Goal: Transaction & Acquisition: Purchase product/service

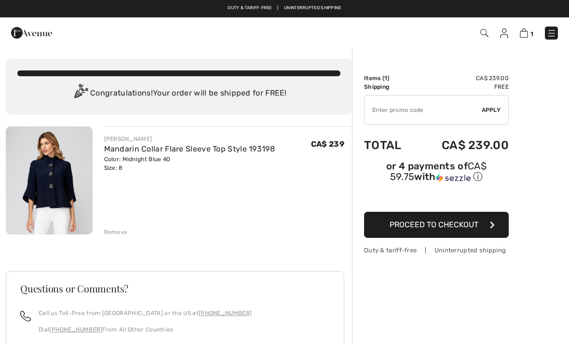
click at [120, 230] on div "Remove" at bounding box center [116, 232] width 24 height 9
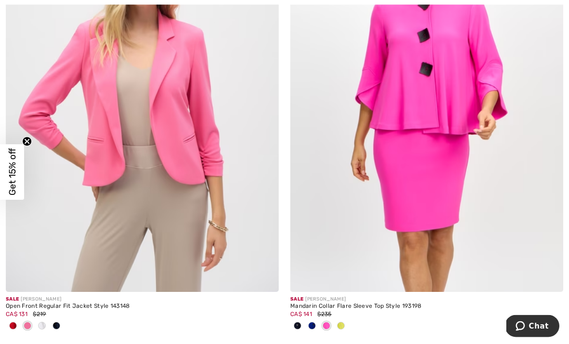
scroll to position [238, 0]
click at [206, 180] on img at bounding box center [142, 87] width 273 height 410
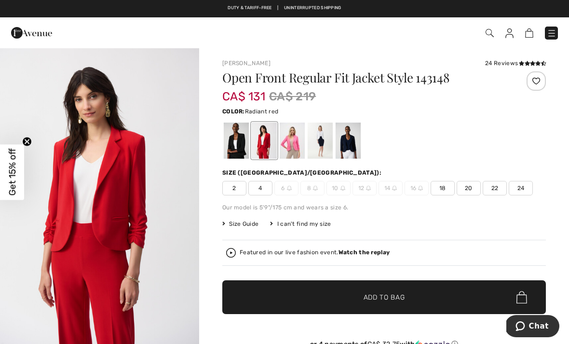
click at [354, 138] on div at bounding box center [348, 141] width 25 height 36
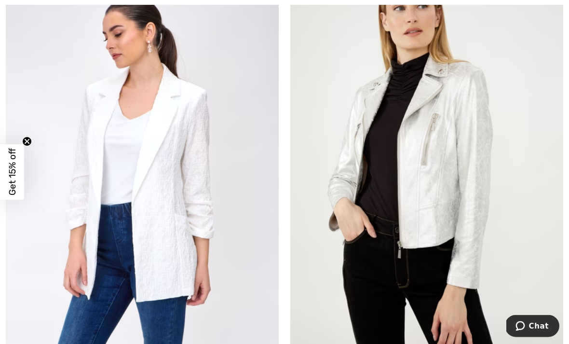
scroll to position [3846, 0]
click at [222, 243] on img at bounding box center [142, 165] width 273 height 410
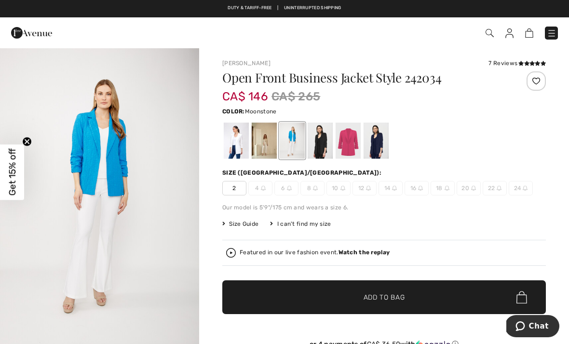
click at [268, 139] on div at bounding box center [264, 141] width 25 height 36
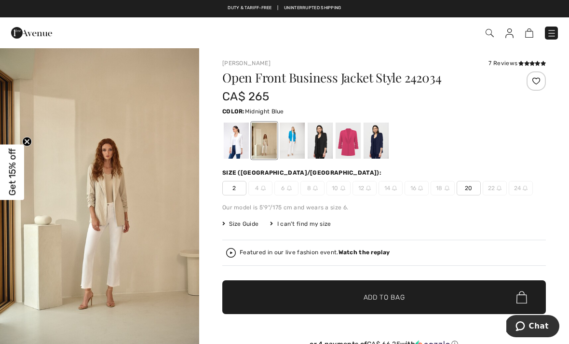
click at [378, 136] on div at bounding box center [376, 141] width 25 height 36
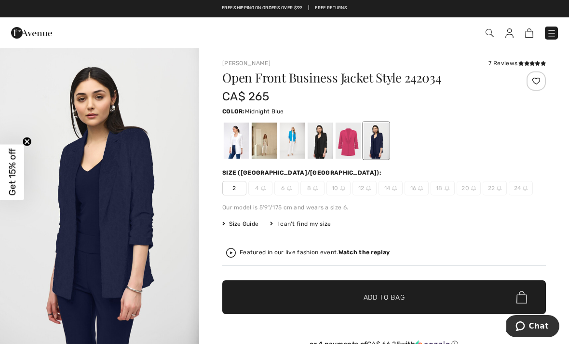
click at [349, 138] on div at bounding box center [348, 141] width 25 height 36
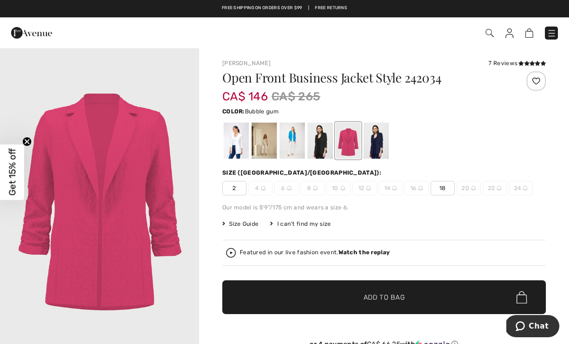
click at [322, 140] on div at bounding box center [320, 141] width 25 height 36
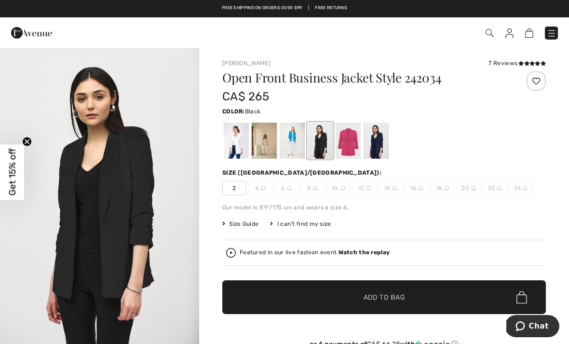
click at [294, 137] on div at bounding box center [292, 141] width 25 height 36
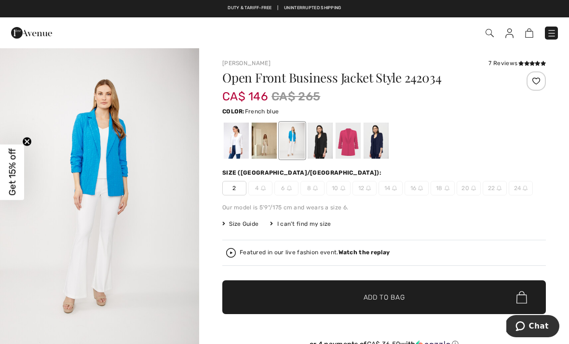
click at [271, 140] on div at bounding box center [264, 141] width 25 height 36
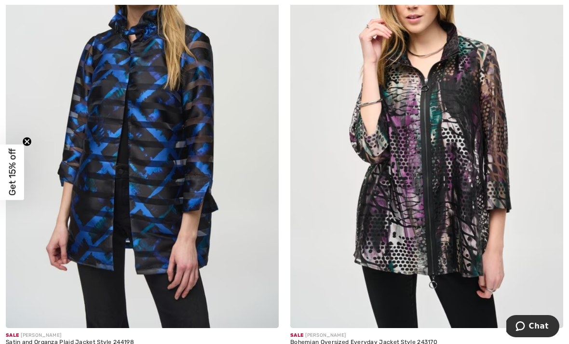
scroll to position [7164, 0]
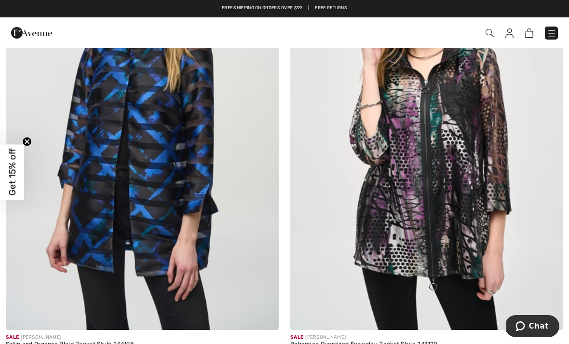
click at [202, 198] on img at bounding box center [142, 125] width 273 height 410
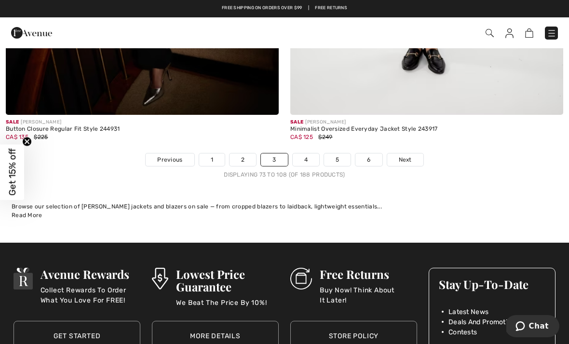
scroll to position [8272, 0]
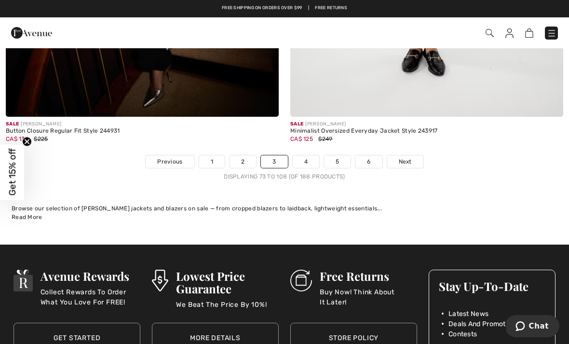
click at [309, 155] on link "4" at bounding box center [306, 161] width 27 height 13
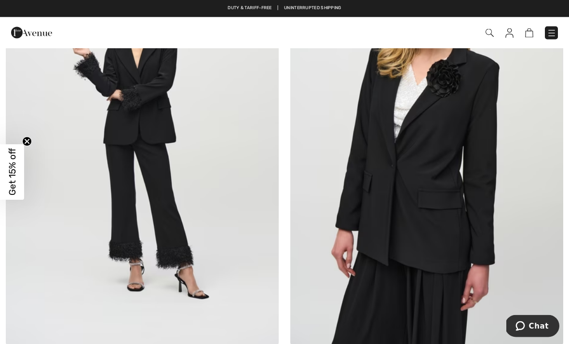
scroll to position [2455, 0]
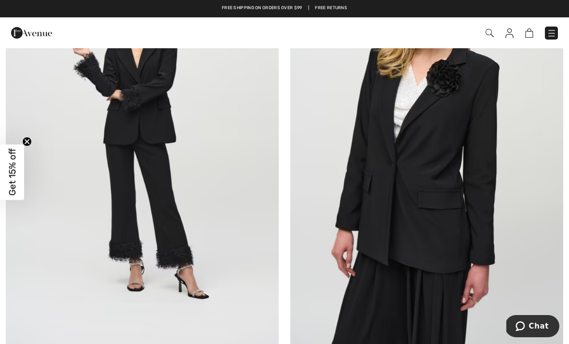
click at [182, 210] on img at bounding box center [142, 140] width 273 height 410
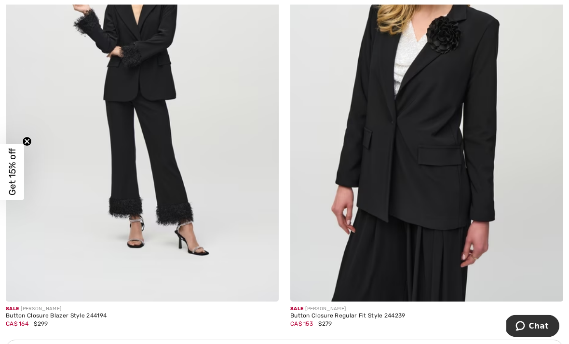
scroll to position [2498, 0]
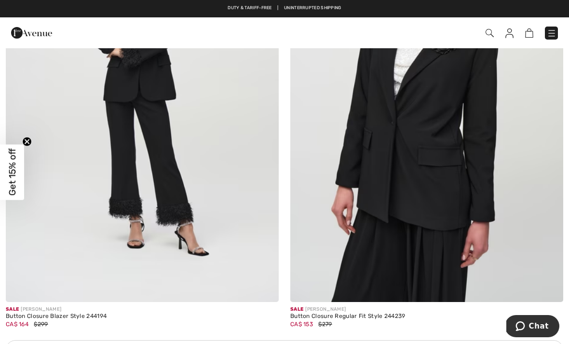
click at [484, 146] on img at bounding box center [426, 97] width 273 height 410
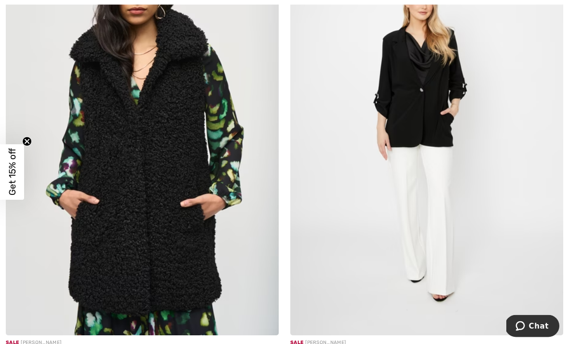
scroll to position [4807, 0]
click at [443, 134] on img at bounding box center [426, 130] width 273 height 410
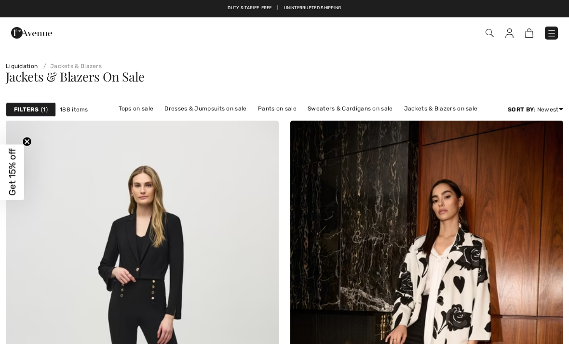
checkbox input "true"
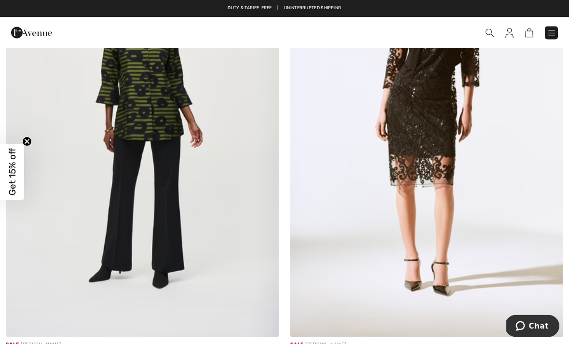
scroll to position [7172, 0]
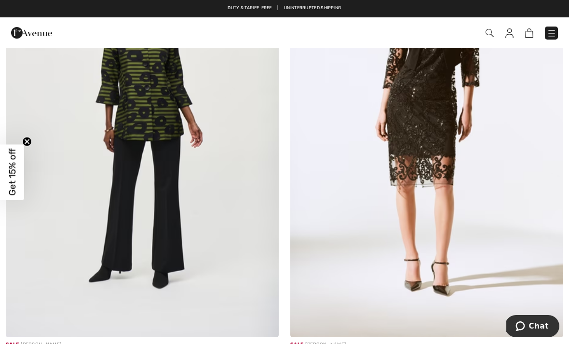
click at [174, 165] on img at bounding box center [142, 133] width 273 height 410
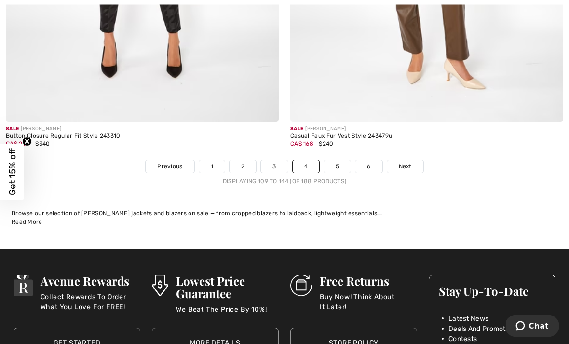
scroll to position [8299, 0]
click at [341, 160] on link "5" at bounding box center [337, 166] width 27 height 13
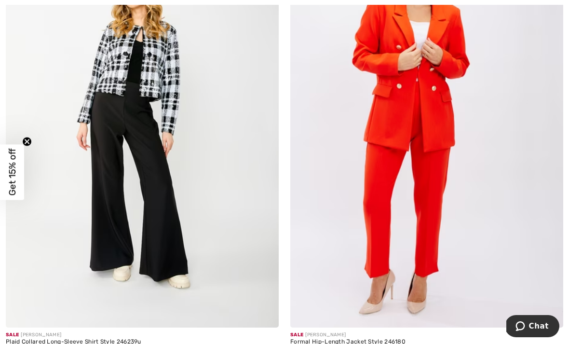
scroll to position [1104, 0]
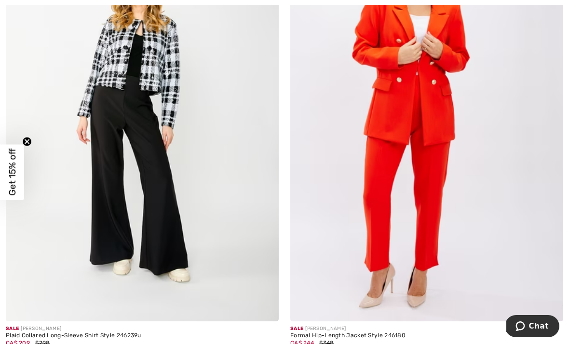
click at [438, 166] on img at bounding box center [426, 117] width 273 height 410
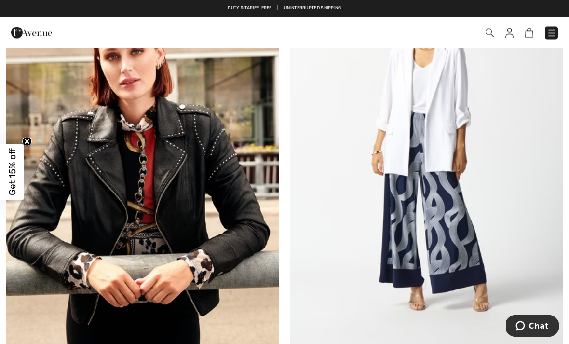
scroll to position [1514, 0]
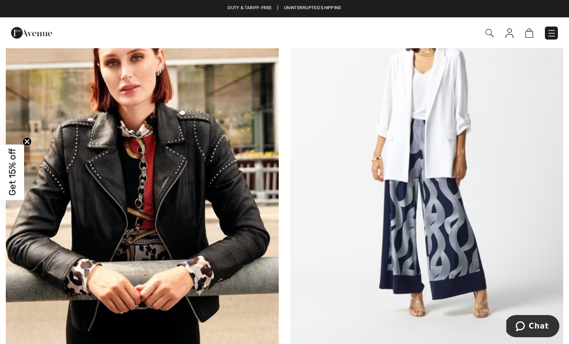
click at [454, 151] on img at bounding box center [426, 154] width 273 height 410
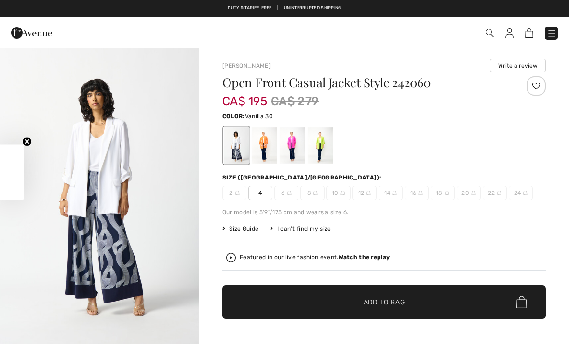
checkbox input "true"
click at [329, 141] on div at bounding box center [320, 145] width 25 height 36
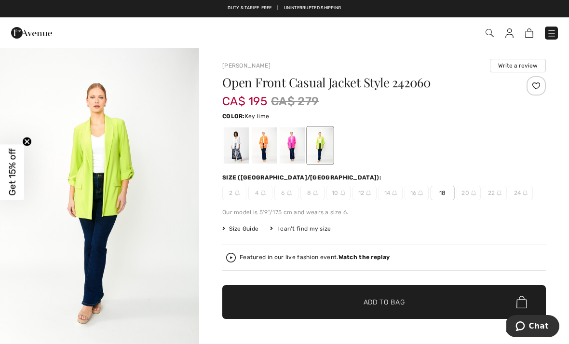
click at [326, 139] on div at bounding box center [320, 145] width 25 height 36
click at [295, 140] on div at bounding box center [292, 145] width 25 height 36
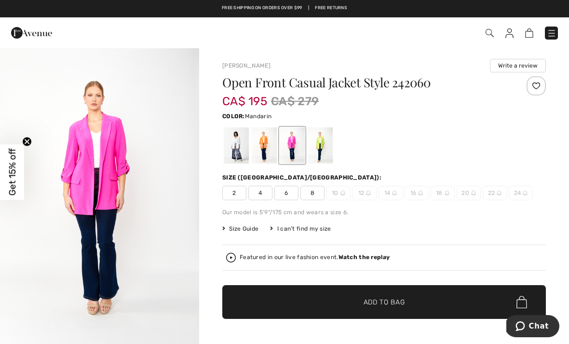
click at [261, 144] on div at bounding box center [264, 145] width 25 height 36
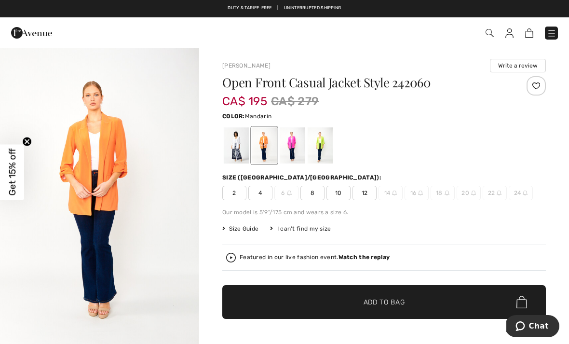
click at [237, 139] on div at bounding box center [236, 145] width 25 height 36
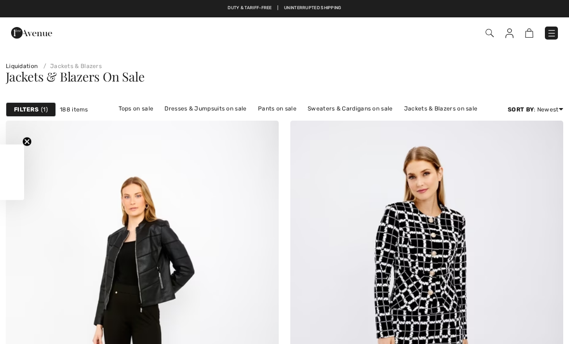
scroll to position [1544, 0]
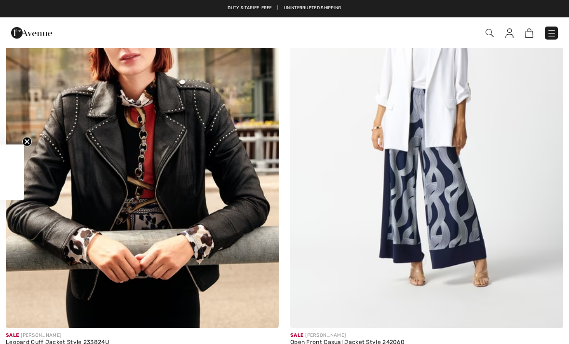
checkbox input "true"
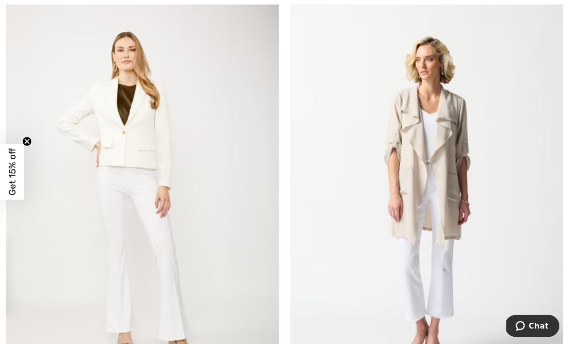
scroll to position [1932, 0]
click at [467, 160] on img at bounding box center [426, 199] width 273 height 410
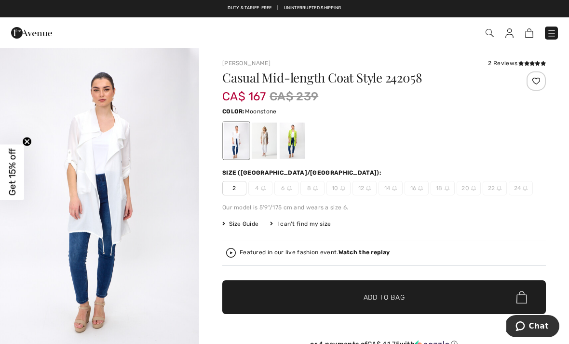
click at [268, 137] on div at bounding box center [264, 141] width 25 height 36
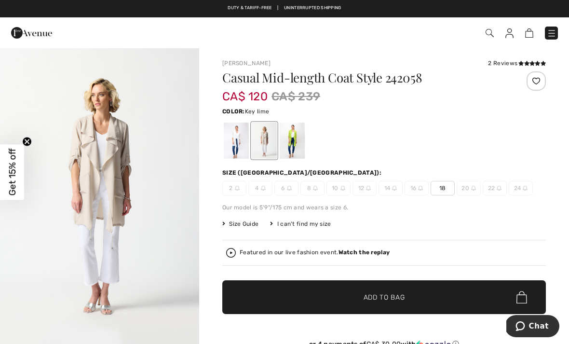
click at [300, 138] on div at bounding box center [292, 141] width 25 height 36
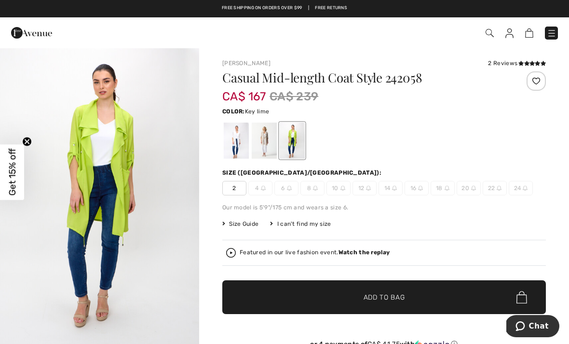
click at [266, 136] on div at bounding box center [264, 141] width 25 height 36
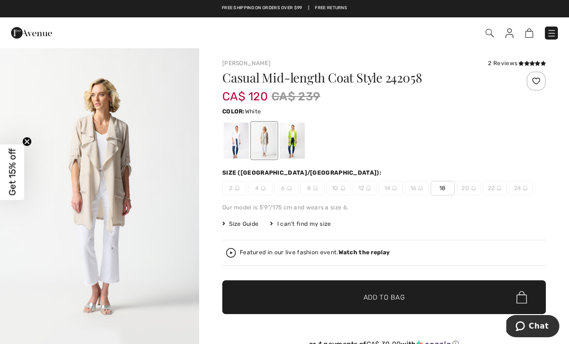
click at [239, 140] on div at bounding box center [236, 141] width 25 height 36
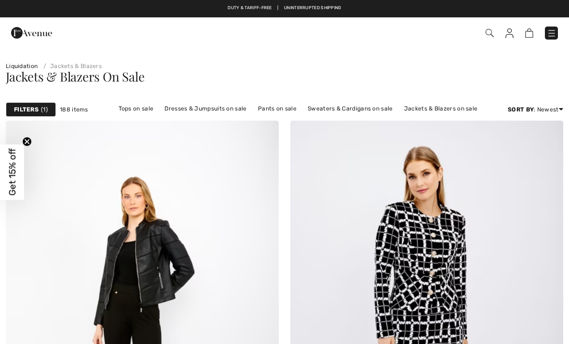
scroll to position [1963, 0]
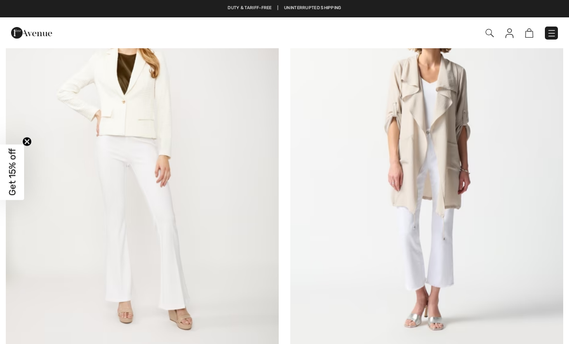
checkbox input "true"
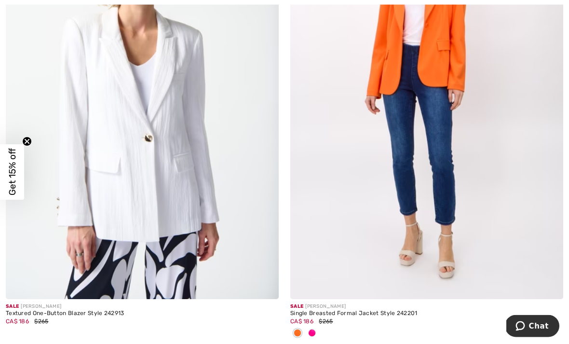
scroll to position [2499, 0]
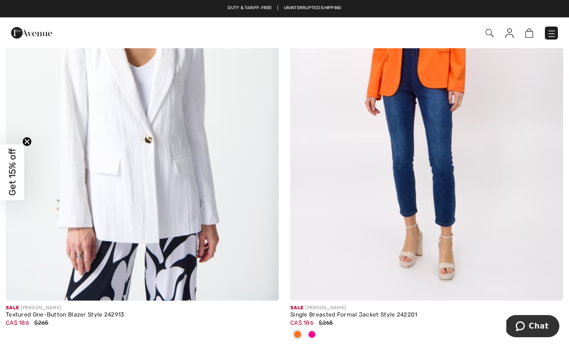
click at [210, 178] on img at bounding box center [142, 96] width 273 height 410
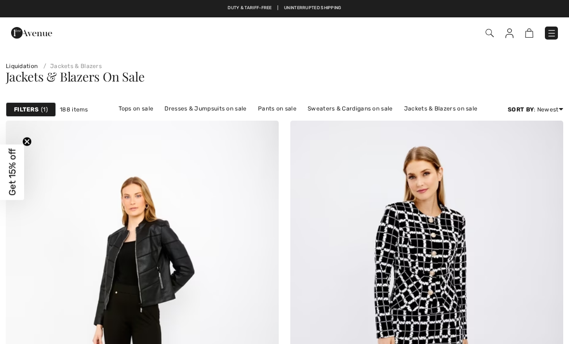
checkbox input "true"
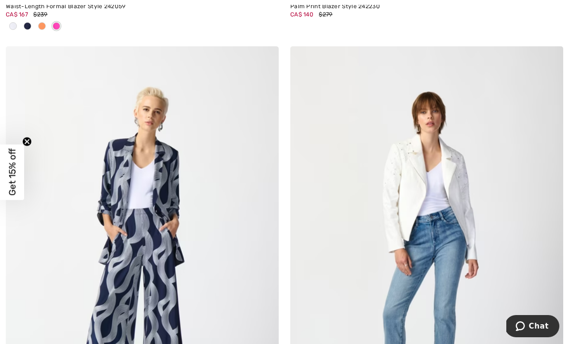
scroll to position [3363, 0]
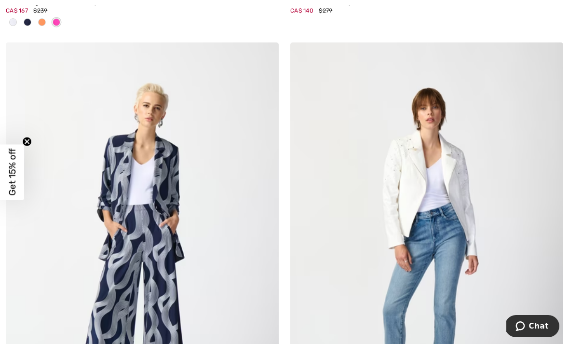
click at [229, 208] on img at bounding box center [142, 247] width 273 height 410
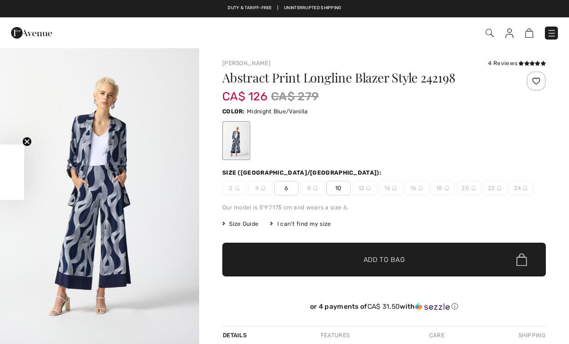
checkbox input "true"
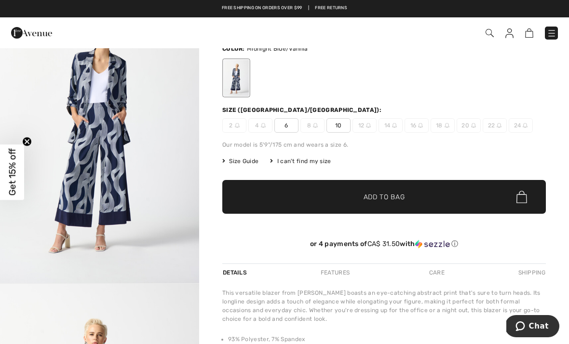
scroll to position [62, 0]
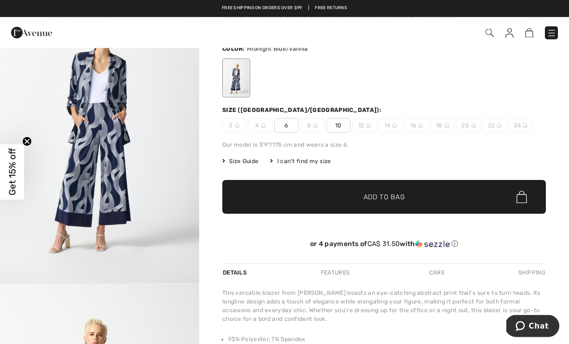
click at [343, 127] on span "10" at bounding box center [339, 126] width 24 height 14
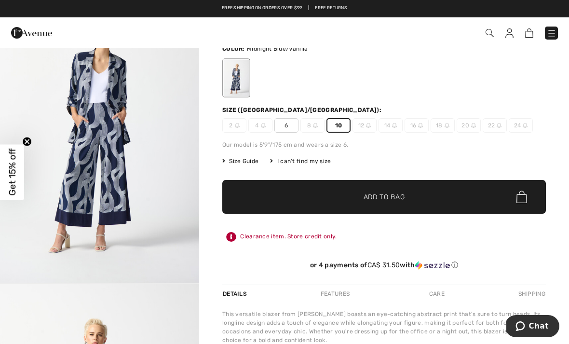
click at [416, 198] on span "✔ Added to Bag Add to Bag" at bounding box center [384, 197] width 324 height 34
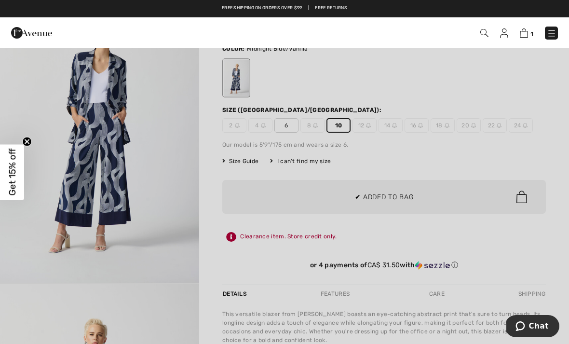
click at [154, 288] on div at bounding box center [284, 172] width 569 height 344
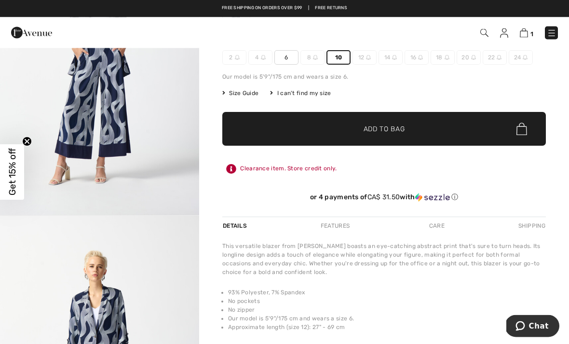
scroll to position [0, 0]
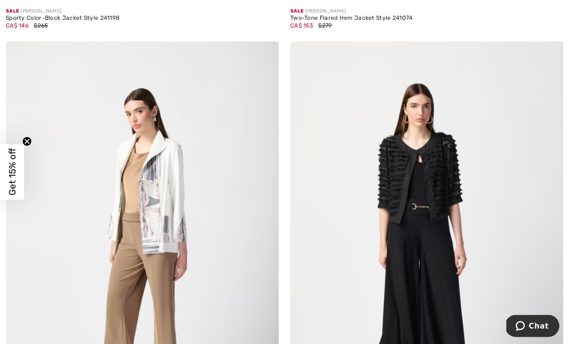
scroll to position [4275, 0]
click at [475, 157] on img at bounding box center [426, 246] width 273 height 410
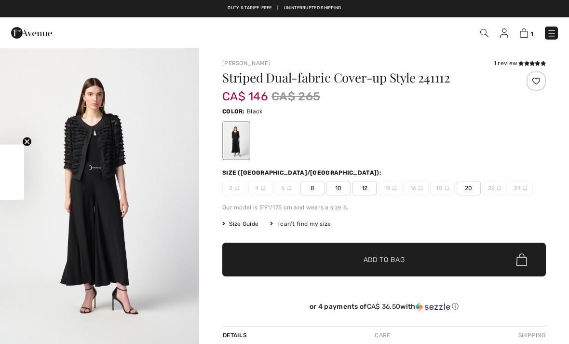
checkbox input "true"
click at [515, 63] on div "1 review" at bounding box center [520, 63] width 52 height 9
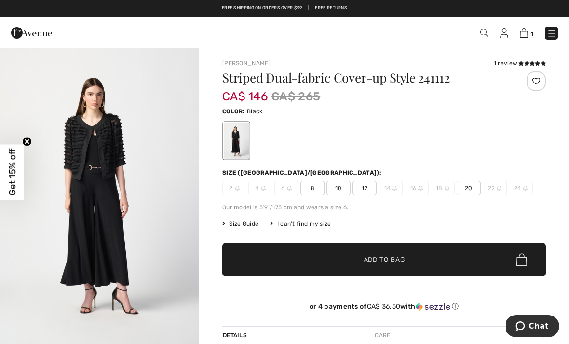
click at [530, 58] on div "Joseph Ribkoff 1 review 1 review Striped Dual-fabric Cover-up Style 241112 CA$ …" at bounding box center [384, 313] width 370 height 532
click at [507, 65] on div "1 review" at bounding box center [520, 63] width 52 height 9
click at [532, 58] on div "Joseph Ribkoff 1 review 1 review Striped Dual-fabric Cover-up Style 241112 CA$ …" at bounding box center [384, 313] width 370 height 532
click at [499, 67] on div "1 review" at bounding box center [520, 63] width 52 height 9
click at [507, 63] on div "1 review" at bounding box center [520, 63] width 52 height 9
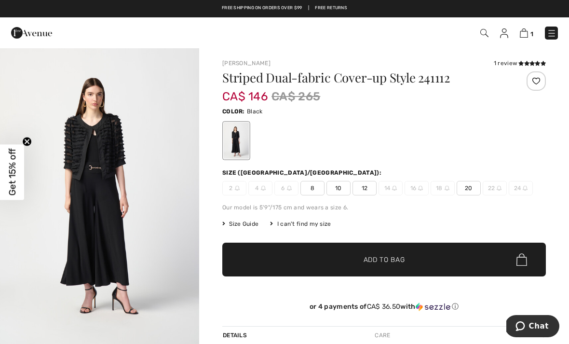
click at [519, 62] on icon at bounding box center [521, 63] width 5 height 5
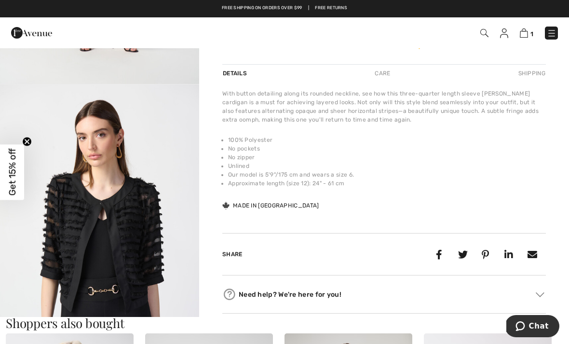
scroll to position [244, 0]
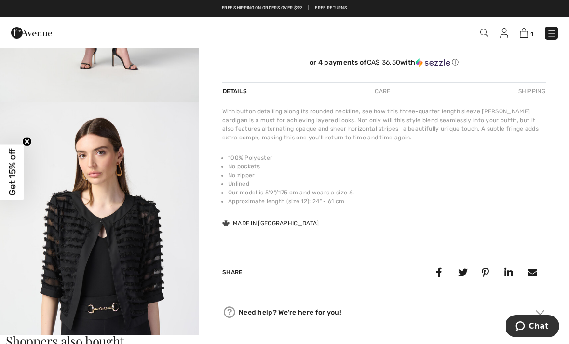
click at [144, 243] on img "2 / 5" at bounding box center [99, 251] width 199 height 299
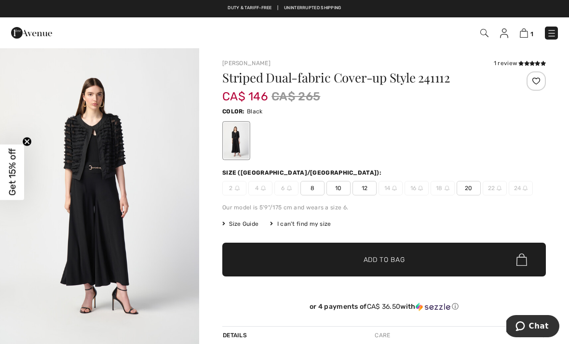
click at [316, 190] on span "8" at bounding box center [312, 188] width 24 height 14
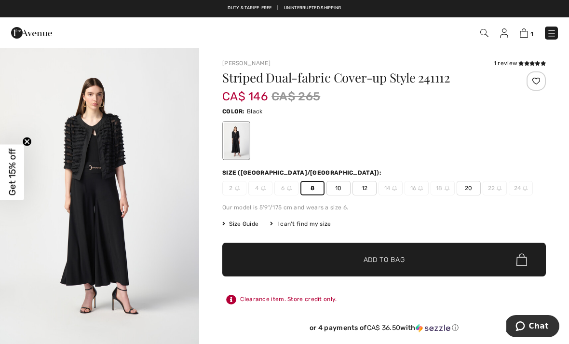
click at [392, 262] on span "Add to Bag" at bounding box center [384, 260] width 41 height 10
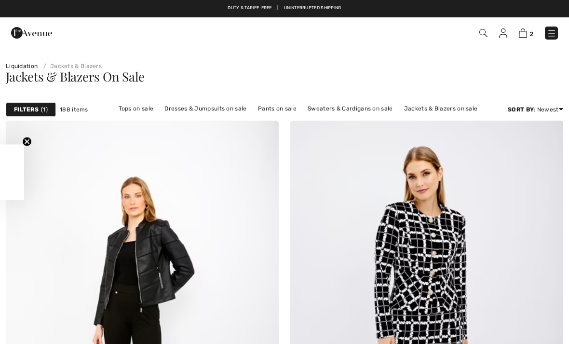
checkbox input "true"
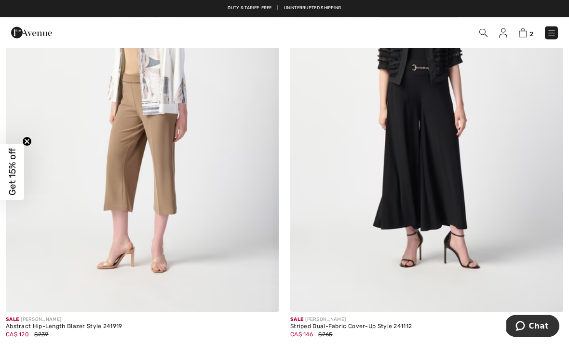
scroll to position [4411, 0]
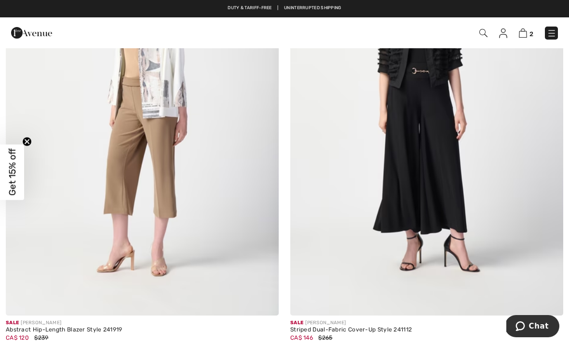
click at [173, 153] on img at bounding box center [142, 111] width 273 height 410
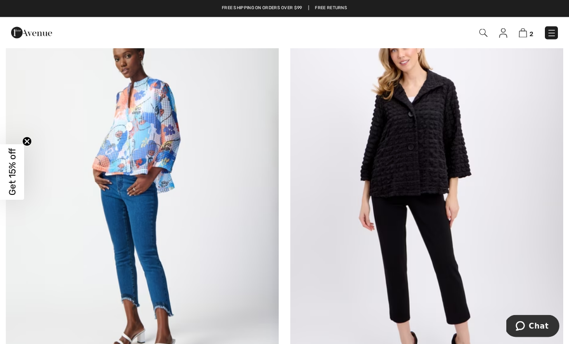
scroll to position [5218, 0]
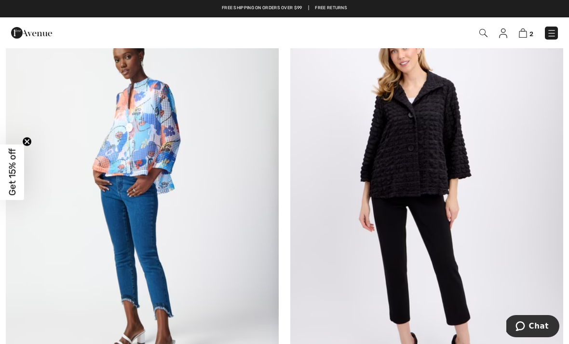
click at [472, 128] on img at bounding box center [426, 198] width 273 height 410
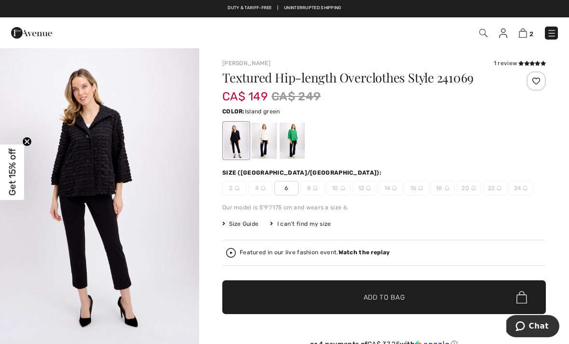
click at [297, 140] on div at bounding box center [292, 141] width 25 height 36
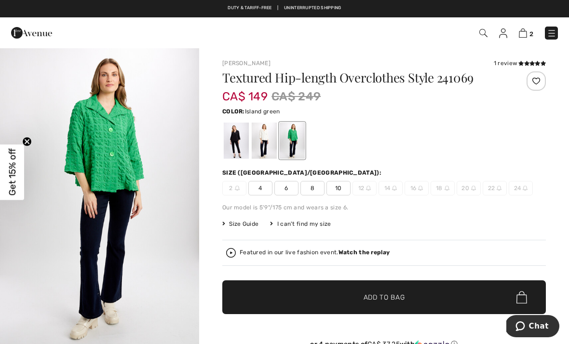
click at [269, 141] on div at bounding box center [264, 141] width 25 height 36
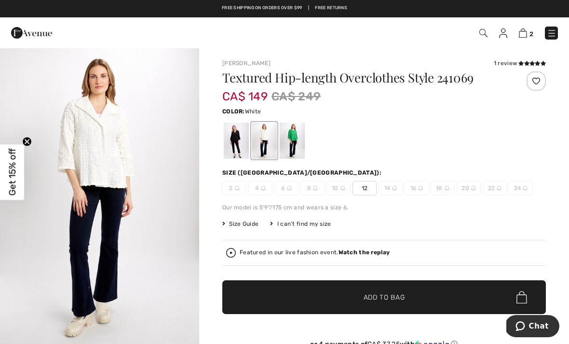
click at [233, 140] on div at bounding box center [236, 141] width 25 height 36
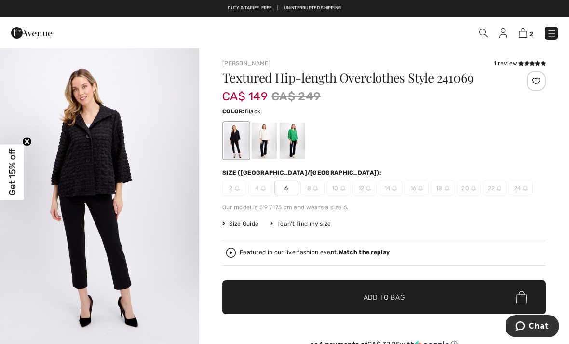
click at [284, 193] on span "6" at bounding box center [286, 188] width 24 height 14
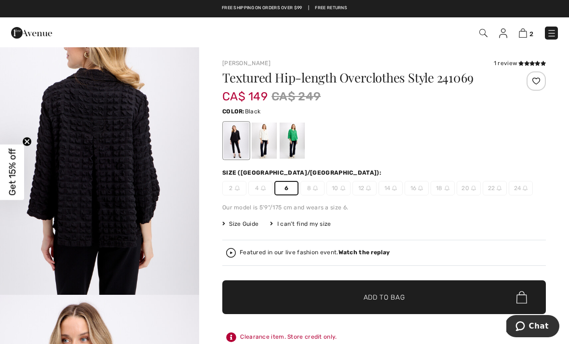
scroll to position [948, 0]
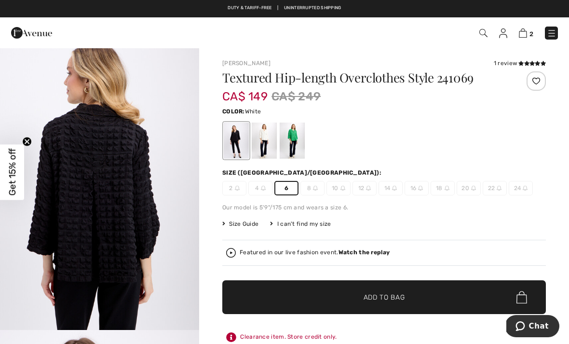
click at [267, 140] on div at bounding box center [264, 141] width 25 height 36
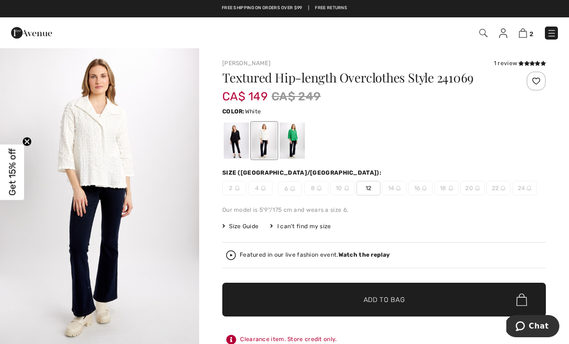
click at [295, 141] on div at bounding box center [292, 141] width 25 height 36
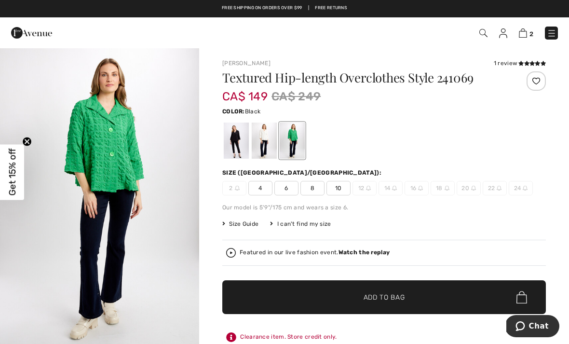
click at [240, 140] on div at bounding box center [236, 141] width 25 height 36
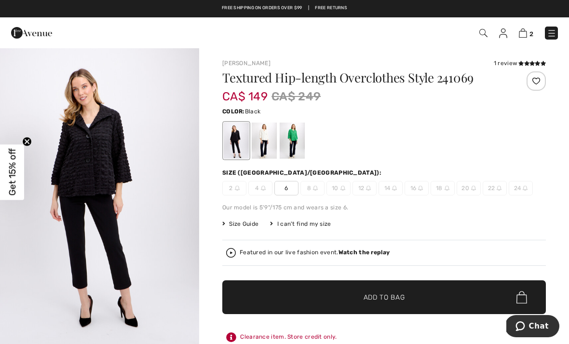
click at [290, 193] on span "6" at bounding box center [286, 188] width 24 height 14
click at [394, 301] on span "Add to Bag" at bounding box center [384, 297] width 41 height 10
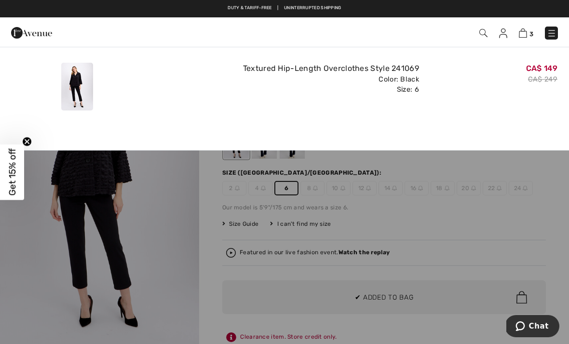
click at [205, 103] on div "Textured Hip-Length Overclothes Style 241069 Color: Black Size: 6" at bounding box center [284, 86] width 277 height 55
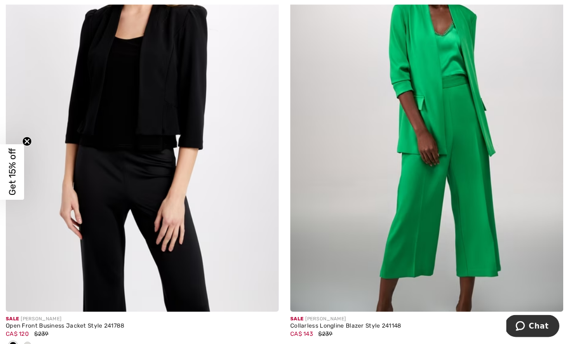
scroll to position [5887, 0]
click at [496, 105] on img at bounding box center [426, 107] width 273 height 410
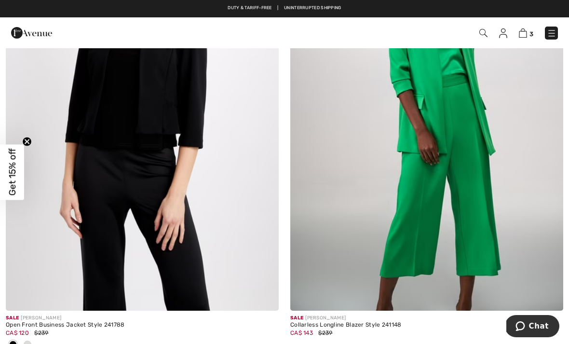
scroll to position [5890, 0]
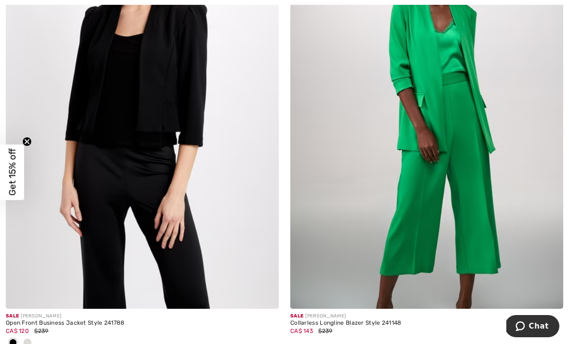
click at [219, 167] on img at bounding box center [142, 104] width 273 height 410
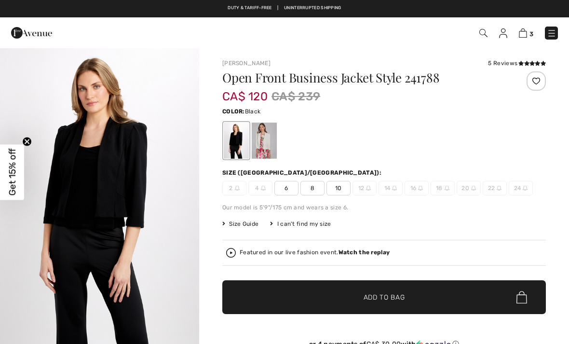
checkbox input "true"
click at [269, 138] on div at bounding box center [264, 141] width 25 height 36
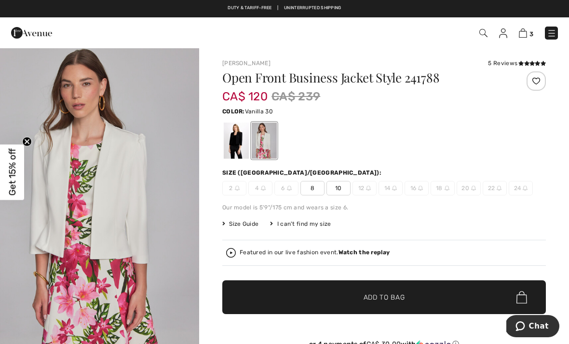
click at [239, 137] on div at bounding box center [236, 141] width 25 height 36
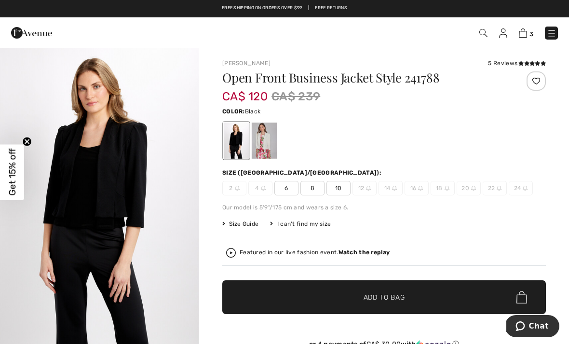
click at [519, 62] on icon at bounding box center [521, 63] width 5 height 5
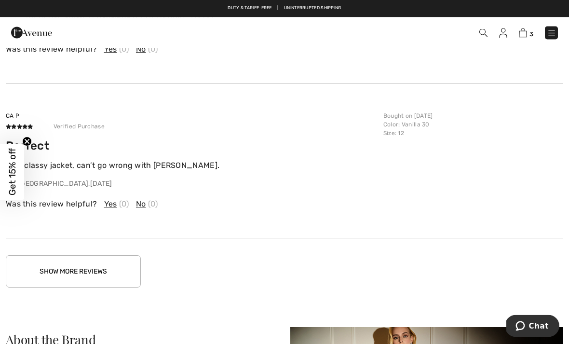
scroll to position [1596, 0]
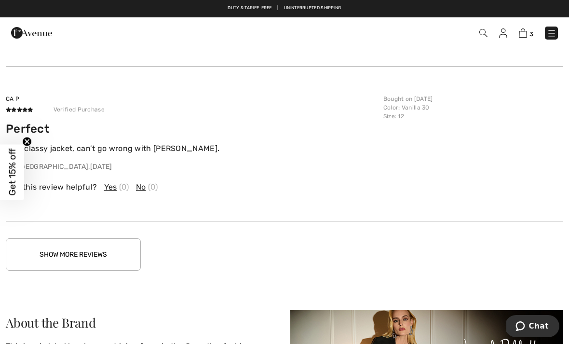
click at [109, 256] on button "Show More Reviews" at bounding box center [73, 254] width 135 height 32
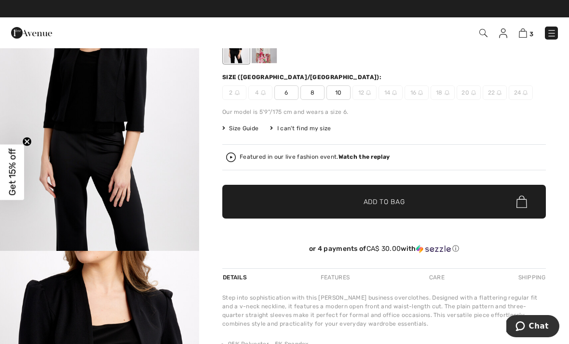
scroll to position [0, 0]
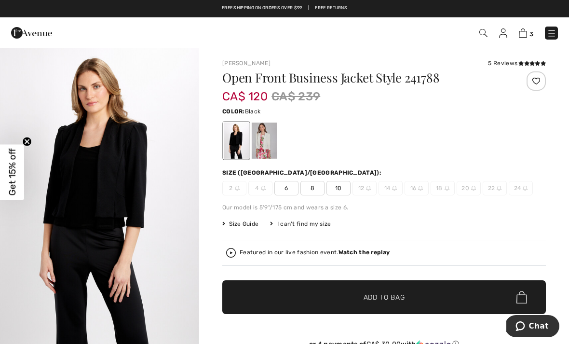
click at [343, 189] on span "10" at bounding box center [339, 188] width 24 height 14
click at [375, 297] on span "Add to Bag" at bounding box center [384, 297] width 41 height 10
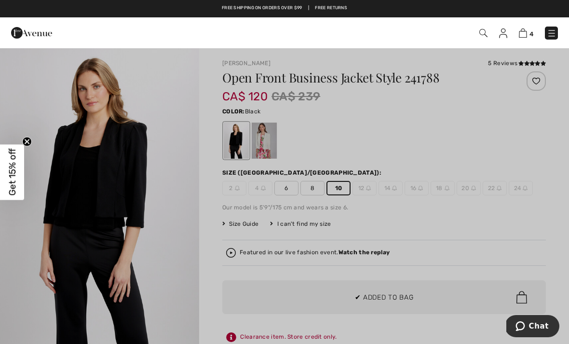
click at [179, 258] on div at bounding box center [284, 172] width 569 height 344
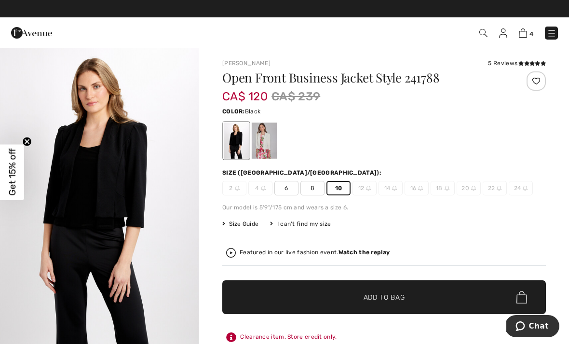
click at [268, 140] on div at bounding box center [264, 141] width 25 height 36
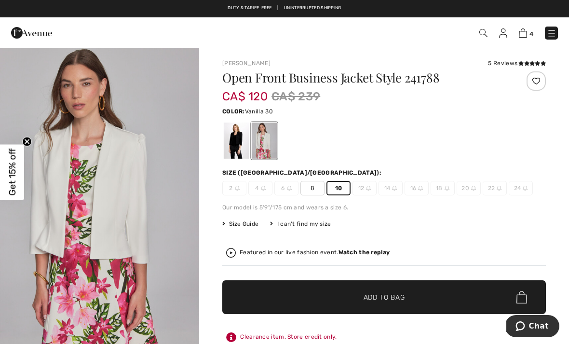
click at [394, 299] on span "Add to Bag" at bounding box center [384, 297] width 41 height 10
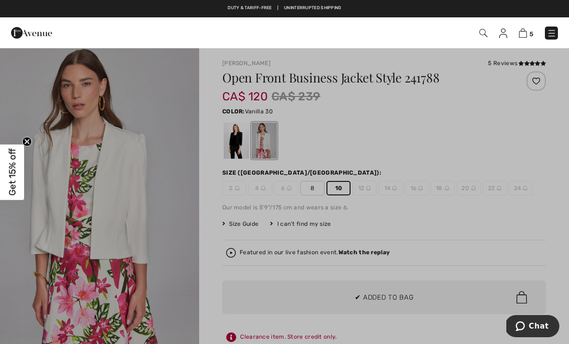
click at [170, 228] on div at bounding box center [284, 172] width 569 height 344
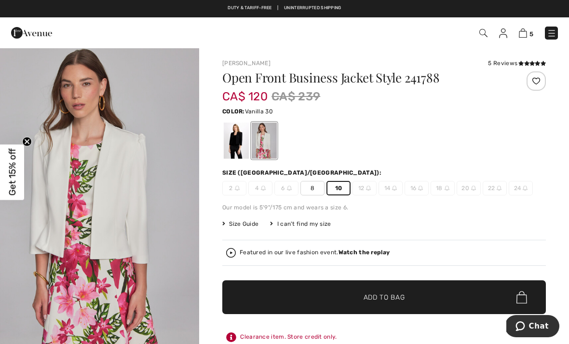
click at [246, 225] on span "Size Guide" at bounding box center [240, 223] width 36 height 9
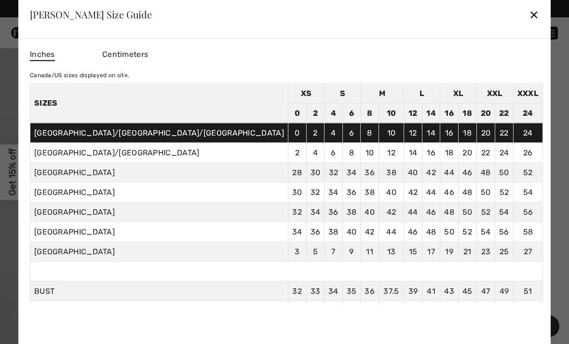
click at [529, 18] on div "✕" at bounding box center [534, 14] width 10 height 20
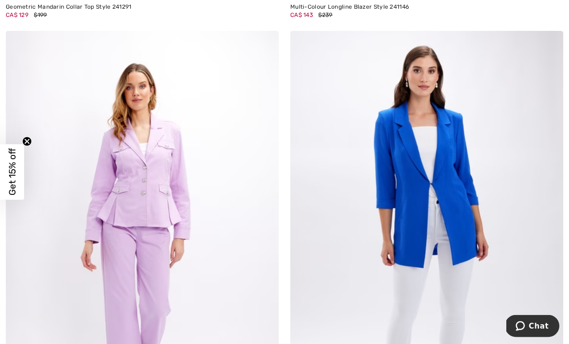
scroll to position [6679, 0]
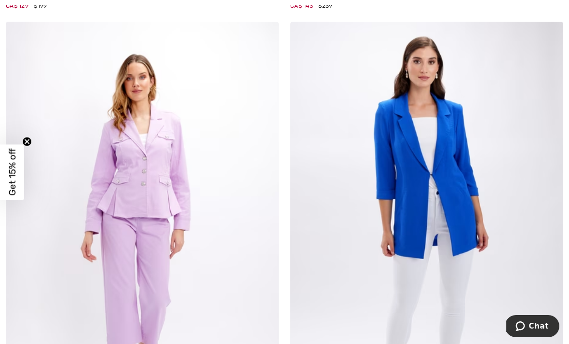
click at [461, 150] on img at bounding box center [426, 227] width 273 height 410
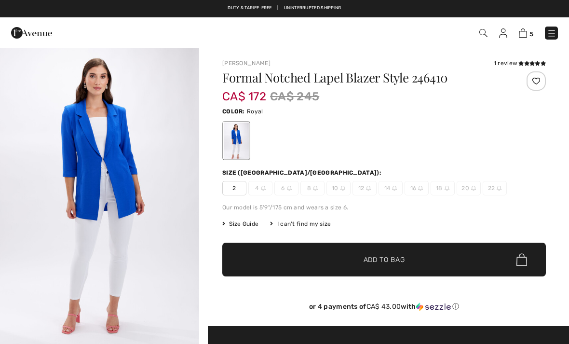
checkbox input "true"
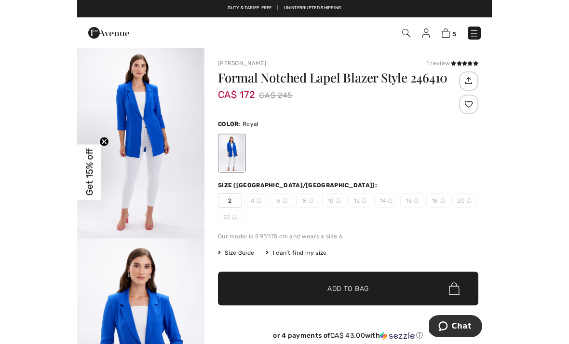
scroll to position [1, 0]
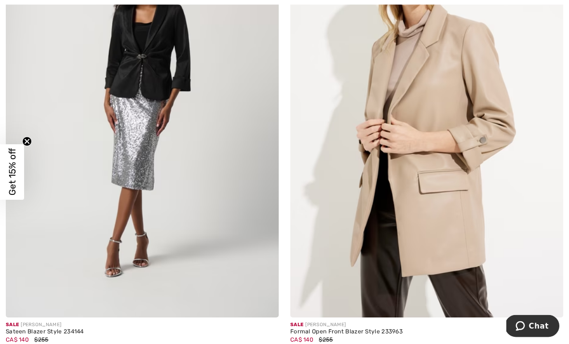
scroll to position [7704, 0]
click at [482, 132] on img at bounding box center [426, 113] width 273 height 410
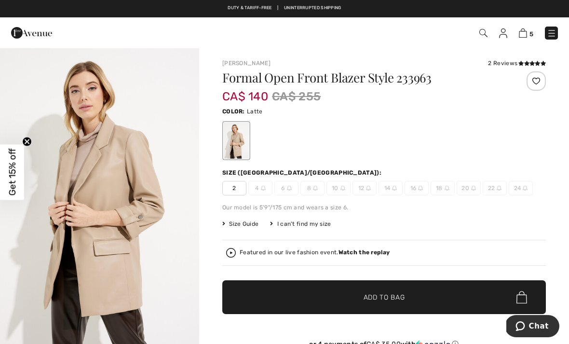
click at [521, 312] on span "✔ Added to Bag Add to Bag" at bounding box center [384, 297] width 324 height 34
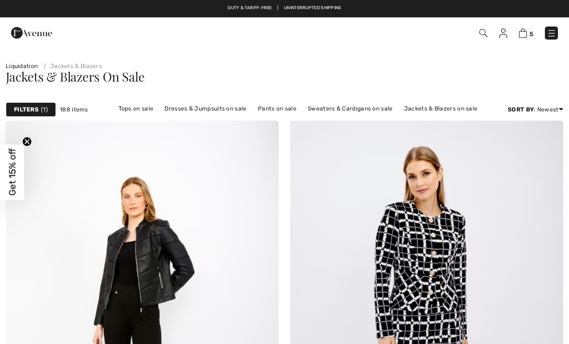
checkbox input "true"
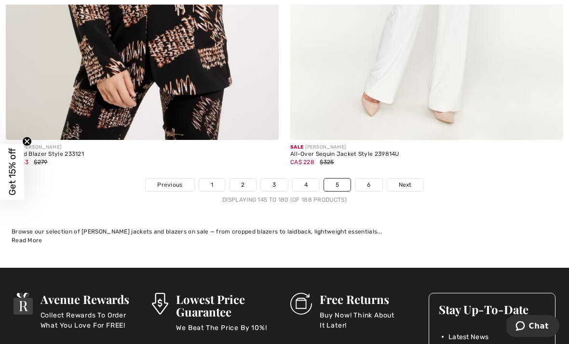
scroll to position [8329, 0]
click at [374, 178] on link "6" at bounding box center [368, 184] width 27 height 13
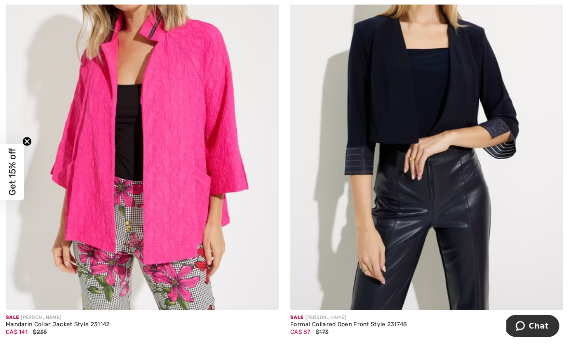
scroll to position [1131, 0]
click at [220, 176] on img at bounding box center [142, 106] width 273 height 410
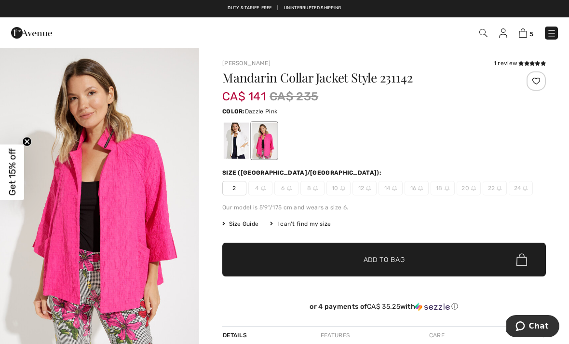
click at [240, 138] on div at bounding box center [236, 141] width 25 height 36
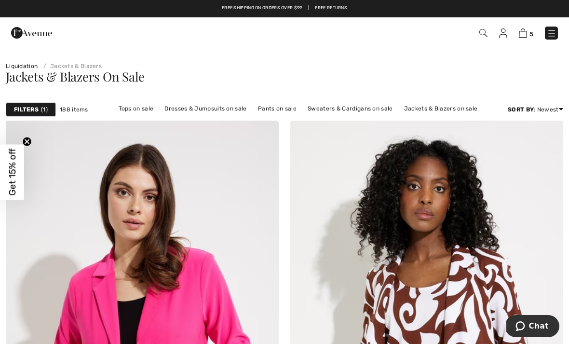
click at [282, 109] on link "Pants on sale" at bounding box center [277, 108] width 48 height 13
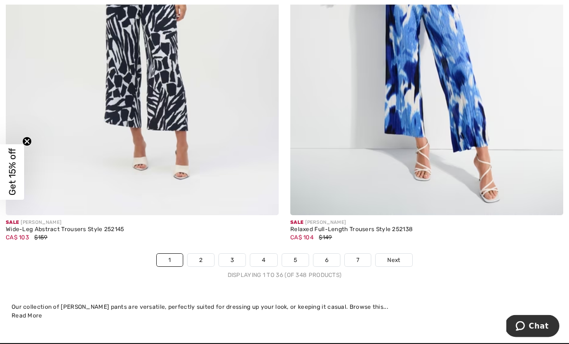
scroll to position [8253, 0]
click at [201, 256] on link "2" at bounding box center [201, 260] width 27 height 13
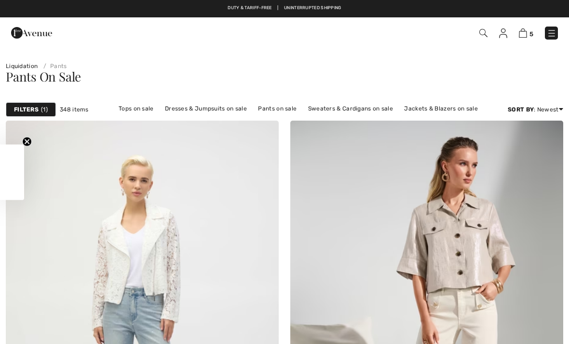
checkbox input "true"
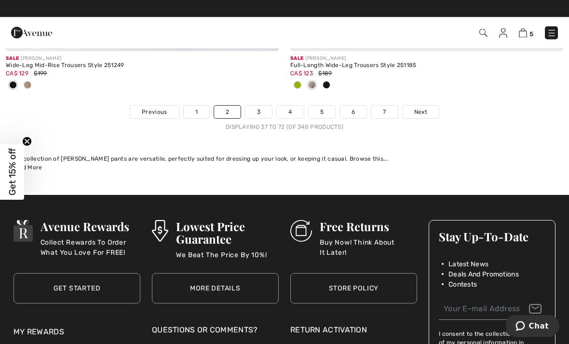
scroll to position [8433, 0]
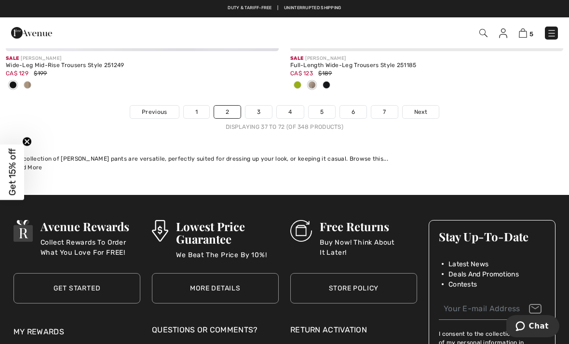
click at [260, 106] on link "3" at bounding box center [259, 112] width 27 height 13
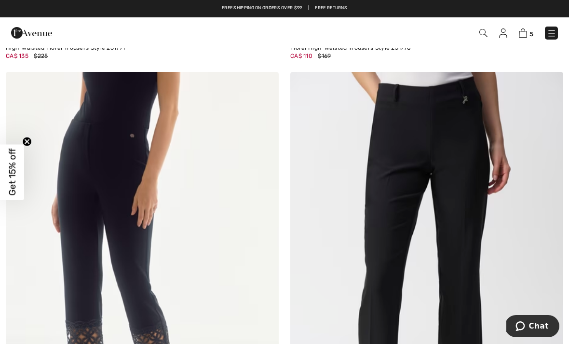
scroll to position [4680, 0]
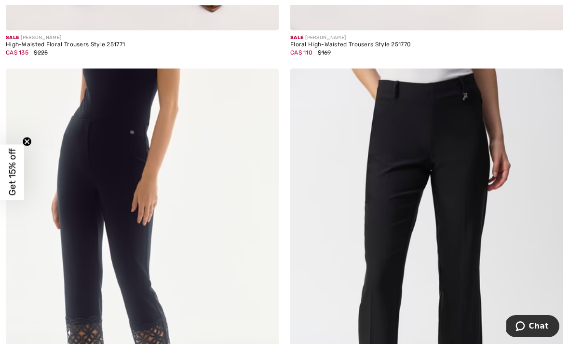
click at [476, 171] on img at bounding box center [426, 273] width 273 height 410
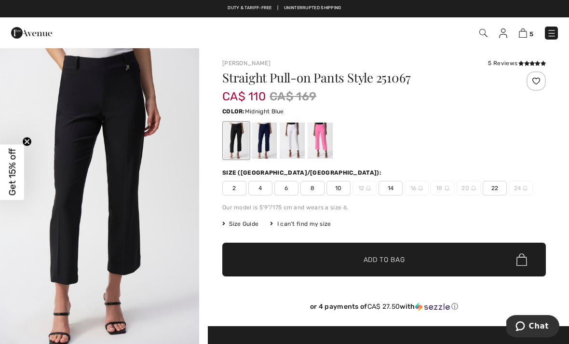
click at [263, 132] on div at bounding box center [264, 141] width 25 height 36
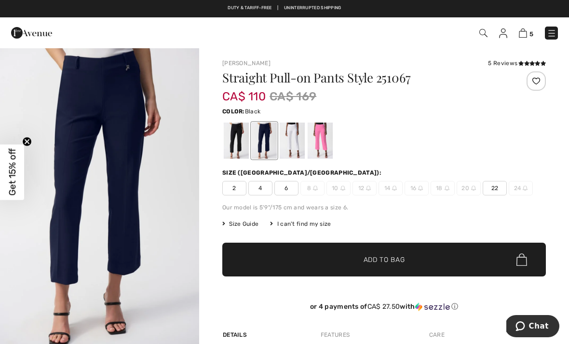
click at [240, 138] on div at bounding box center [236, 141] width 25 height 36
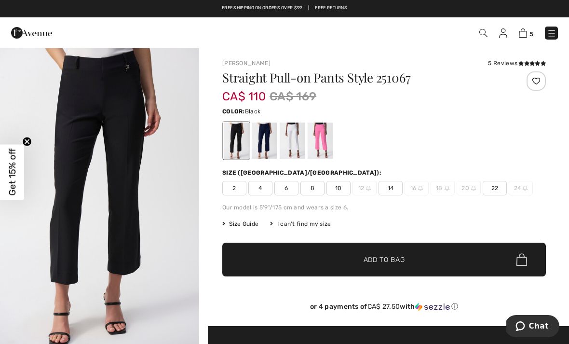
click at [520, 61] on icon at bounding box center [521, 63] width 5 height 5
click at [326, 134] on div at bounding box center [320, 141] width 25 height 36
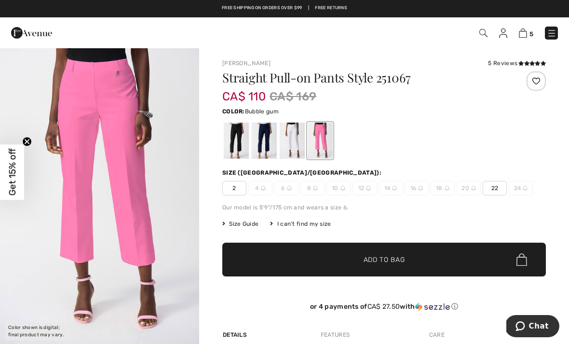
click at [295, 136] on div at bounding box center [292, 141] width 25 height 36
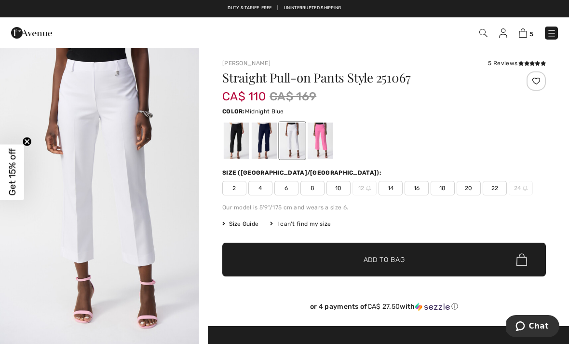
click at [271, 137] on div at bounding box center [264, 141] width 25 height 36
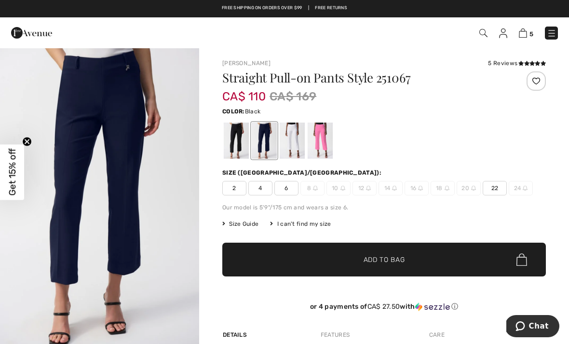
click at [240, 137] on div at bounding box center [236, 141] width 25 height 36
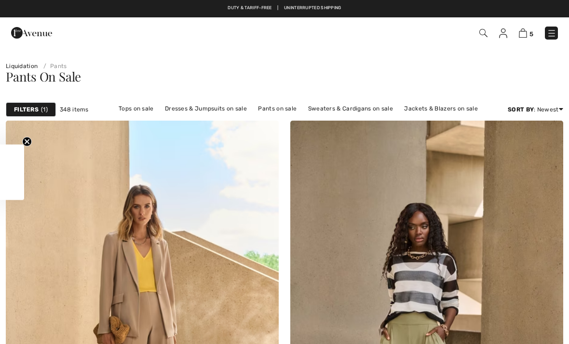
scroll to position [4680, 0]
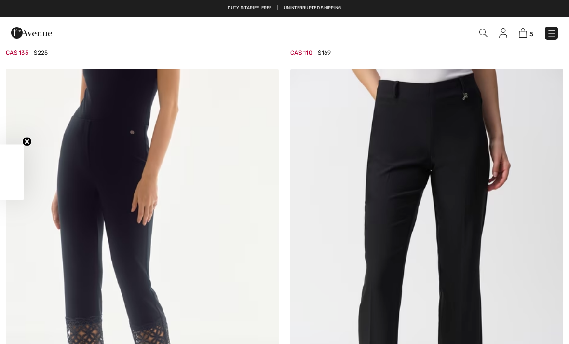
checkbox input "true"
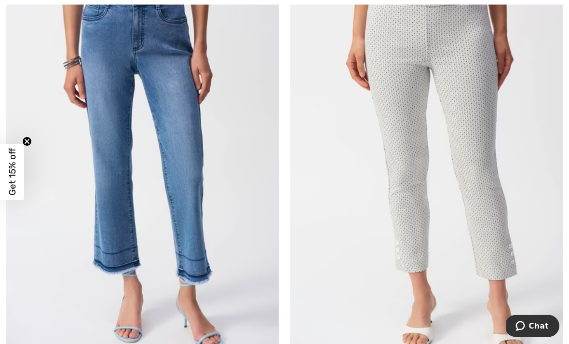
scroll to position [6294, 0]
click at [482, 129] on img at bounding box center [426, 164] width 273 height 410
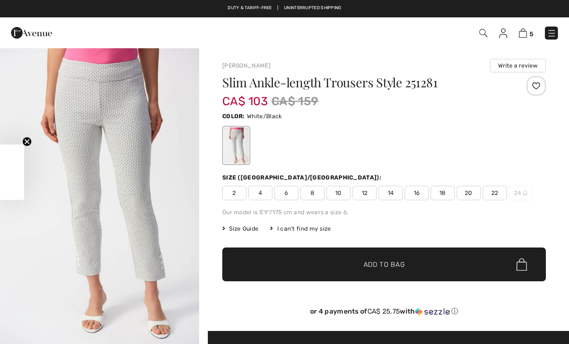
checkbox input "true"
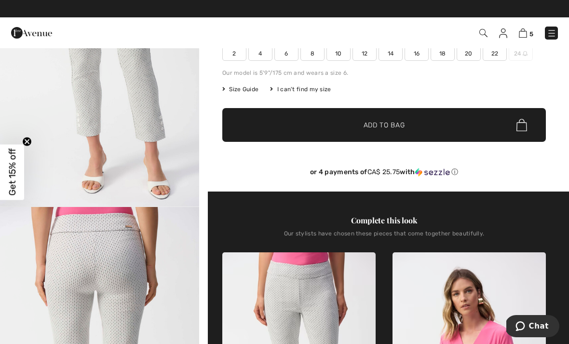
scroll to position [126, 0]
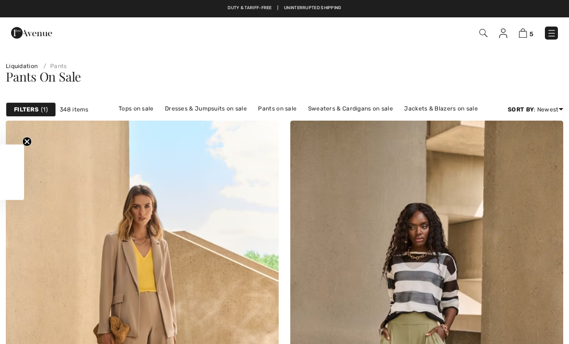
scroll to position [6325, 0]
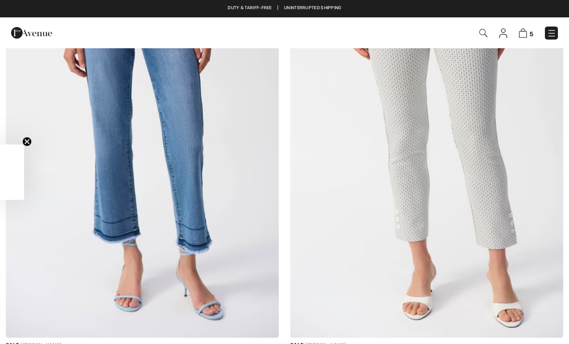
checkbox input "true"
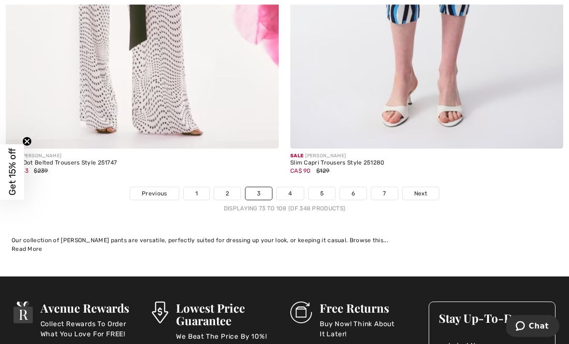
scroll to position [8304, 0]
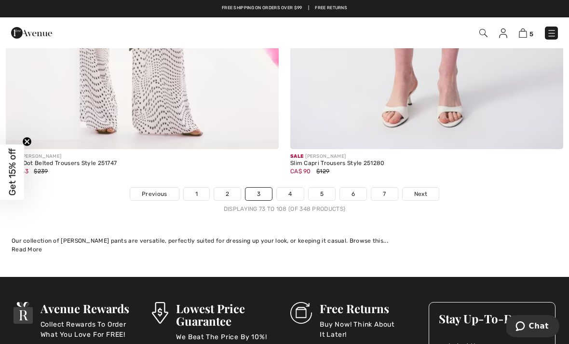
click at [299, 188] on link "4" at bounding box center [290, 194] width 27 height 13
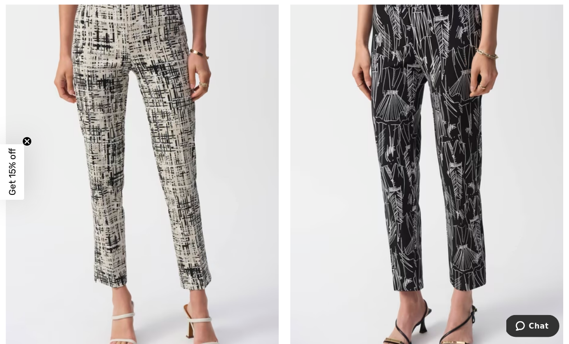
scroll to position [159, 0]
click at [218, 196] on img at bounding box center [142, 167] width 273 height 410
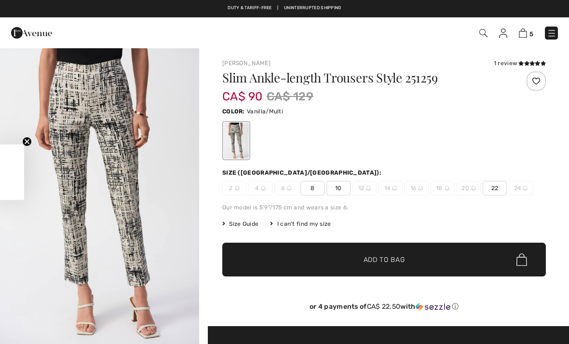
checkbox input "true"
click at [317, 186] on span "8" at bounding box center [312, 188] width 24 height 14
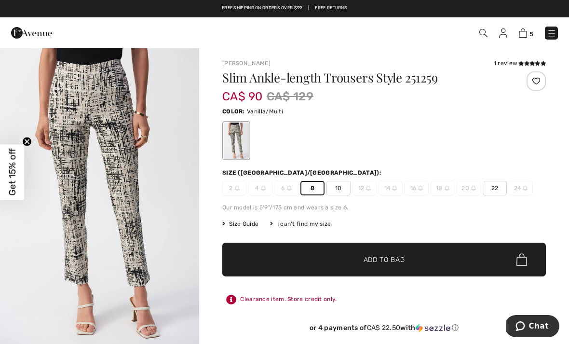
click at [395, 262] on span "Add to Bag" at bounding box center [384, 260] width 41 height 10
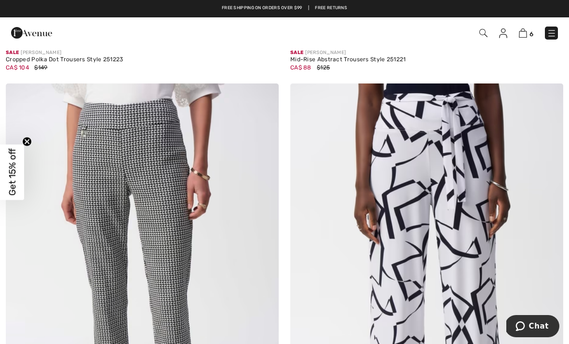
scroll to position [933, 0]
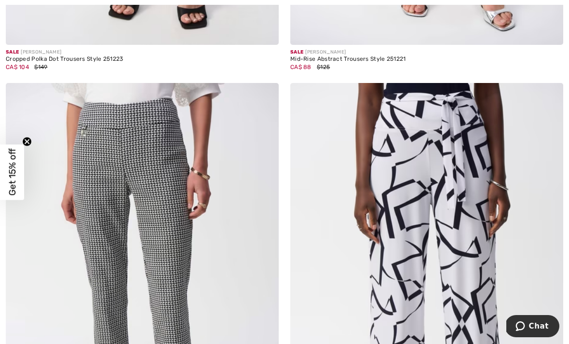
click at [200, 240] on img at bounding box center [142, 288] width 273 height 410
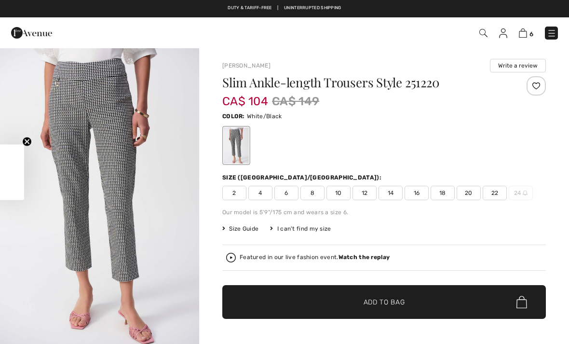
checkbox input "true"
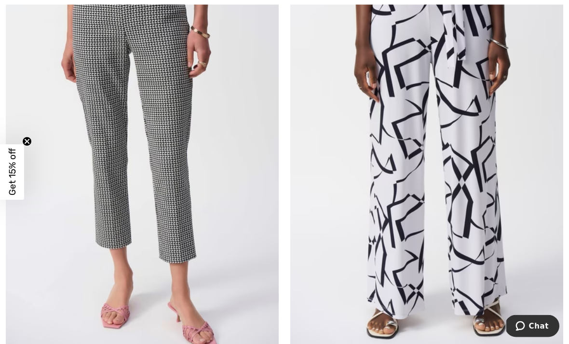
scroll to position [1074, 0]
click at [195, 224] on img at bounding box center [142, 147] width 273 height 410
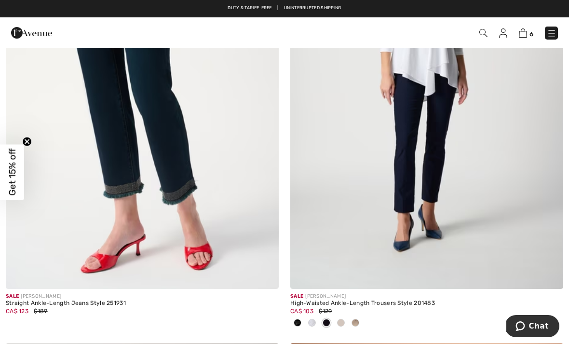
scroll to position [3495, 0]
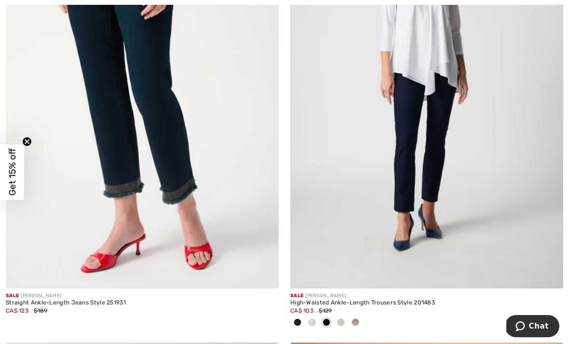
click at [442, 133] on img at bounding box center [426, 84] width 273 height 410
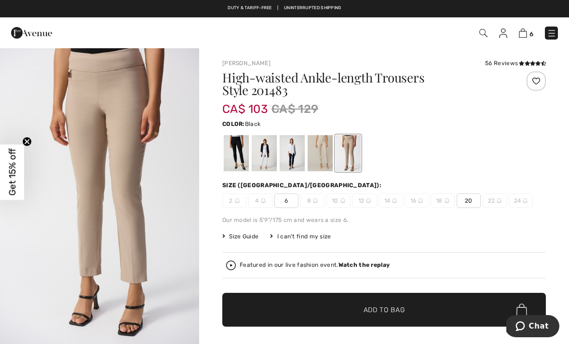
click at [236, 151] on div at bounding box center [236, 153] width 25 height 36
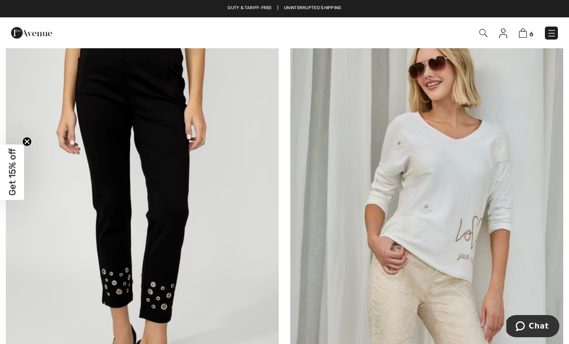
scroll to position [7120, 0]
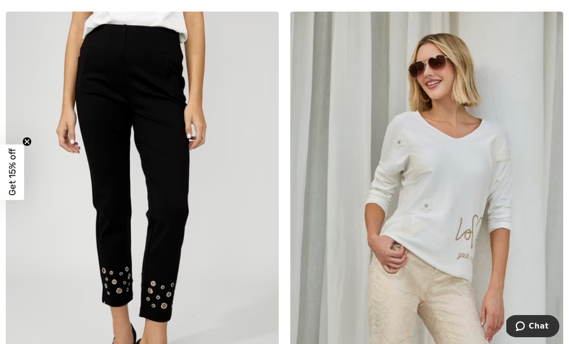
click at [185, 188] on img at bounding box center [142, 217] width 273 height 410
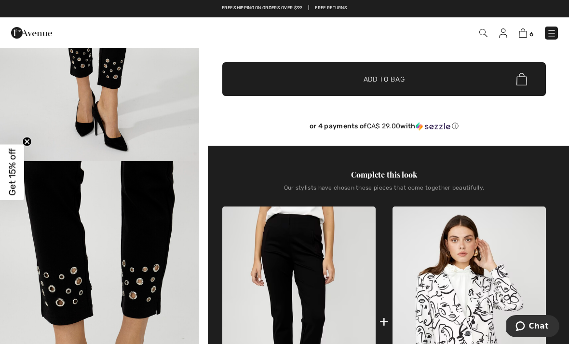
scroll to position [177, 0]
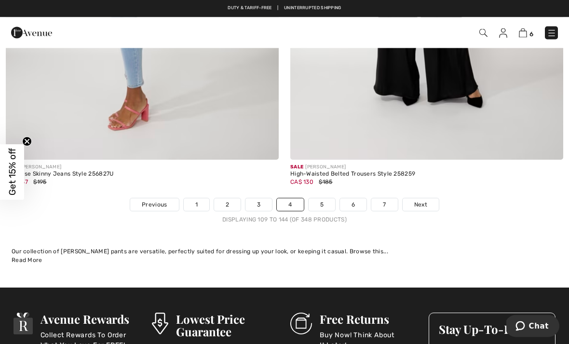
scroll to position [8276, 0]
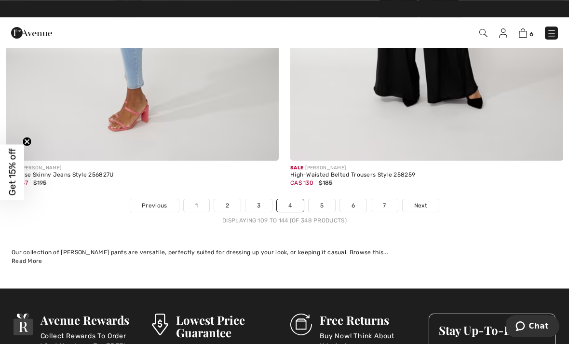
click at [326, 203] on link "5" at bounding box center [322, 205] width 27 height 13
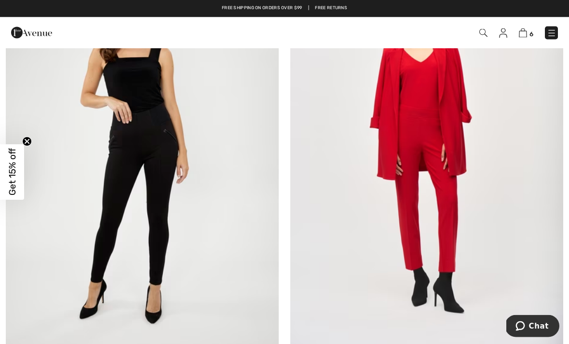
scroll to position [3871, 0]
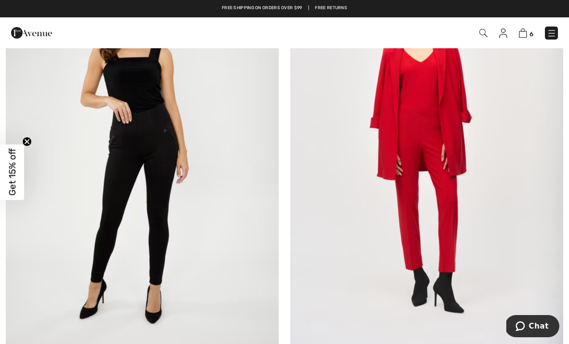
click at [457, 144] on img at bounding box center [426, 156] width 273 height 410
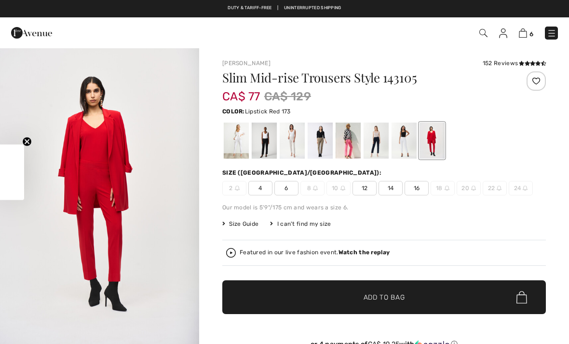
checkbox input "true"
click at [442, 136] on div at bounding box center [432, 141] width 25 height 36
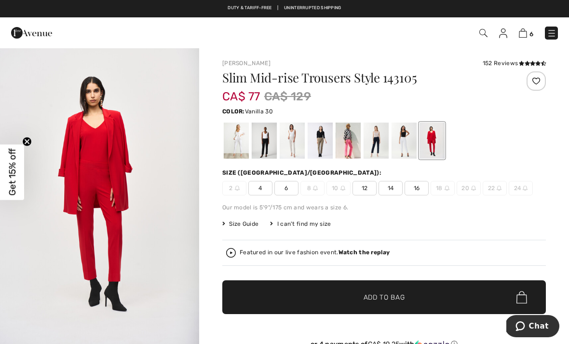
click at [404, 138] on div at bounding box center [404, 141] width 25 height 36
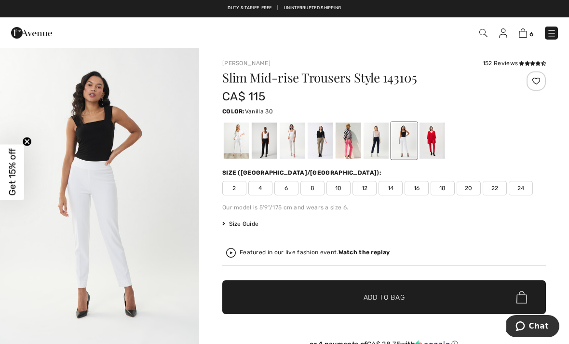
click at [381, 137] on div at bounding box center [376, 141] width 25 height 36
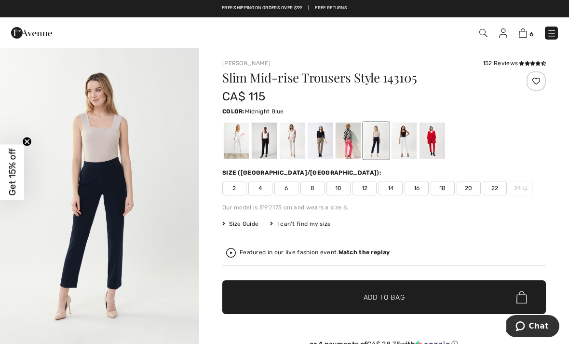
click at [354, 140] on div at bounding box center [348, 141] width 25 height 36
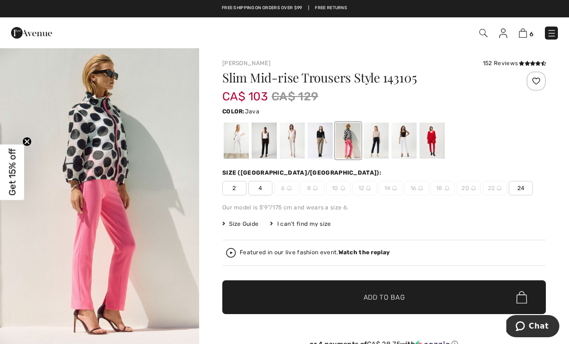
click at [328, 137] on div at bounding box center [320, 141] width 25 height 36
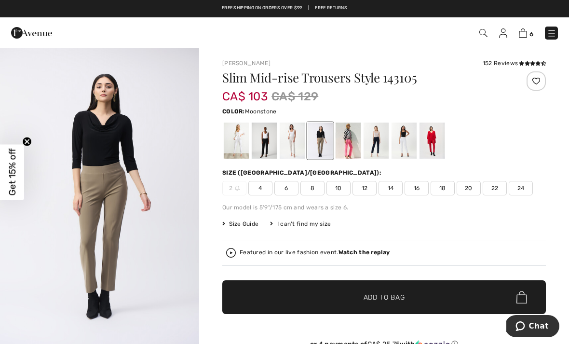
click at [299, 141] on div at bounding box center [292, 141] width 25 height 36
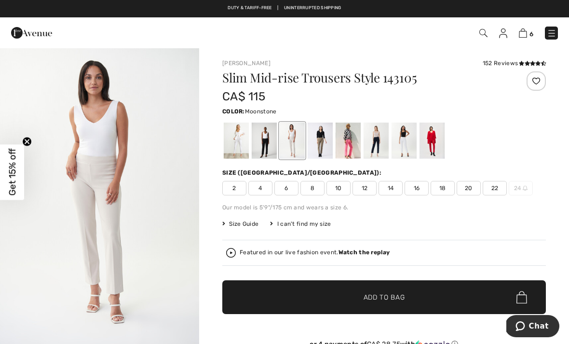
click at [267, 139] on div at bounding box center [264, 141] width 25 height 36
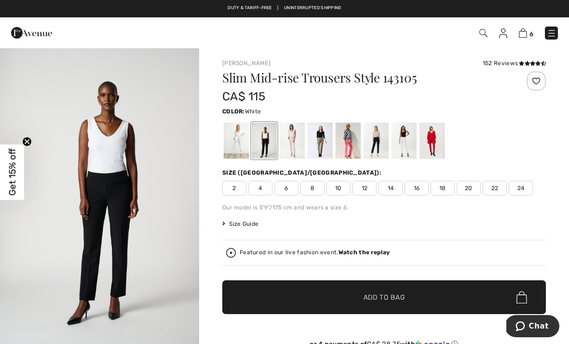
click at [237, 141] on div at bounding box center [236, 141] width 25 height 36
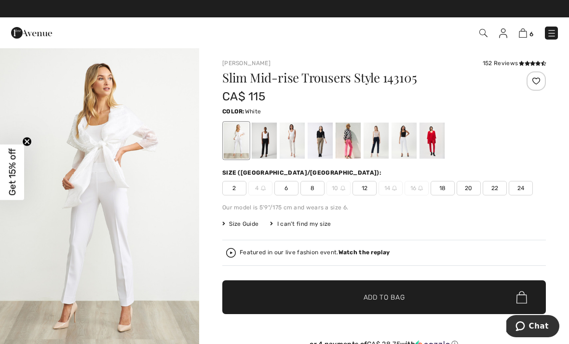
click at [432, 140] on div at bounding box center [432, 141] width 25 height 36
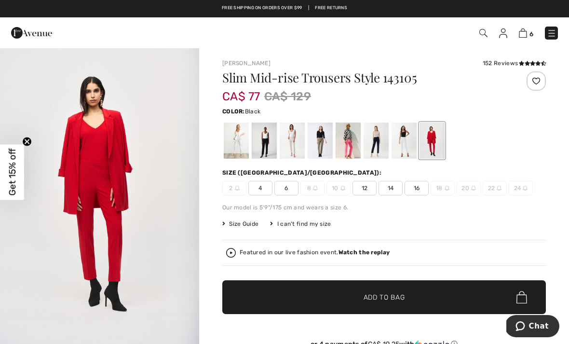
click at [271, 143] on div at bounding box center [264, 141] width 25 height 36
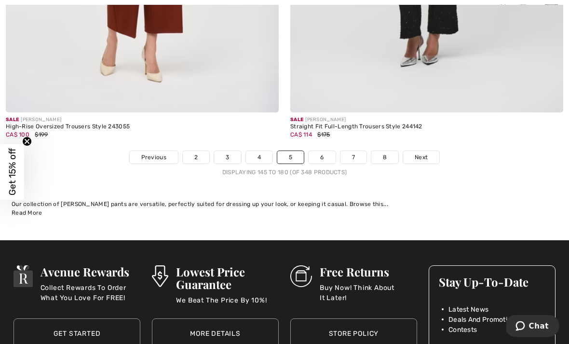
scroll to position [8276, 0]
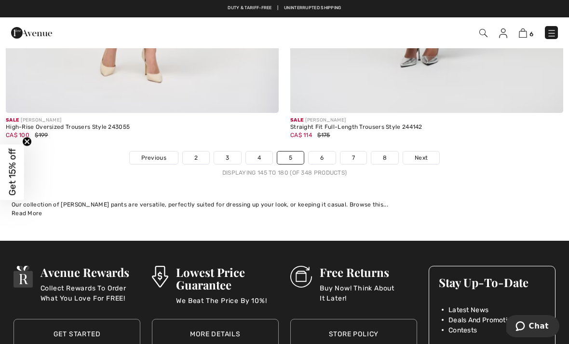
click at [328, 152] on link "6" at bounding box center [322, 157] width 27 height 13
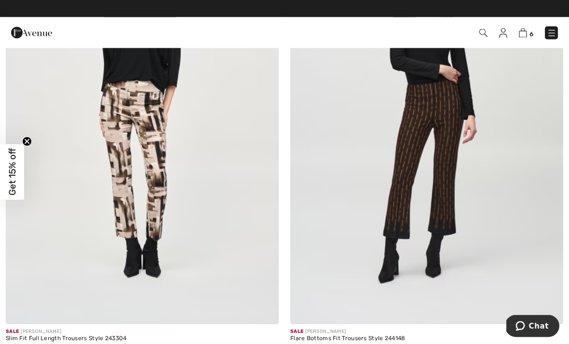
scroll to position [669, 0]
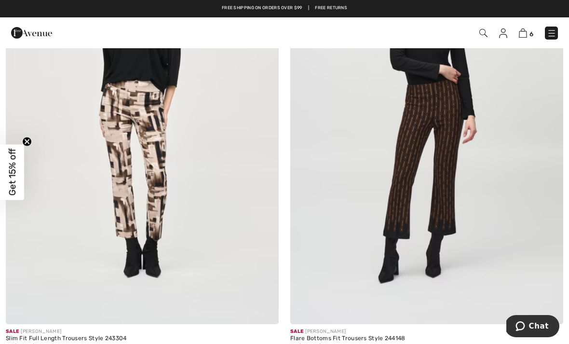
click at [219, 176] on img at bounding box center [142, 120] width 273 height 410
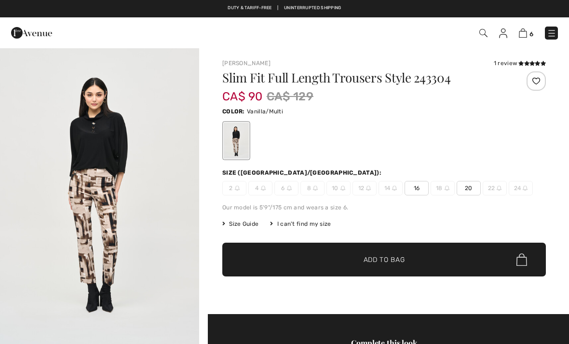
checkbox input "true"
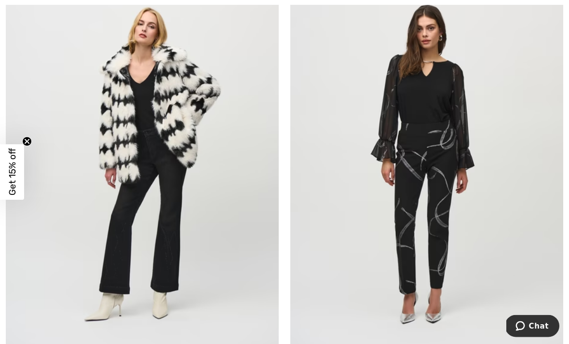
scroll to position [2431, 0]
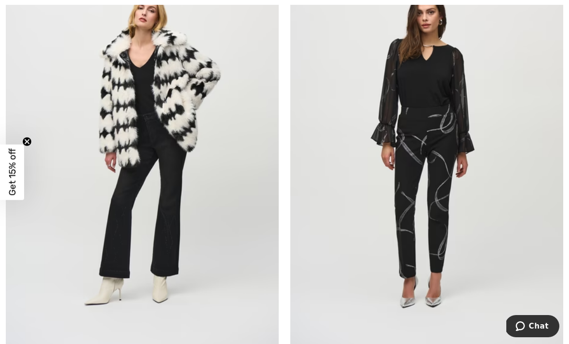
click at [442, 171] on img at bounding box center [426, 148] width 273 height 410
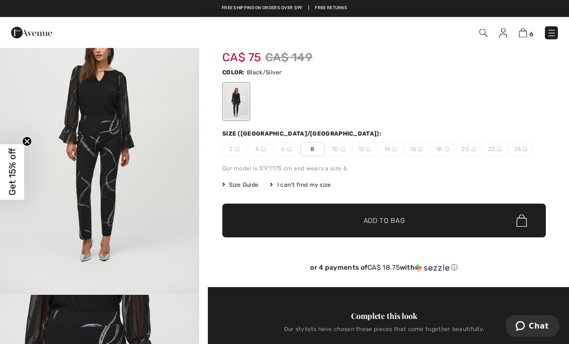
scroll to position [42, 0]
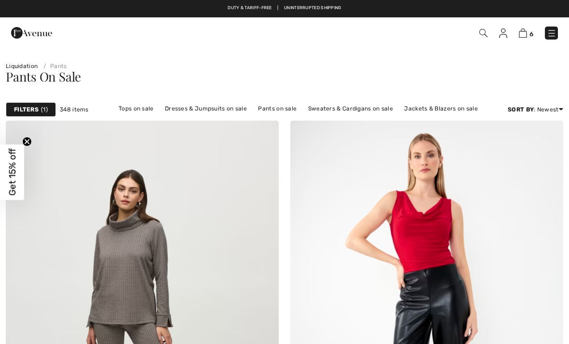
checkbox input "true"
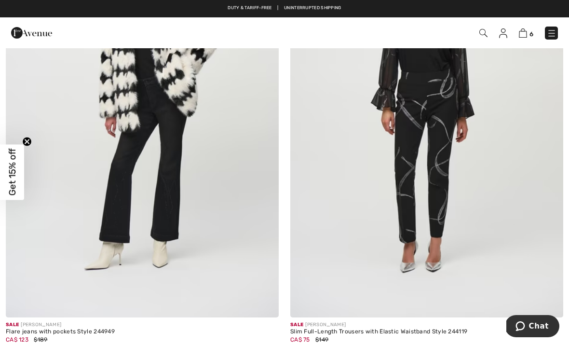
scroll to position [2479, 0]
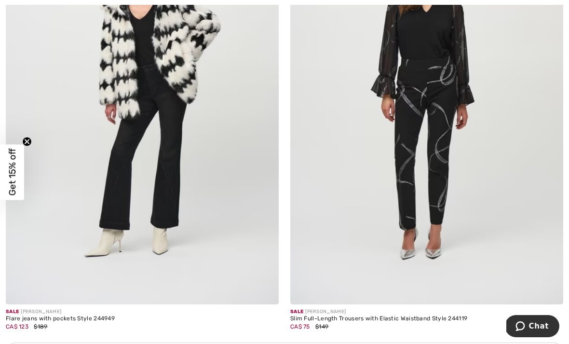
click at [448, 145] on img at bounding box center [426, 100] width 273 height 410
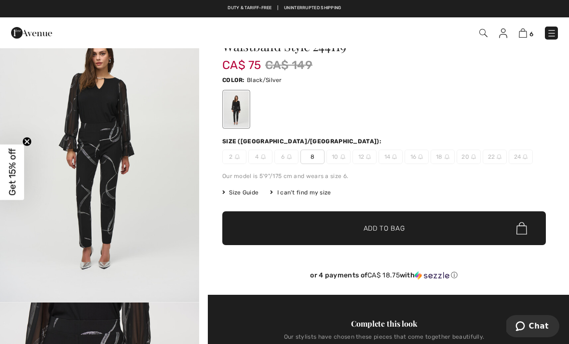
click at [441, 231] on span "✔ Added to Bag Add to Bag" at bounding box center [384, 228] width 324 height 34
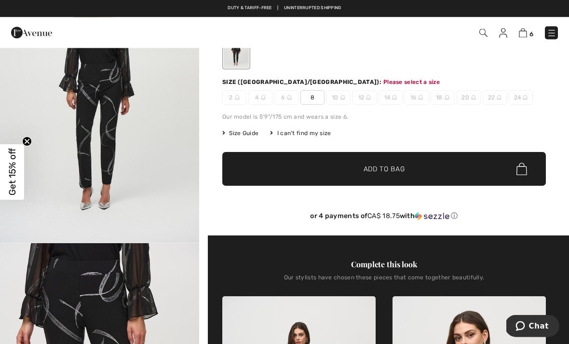
scroll to position [111, 0]
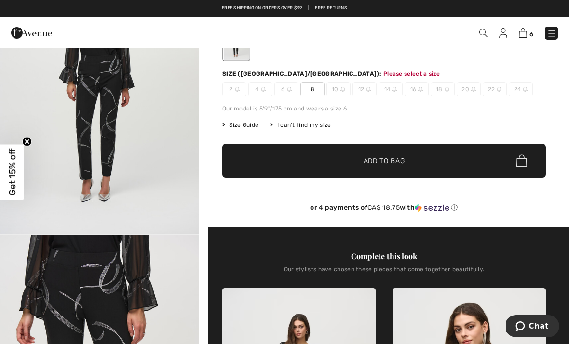
click at [313, 92] on span "8" at bounding box center [312, 89] width 24 height 14
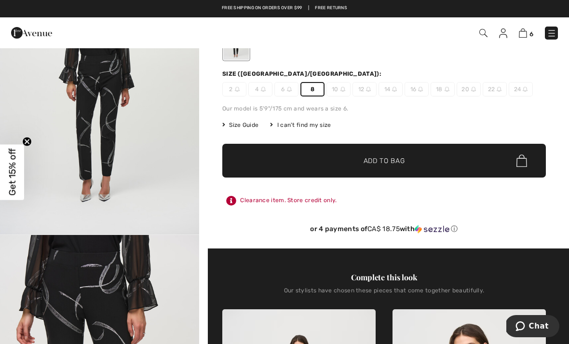
click at [406, 158] on span "✔ Added to Bag Add to Bag" at bounding box center [384, 161] width 324 height 34
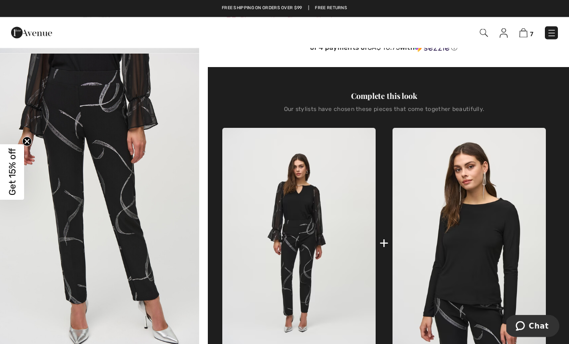
scroll to position [273, 0]
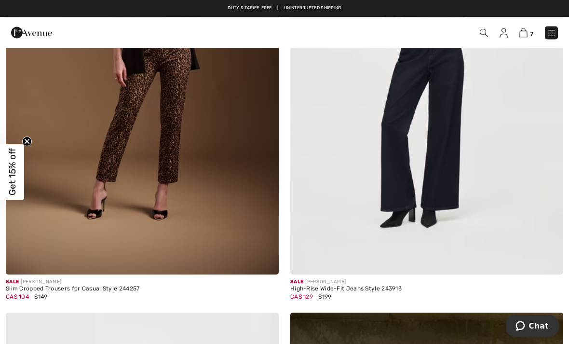
scroll to position [3046, 0]
click at [179, 150] on img at bounding box center [142, 70] width 273 height 410
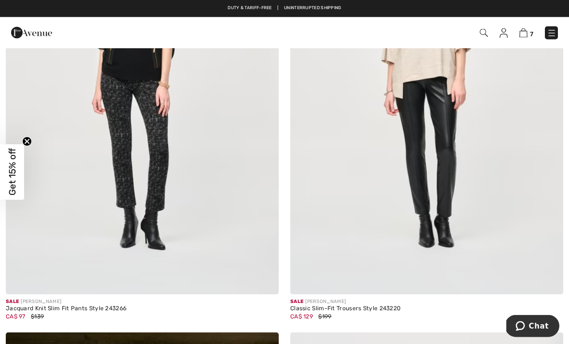
scroll to position [5841, 0]
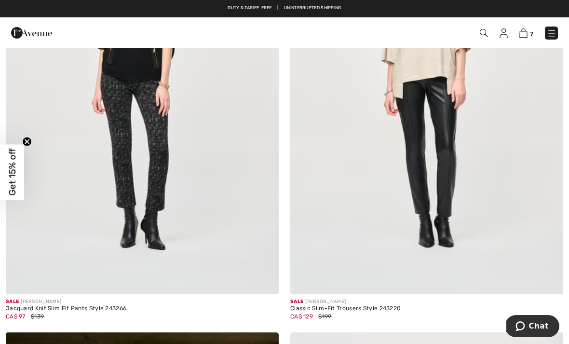
click at [168, 175] on img at bounding box center [142, 90] width 273 height 410
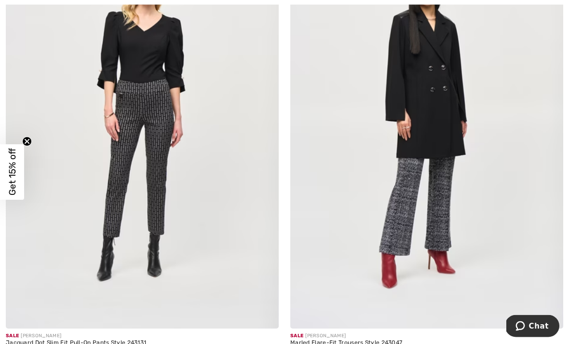
scroll to position [6702, 0]
click at [170, 158] on img at bounding box center [142, 124] width 273 height 410
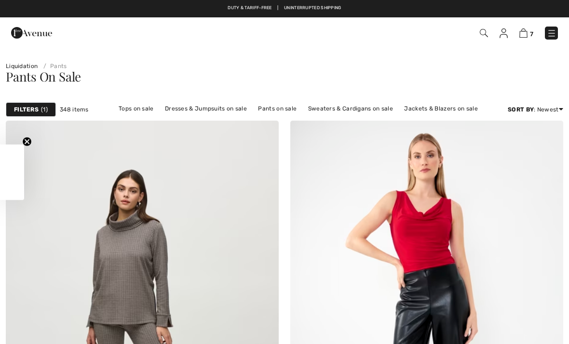
scroll to position [6733, 0]
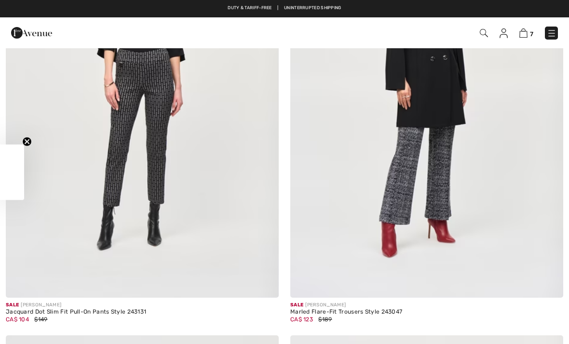
checkbox input "true"
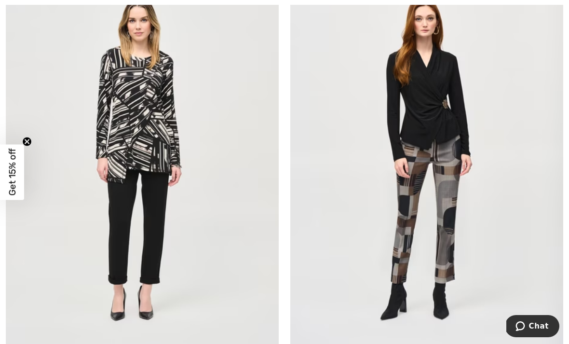
scroll to position [7135, 0]
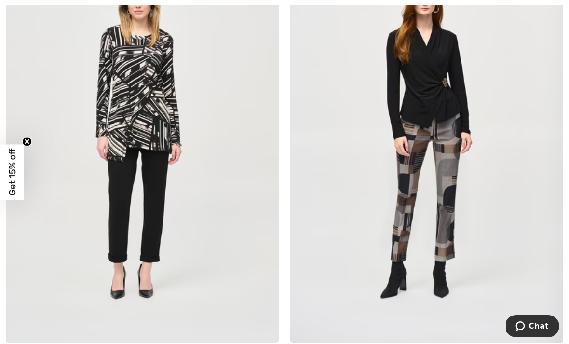
click at [463, 171] on img at bounding box center [426, 138] width 273 height 410
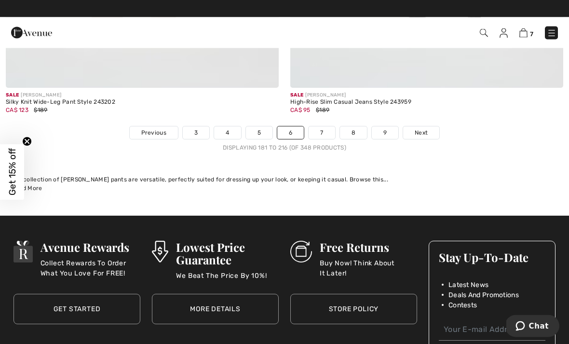
scroll to position [8285, 0]
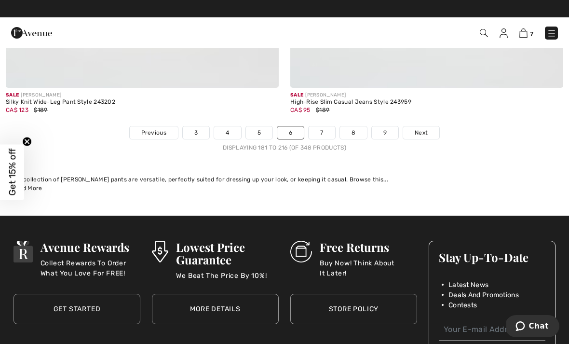
click at [322, 126] on link "7" at bounding box center [322, 132] width 26 height 13
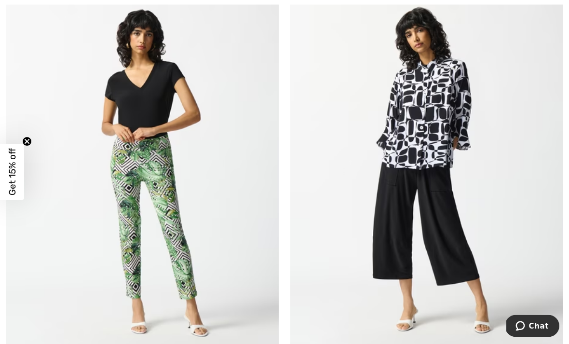
scroll to position [7135, 0]
click at [185, 228] on img at bounding box center [142, 170] width 273 height 410
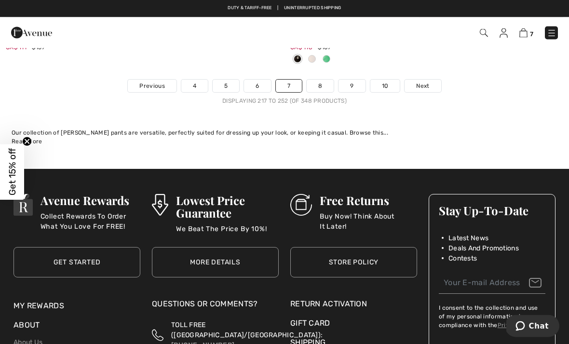
scroll to position [8396, 0]
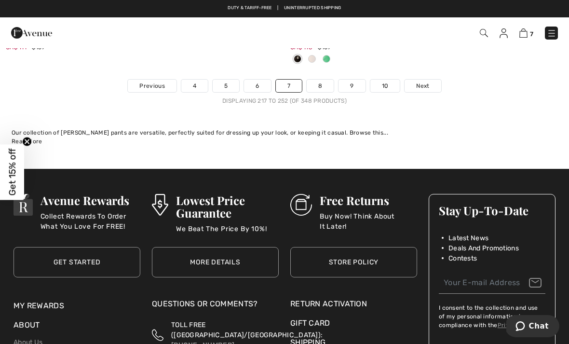
click at [320, 80] on link "8" at bounding box center [320, 86] width 27 height 13
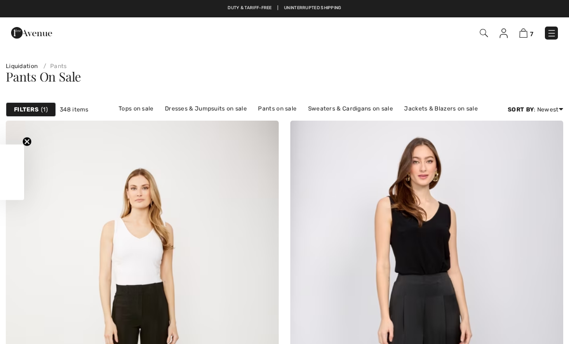
checkbox input "true"
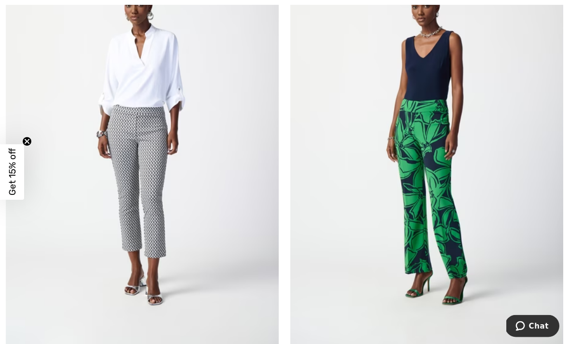
scroll to position [3916, 0]
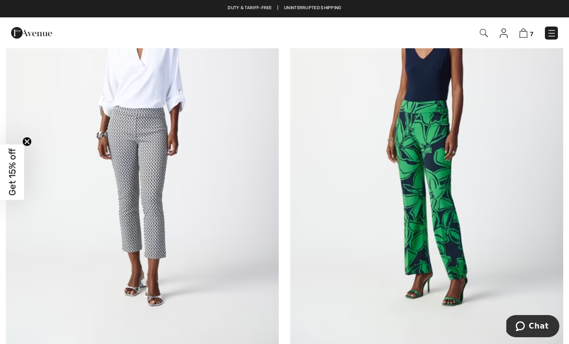
click at [458, 167] on img at bounding box center [426, 143] width 273 height 410
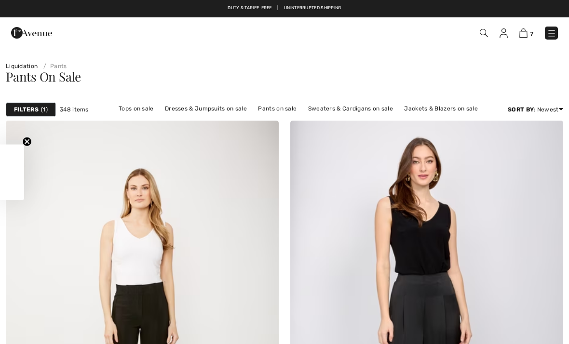
checkbox input "true"
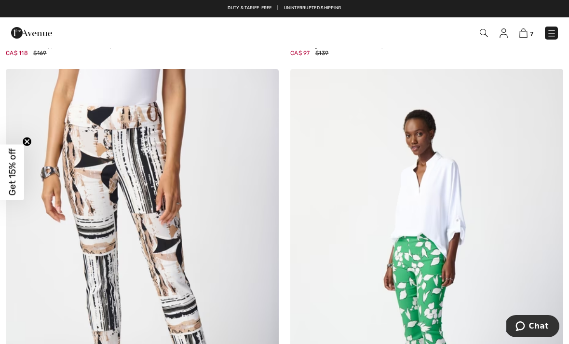
scroll to position [4231, 0]
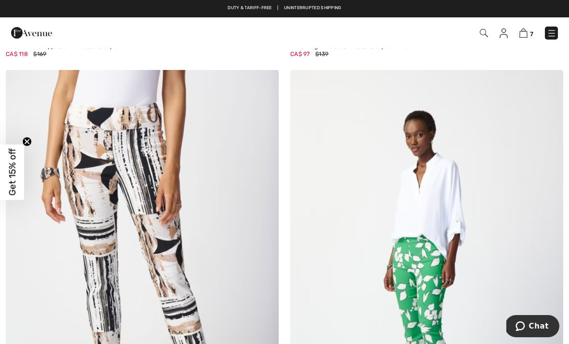
click at [178, 260] on img at bounding box center [142, 275] width 273 height 410
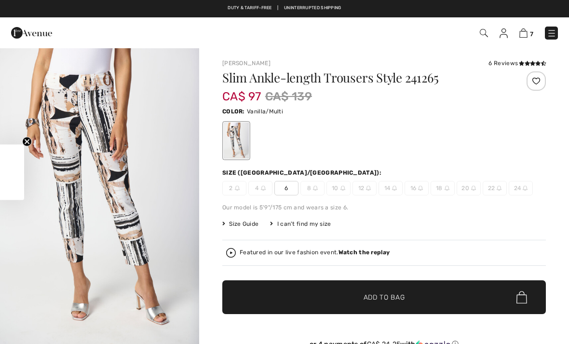
checkbox input "true"
click at [507, 334] on div "Chat" at bounding box center [532, 326] width 55 height 22
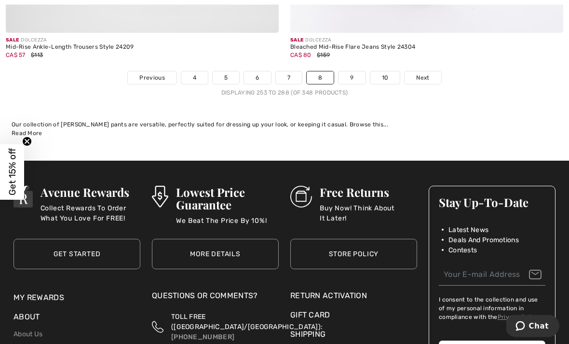
scroll to position [8372, 0]
click at [357, 71] on link "9" at bounding box center [352, 77] width 27 height 13
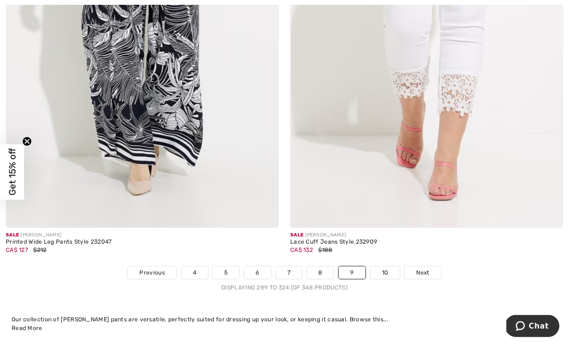
scroll to position [8161, 0]
click at [387, 266] on link "10" at bounding box center [385, 272] width 30 height 13
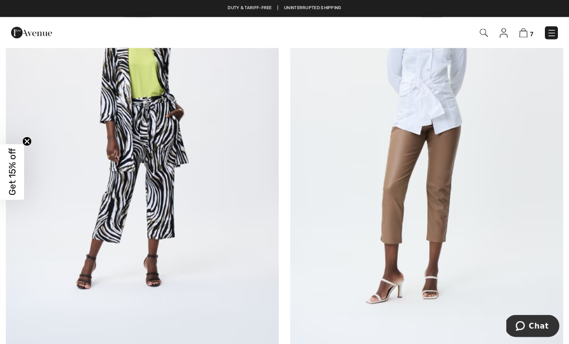
scroll to position [168, 0]
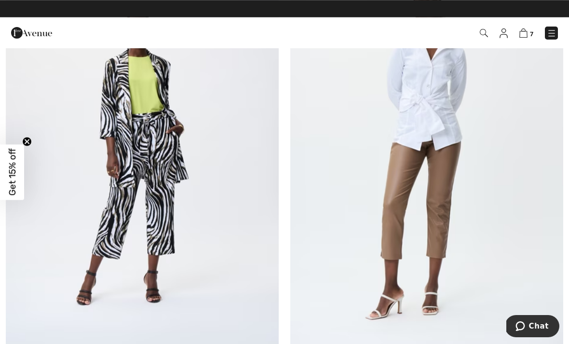
click at [173, 211] on img at bounding box center [142, 157] width 273 height 410
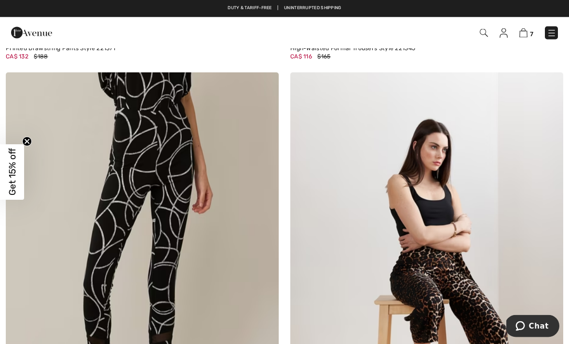
scroll to position [5076, 0]
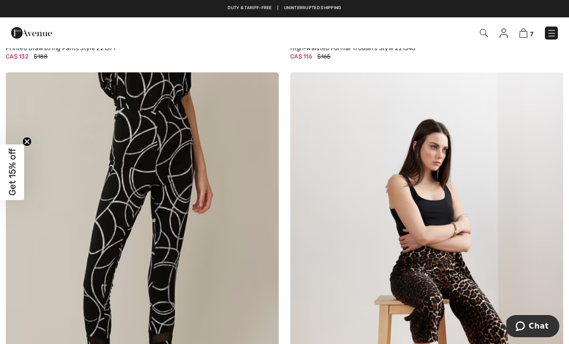
click at [528, 32] on img at bounding box center [523, 32] width 8 height 9
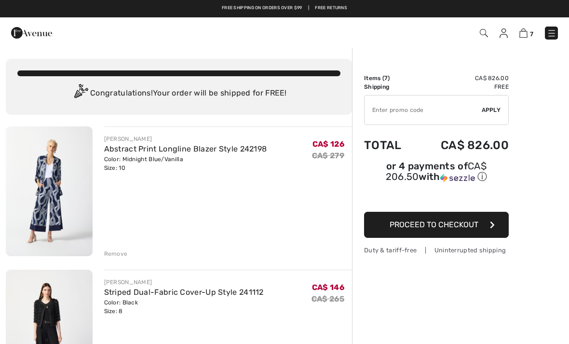
click at [421, 109] on input "TEXT" at bounding box center [423, 110] width 117 height 29
click at [492, 109] on span "Apply" at bounding box center [491, 110] width 19 height 9
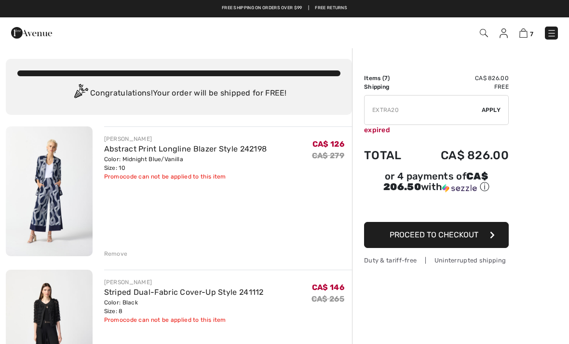
click at [410, 109] on input "TEXT" at bounding box center [423, 110] width 117 height 29
type input "E"
type input "EXR"
click at [118, 256] on div "Remove" at bounding box center [116, 253] width 24 height 9
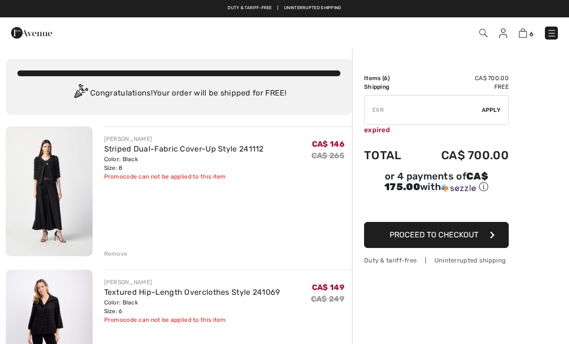
click at [116, 255] on div "Remove" at bounding box center [116, 253] width 24 height 9
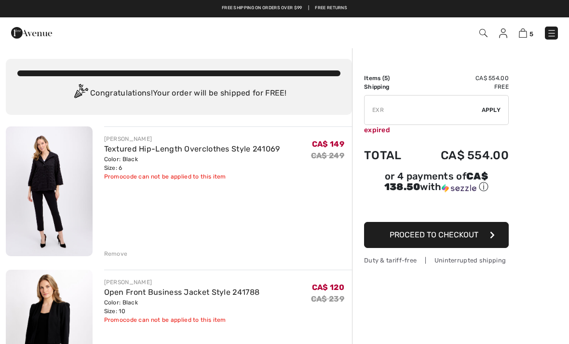
click at [115, 253] on div "Remove" at bounding box center [116, 253] width 24 height 9
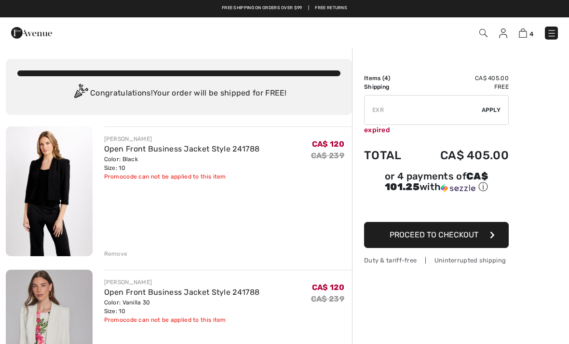
click at [117, 255] on div "Remove" at bounding box center [116, 253] width 24 height 9
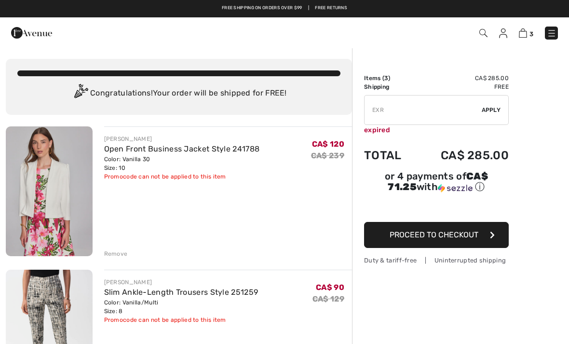
click at [115, 256] on div "Remove" at bounding box center [116, 253] width 24 height 9
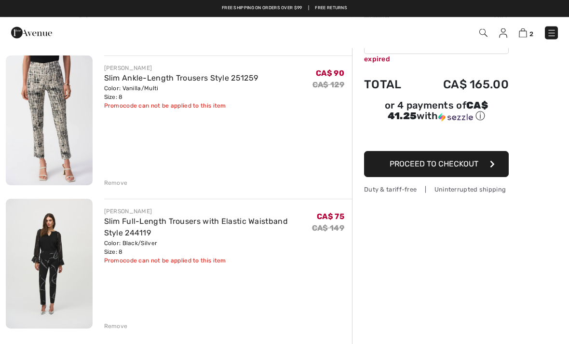
scroll to position [71, 0]
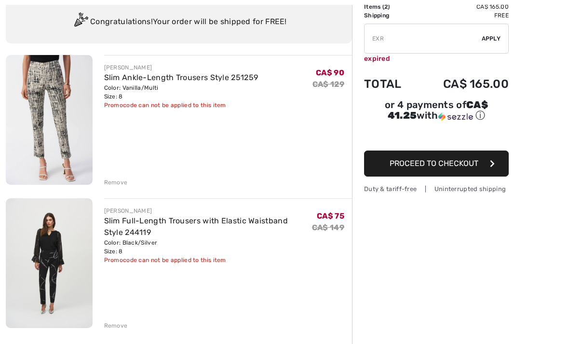
click at [118, 324] on div "Remove" at bounding box center [116, 325] width 24 height 9
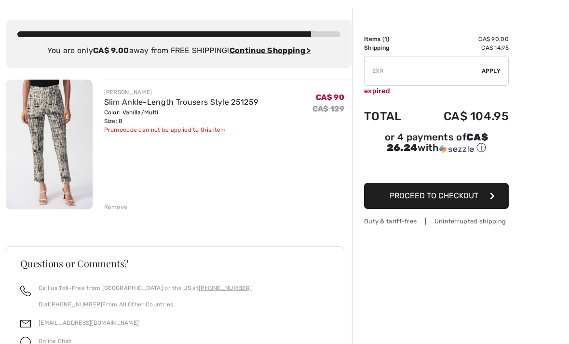
scroll to position [0, 0]
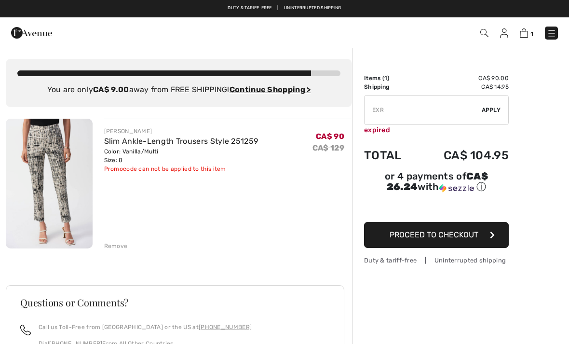
click at [480, 237] on button "Proceed to Checkout" at bounding box center [436, 235] width 145 height 26
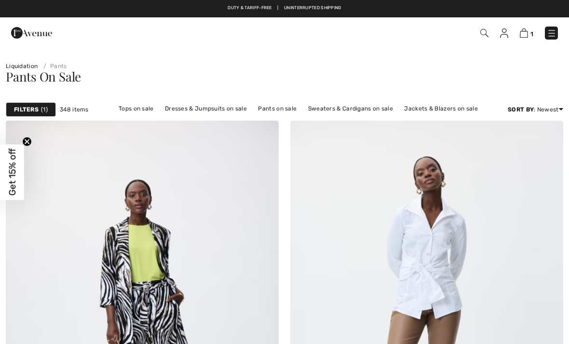
checkbox input "true"
click at [147, 109] on link "Tops on sale" at bounding box center [136, 108] width 45 height 13
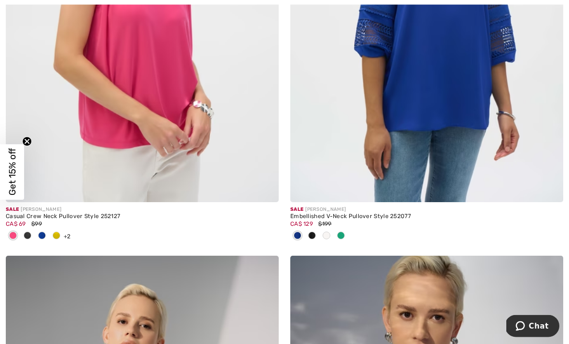
scroll to position [4029, 0]
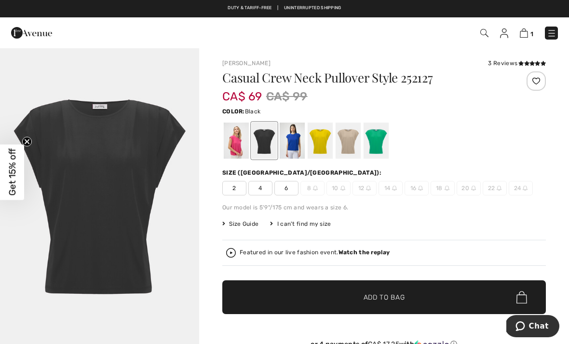
click at [325, 139] on div at bounding box center [320, 141] width 25 height 36
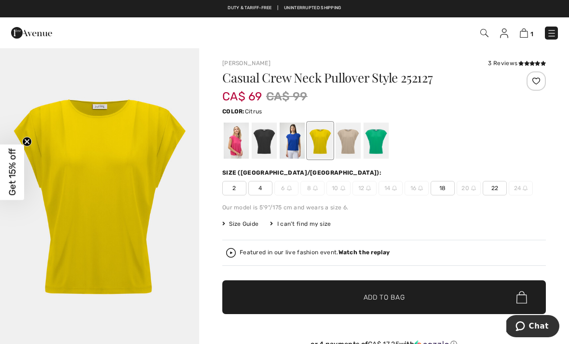
click at [294, 140] on div at bounding box center [292, 141] width 25 height 36
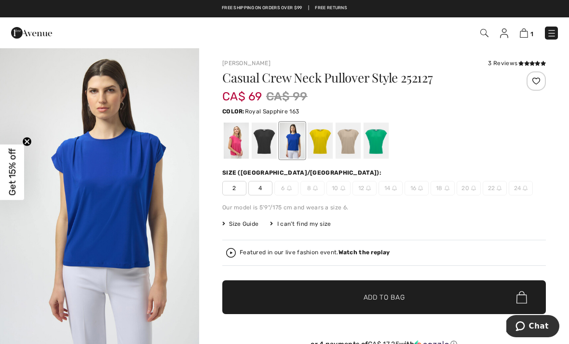
click at [378, 141] on div at bounding box center [376, 141] width 25 height 36
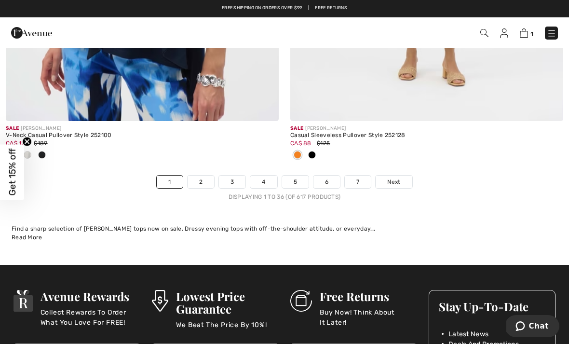
scroll to position [8379, 0]
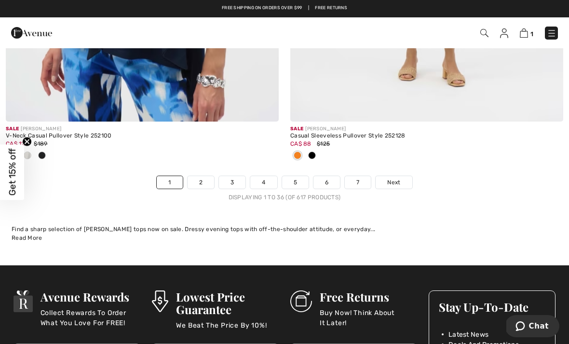
click at [201, 176] on link "2" at bounding box center [201, 182] width 27 height 13
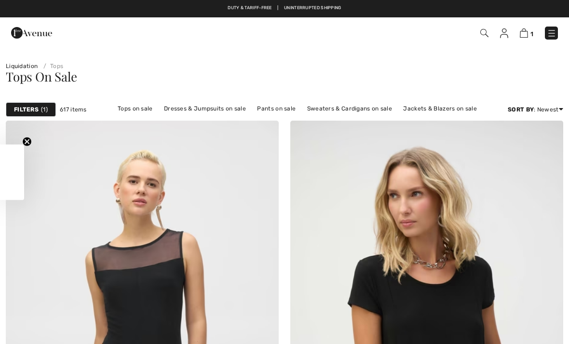
checkbox input "true"
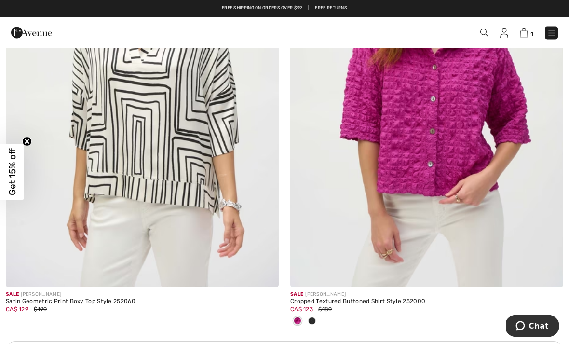
scroll to position [5338, 0]
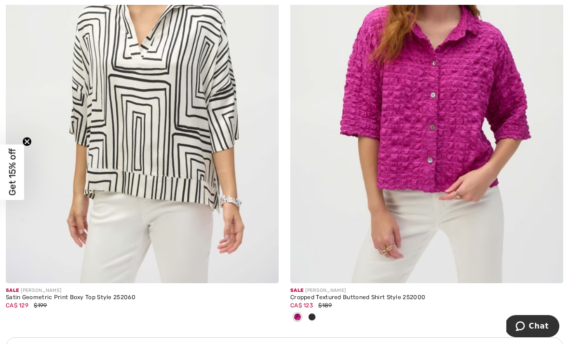
click at [493, 155] on img at bounding box center [426, 79] width 273 height 410
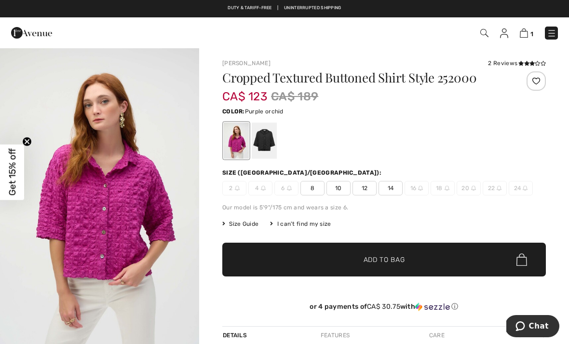
click at [268, 141] on div at bounding box center [264, 141] width 25 height 36
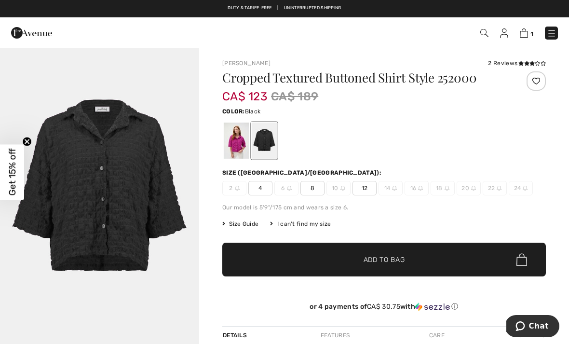
click at [236, 142] on div at bounding box center [236, 141] width 25 height 36
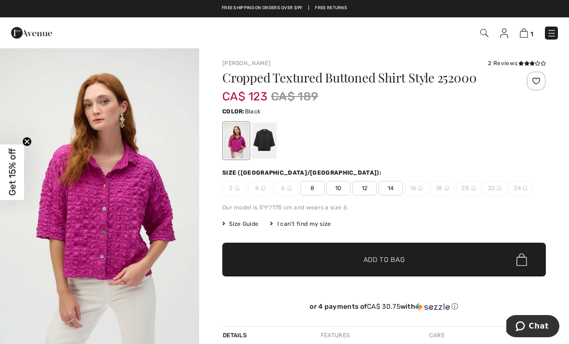
click at [266, 140] on div at bounding box center [264, 141] width 25 height 36
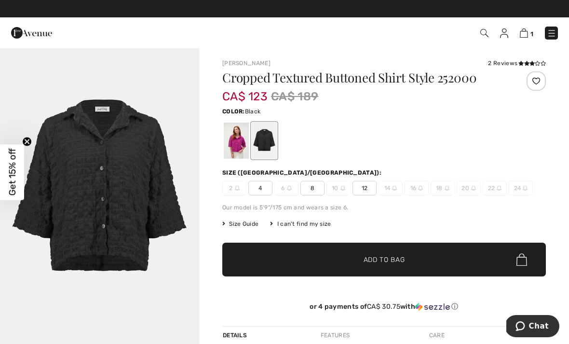
click at [524, 328] on icon "Chat" at bounding box center [521, 326] width 10 height 10
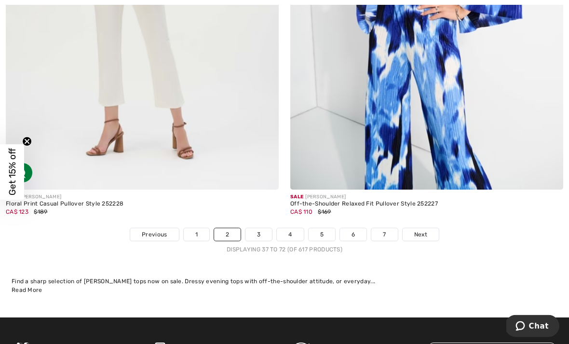
scroll to position [8311, 0]
click at [255, 228] on link "3" at bounding box center [259, 234] width 27 height 13
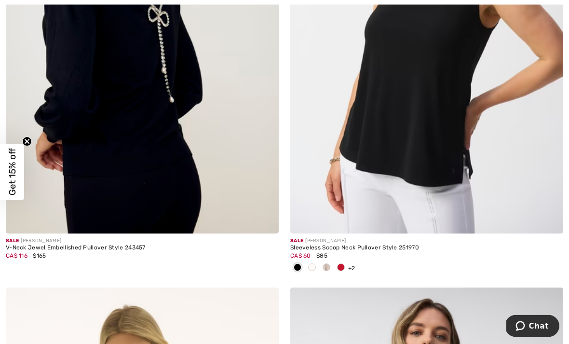
scroll to position [4493, 0]
click at [449, 127] on img at bounding box center [426, 29] width 273 height 410
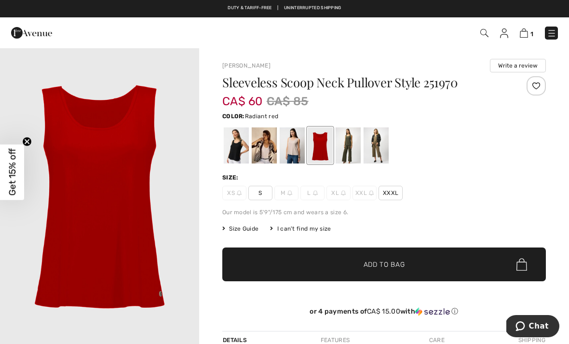
click at [235, 145] on div at bounding box center [236, 145] width 25 height 36
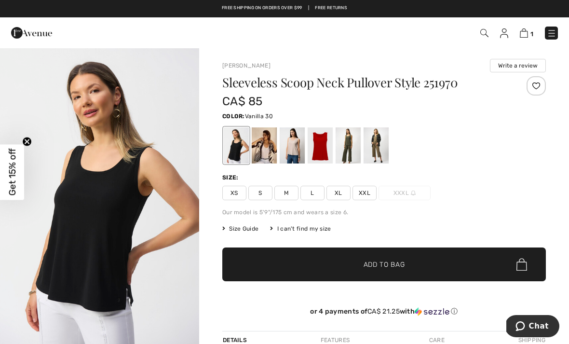
click at [269, 141] on div at bounding box center [264, 145] width 25 height 36
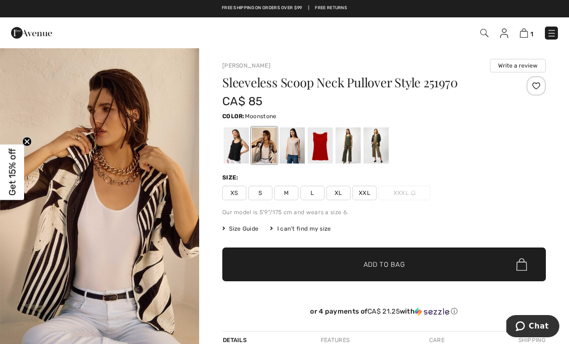
click at [298, 143] on div at bounding box center [292, 145] width 25 height 36
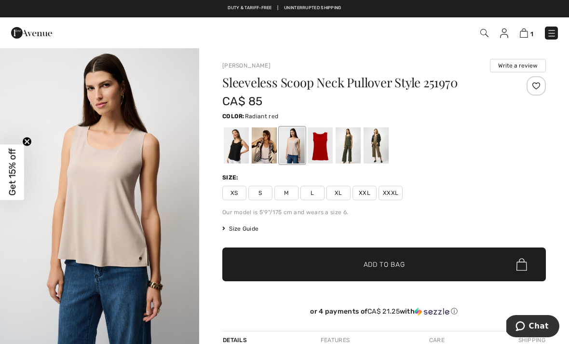
click at [325, 147] on div at bounding box center [320, 145] width 25 height 36
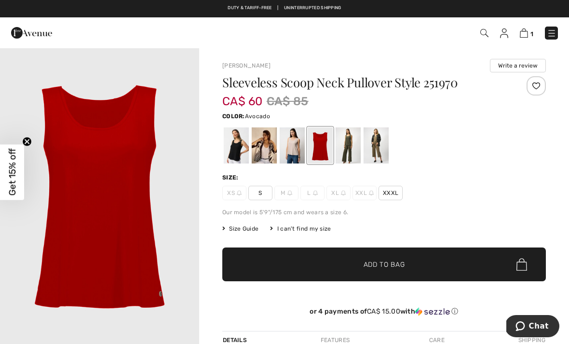
click at [351, 145] on div at bounding box center [348, 145] width 25 height 36
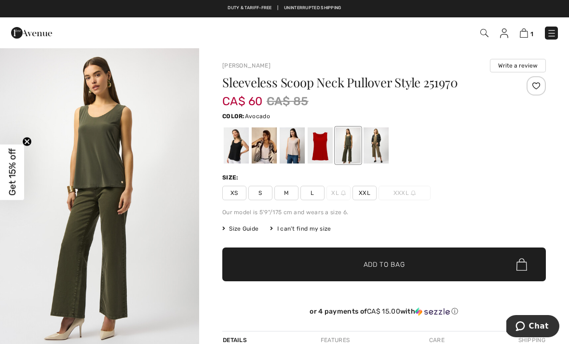
click at [381, 148] on div at bounding box center [376, 145] width 25 height 36
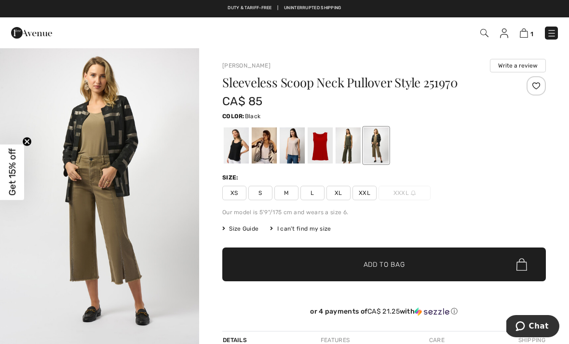
click at [240, 148] on div at bounding box center [236, 145] width 25 height 36
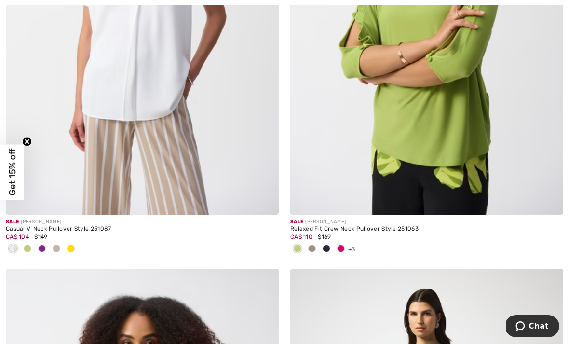
scroll to position [7865, 0]
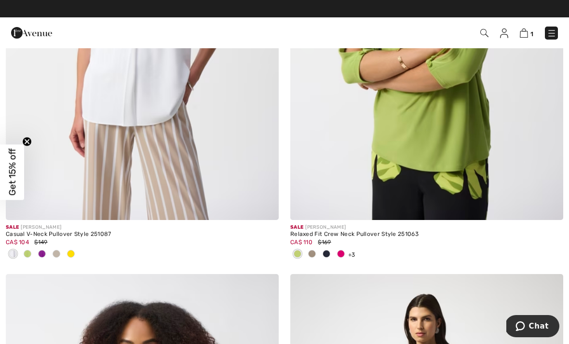
click at [232, 137] on img at bounding box center [142, 15] width 273 height 410
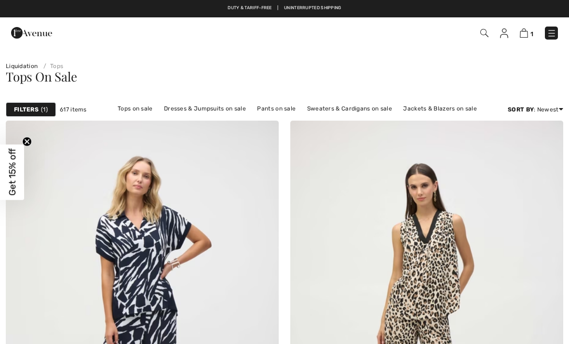
checkbox input "true"
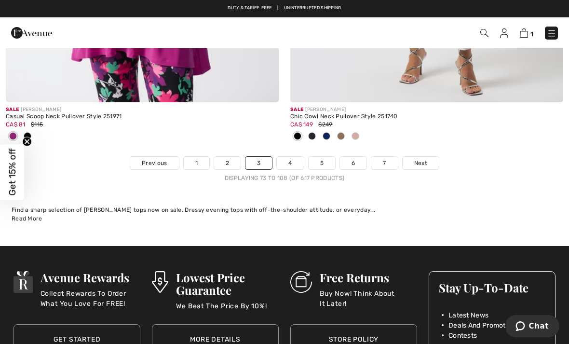
scroll to position [8444, 0]
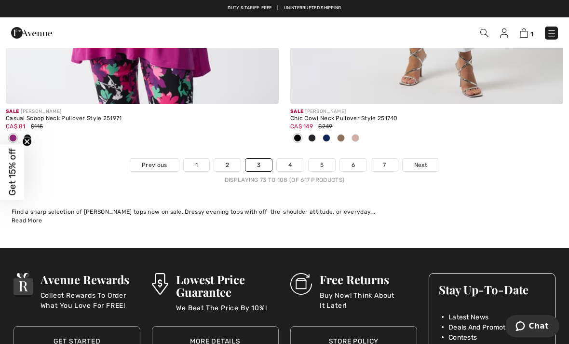
click at [298, 159] on link "4" at bounding box center [290, 165] width 27 height 13
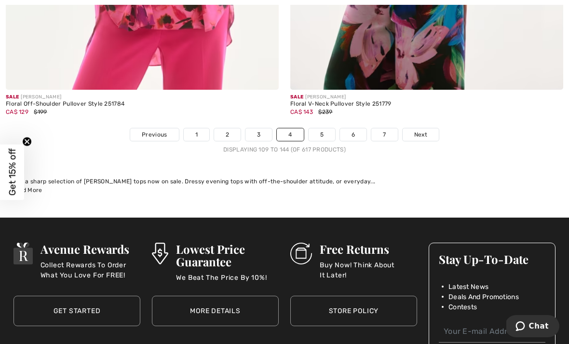
scroll to position [8410, 0]
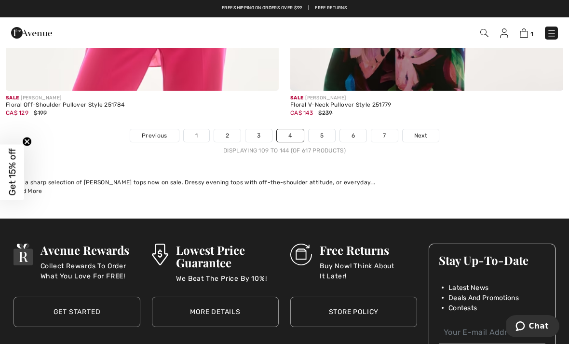
click at [328, 129] on link "5" at bounding box center [322, 135] width 27 height 13
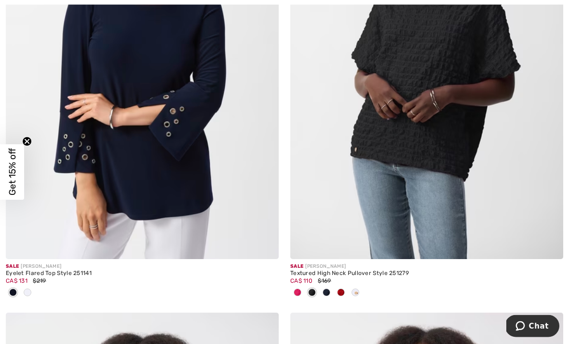
scroll to position [1198, 0]
click at [479, 104] on img at bounding box center [426, 55] width 273 height 410
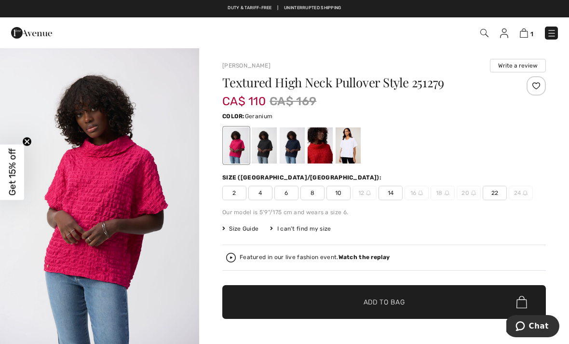
click at [542, 317] on button "Chat" at bounding box center [532, 326] width 55 height 22
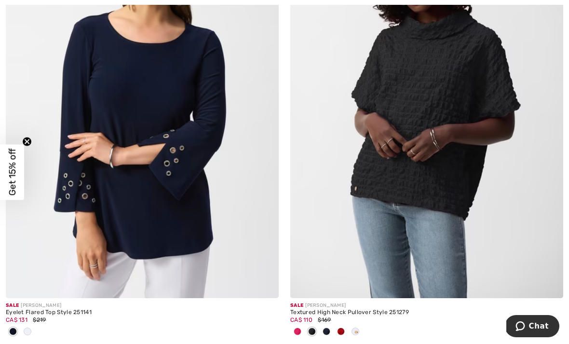
scroll to position [1162, 0]
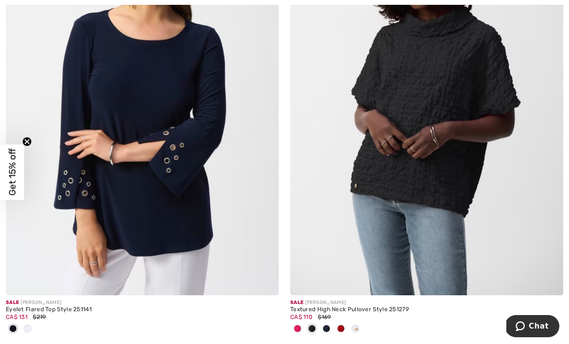
click at [472, 114] on img at bounding box center [426, 91] width 273 height 410
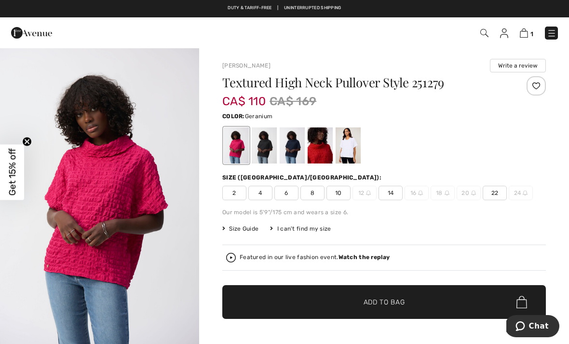
click at [313, 193] on span "8" at bounding box center [312, 193] width 24 height 14
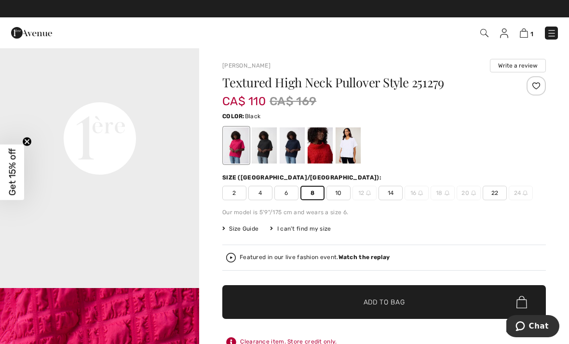
click at [268, 143] on div at bounding box center [264, 145] width 25 height 36
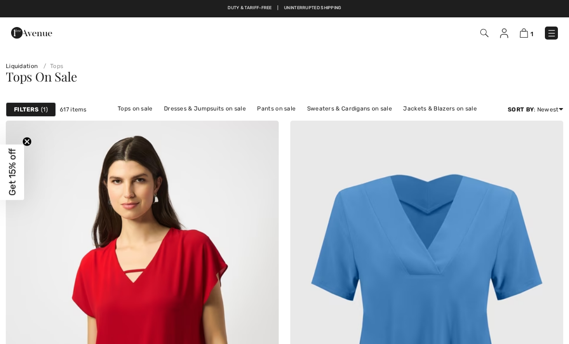
scroll to position [1193, 0]
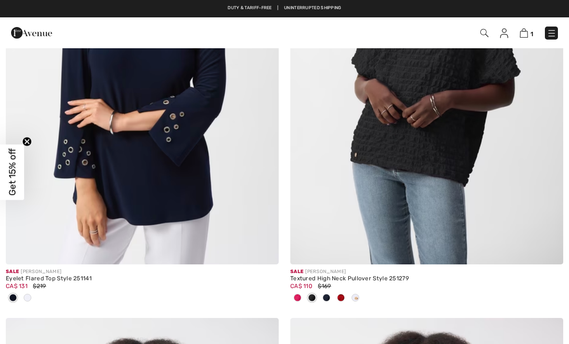
checkbox input "true"
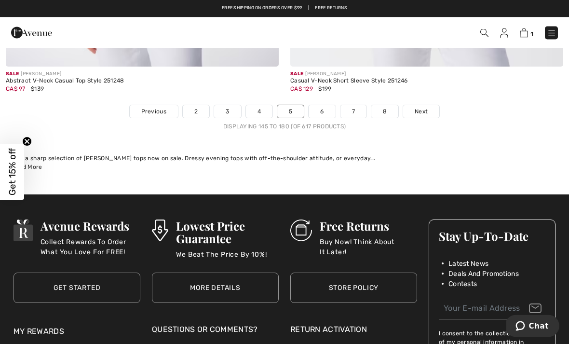
scroll to position [8399, 0]
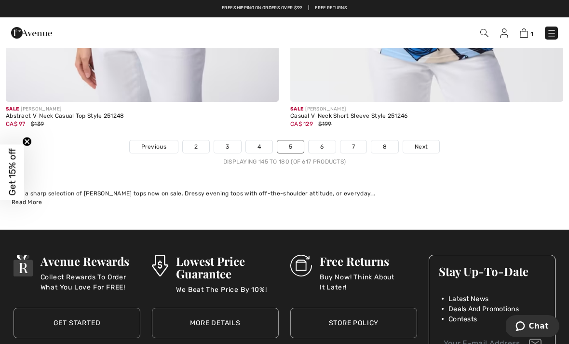
click at [327, 140] on link "6" at bounding box center [322, 146] width 27 height 13
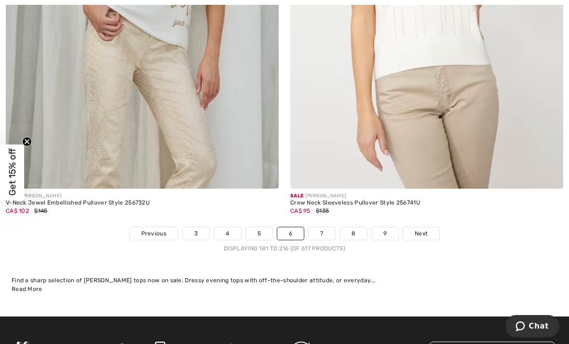
scroll to position [8229, 0]
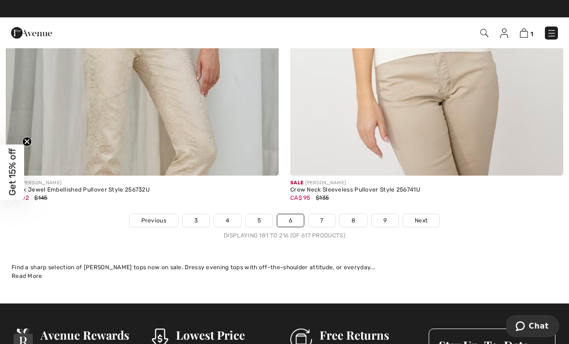
click at [330, 214] on link "7" at bounding box center [322, 220] width 26 height 13
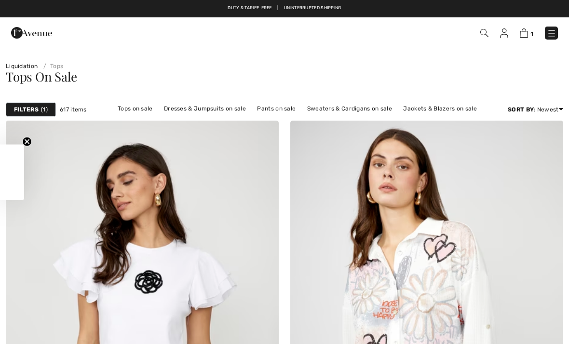
checkbox input "true"
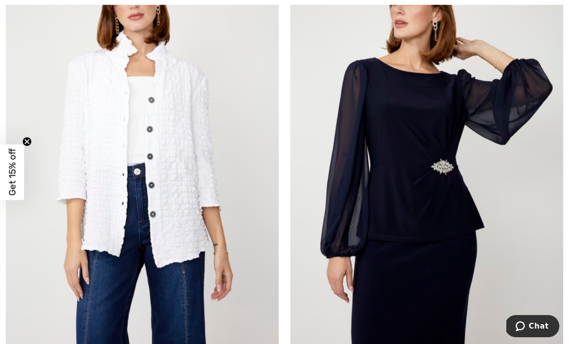
scroll to position [1533, 0]
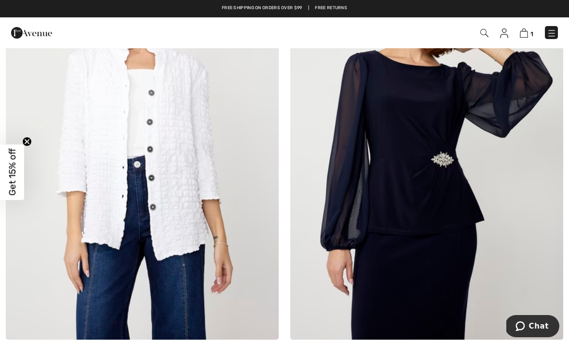
click at [219, 190] on img at bounding box center [142, 135] width 273 height 410
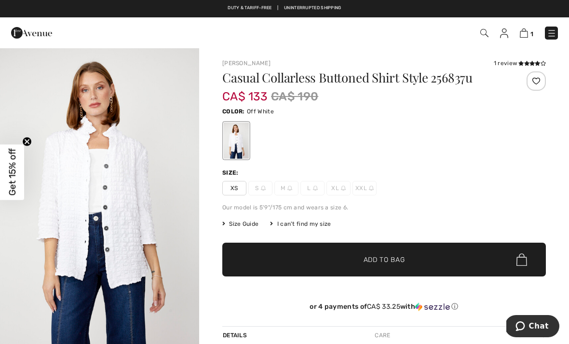
click at [533, 334] on button "Chat" at bounding box center [532, 326] width 55 height 22
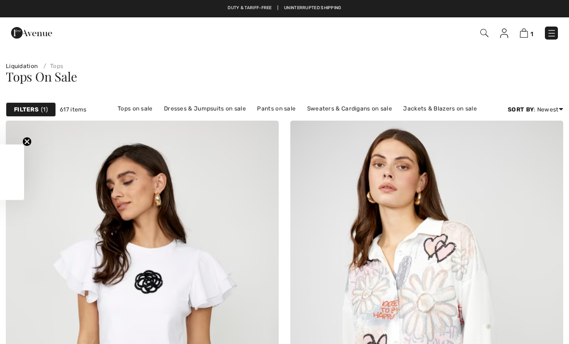
scroll to position [1564, 0]
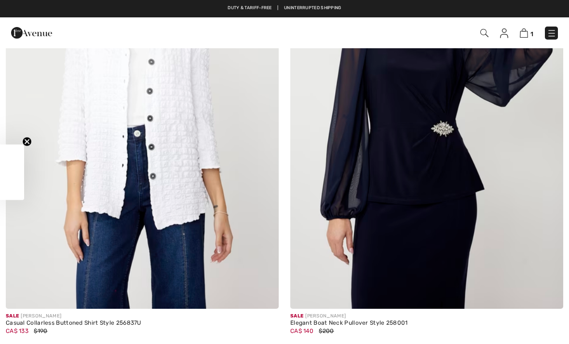
checkbox input "true"
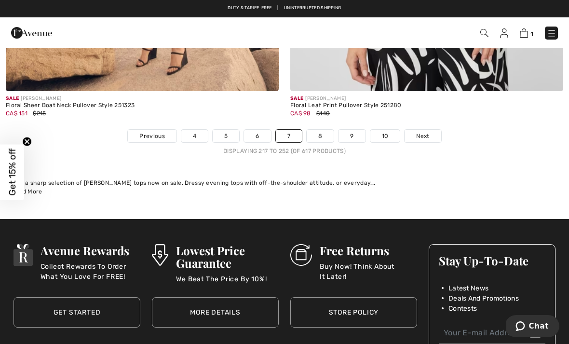
scroll to position [8345, 0]
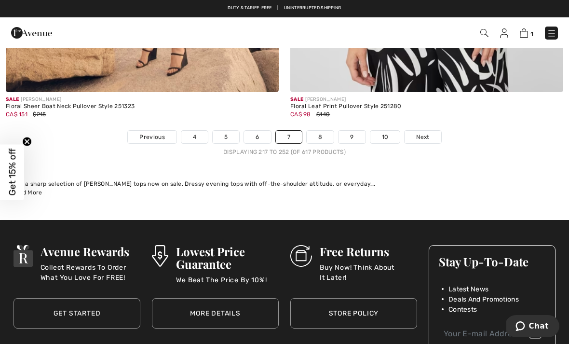
click at [323, 132] on link "8" at bounding box center [320, 137] width 27 height 13
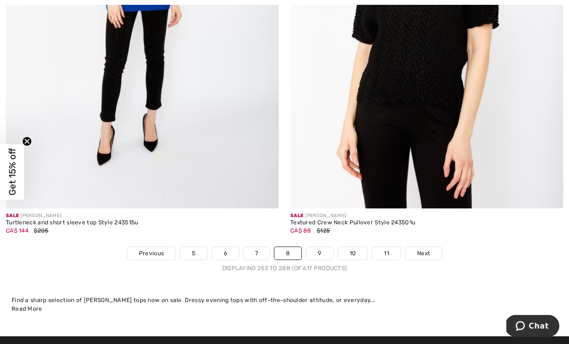
scroll to position [8213, 0]
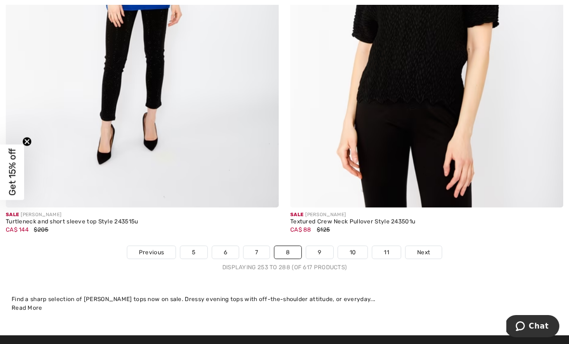
click at [323, 246] on link "9" at bounding box center [319, 252] width 27 height 13
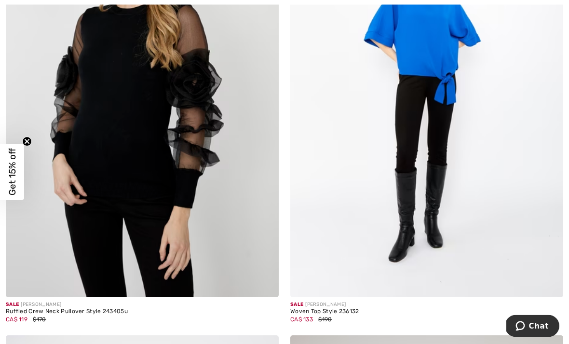
scroll to position [233, 0]
click at [222, 192] on img at bounding box center [142, 93] width 273 height 410
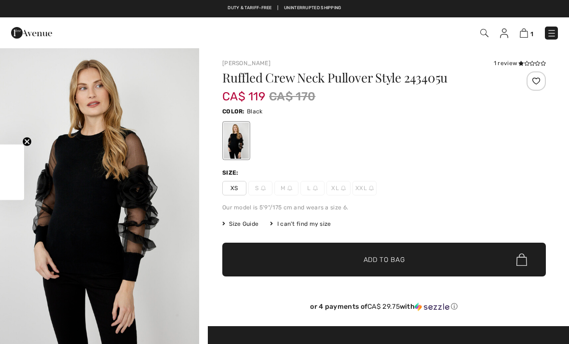
checkbox input "true"
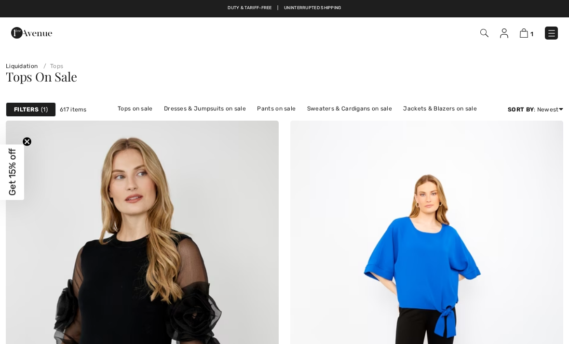
scroll to position [264, 0]
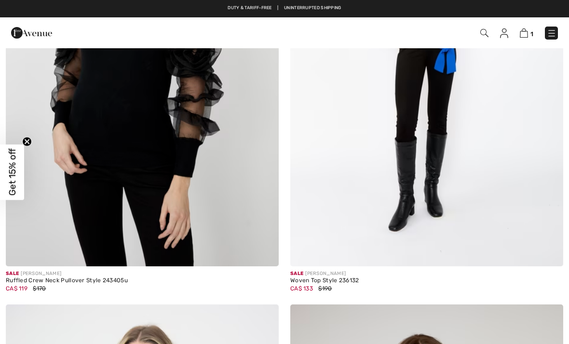
checkbox input "true"
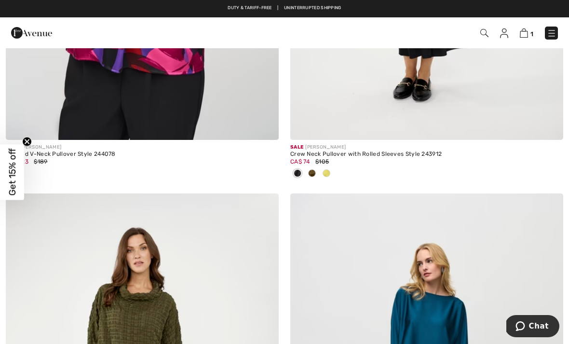
scroll to position [4086, 0]
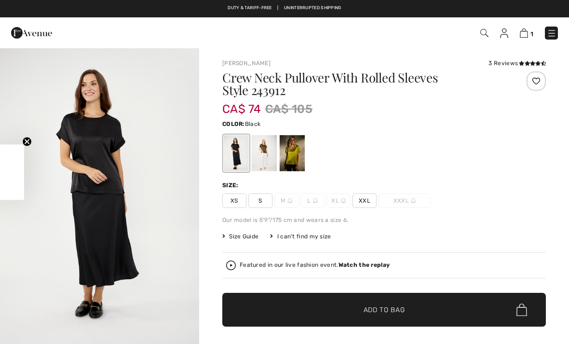
checkbox input "true"
click at [301, 152] on div at bounding box center [292, 153] width 25 height 36
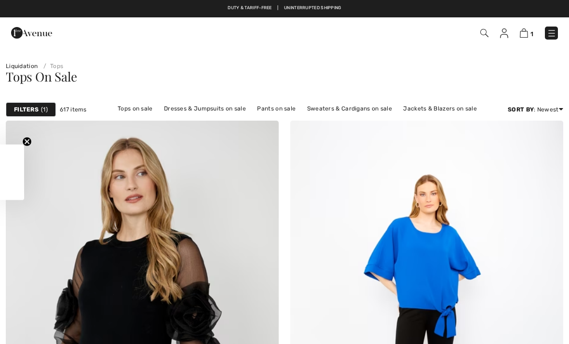
scroll to position [4117, 0]
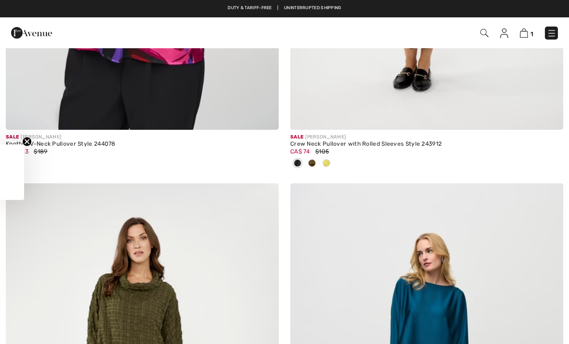
checkbox input "true"
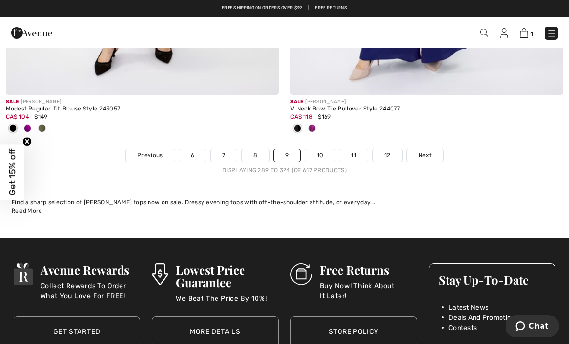
scroll to position [8404, 0]
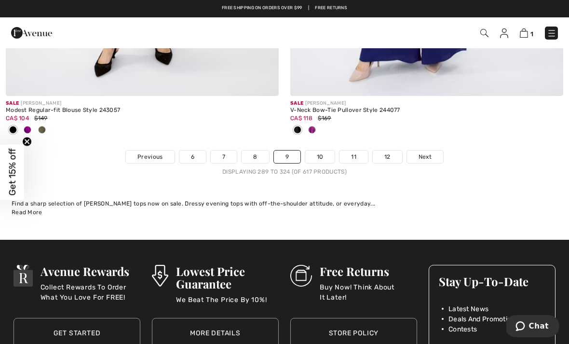
click at [328, 150] on link "10" at bounding box center [320, 156] width 30 height 13
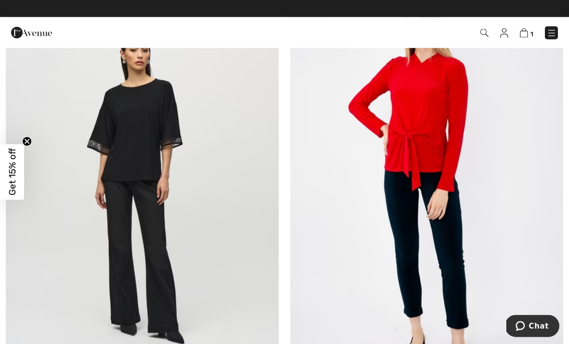
scroll to position [137, 0]
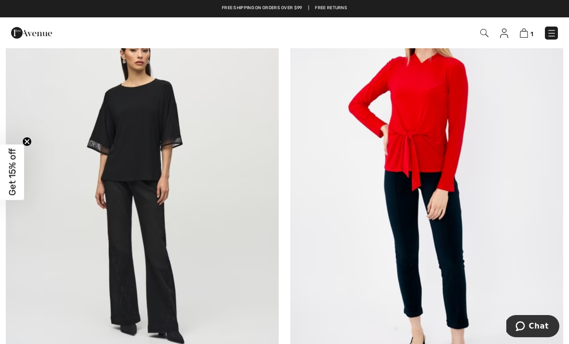
click at [156, 144] on img at bounding box center [142, 188] width 273 height 410
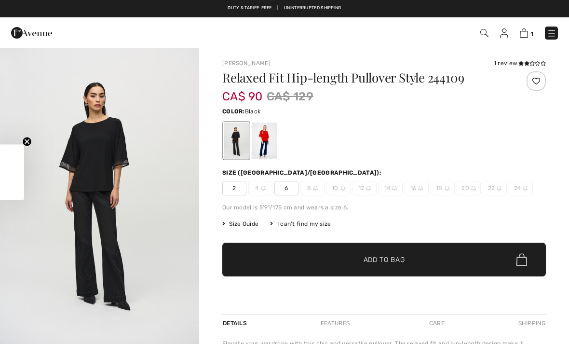
checkbox input "true"
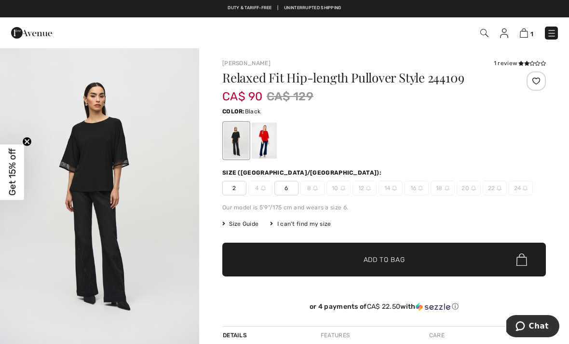
click at [271, 138] on div at bounding box center [264, 141] width 25 height 36
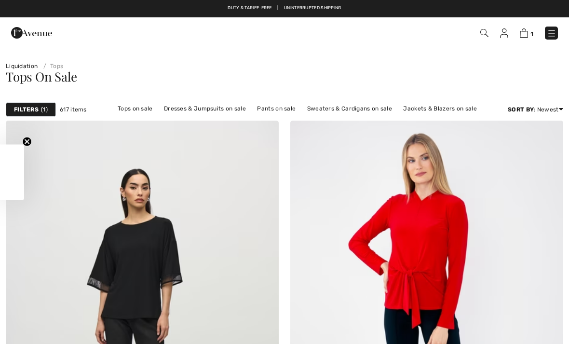
checkbox input "true"
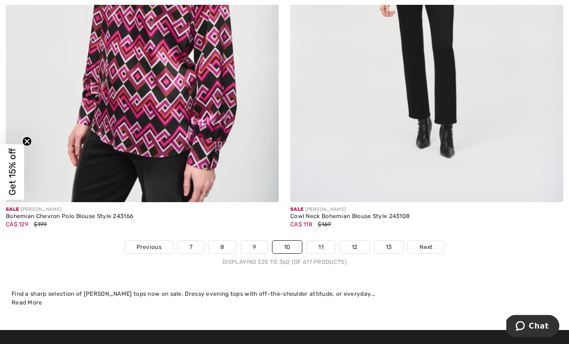
scroll to position [8262, 0]
click at [321, 241] on link "11" at bounding box center [321, 247] width 28 height 13
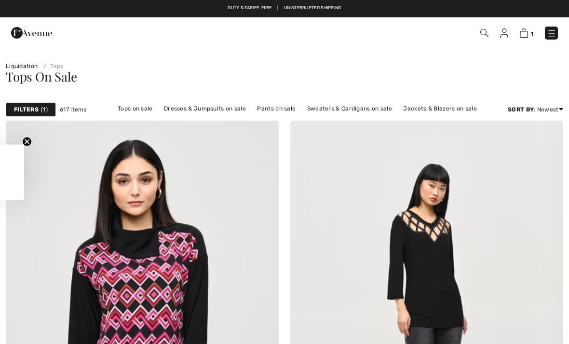
checkbox input "true"
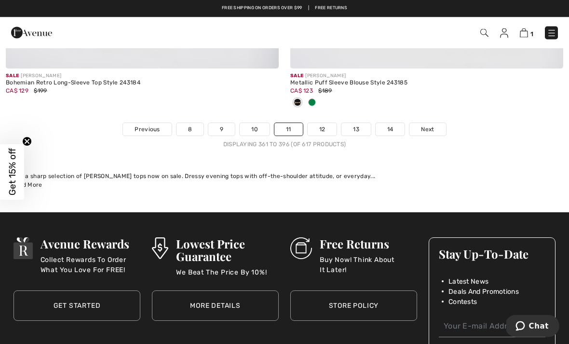
scroll to position [8384, 0]
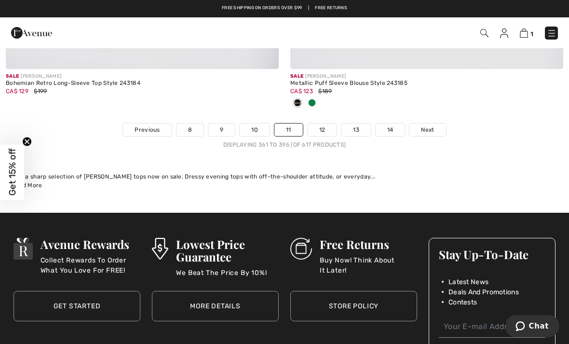
click at [331, 123] on link "12" at bounding box center [322, 129] width 29 height 13
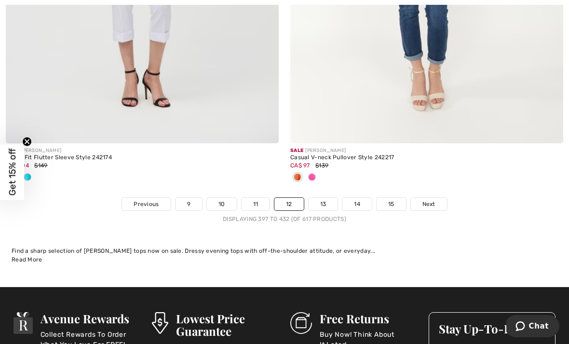
scroll to position [8278, 0]
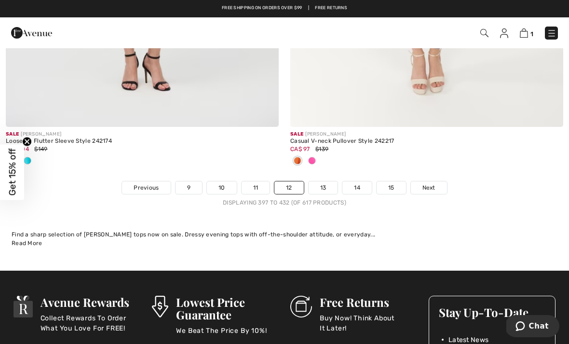
click at [329, 181] on link "13" at bounding box center [323, 187] width 29 height 13
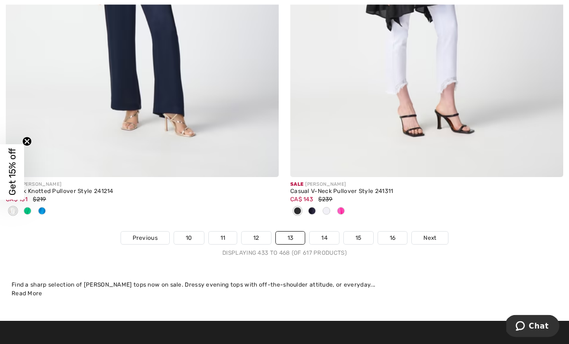
scroll to position [8339, 0]
click at [334, 233] on link "14" at bounding box center [324, 238] width 29 height 13
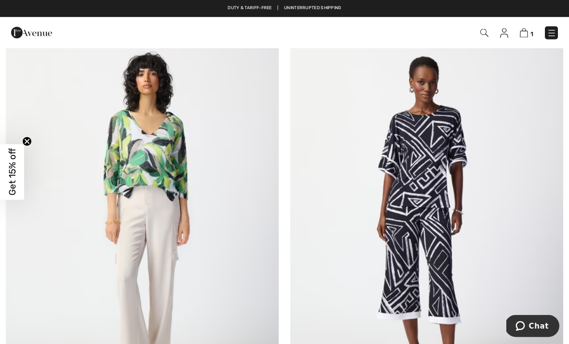
scroll to position [7631, 0]
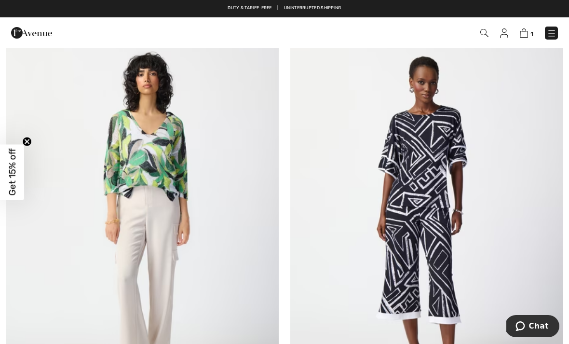
click at [433, 147] on img at bounding box center [426, 218] width 273 height 410
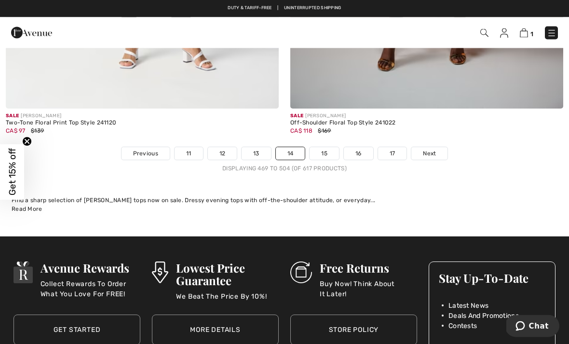
scroll to position [8390, 0]
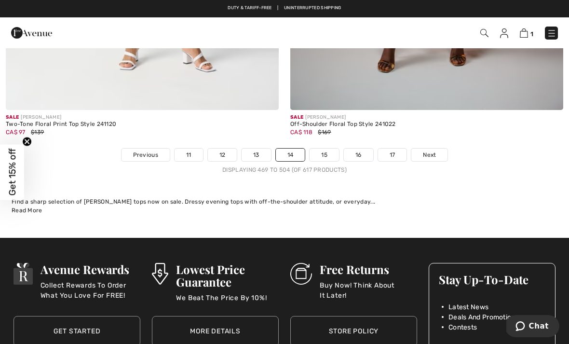
click at [327, 149] on link "15" at bounding box center [324, 155] width 29 height 13
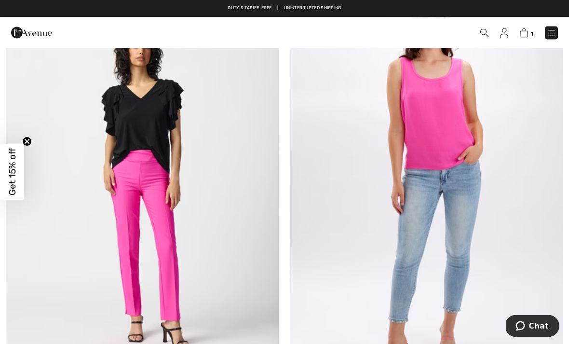
scroll to position [140, 0]
click at [171, 141] on img at bounding box center [142, 186] width 273 height 410
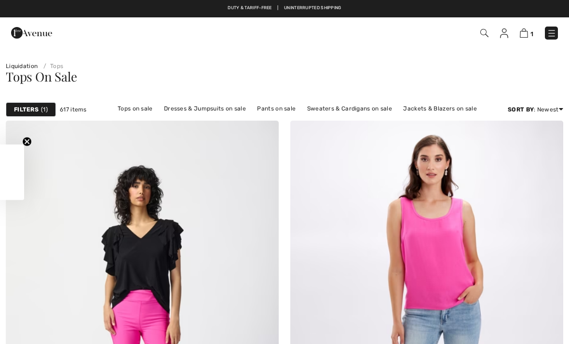
checkbox input "true"
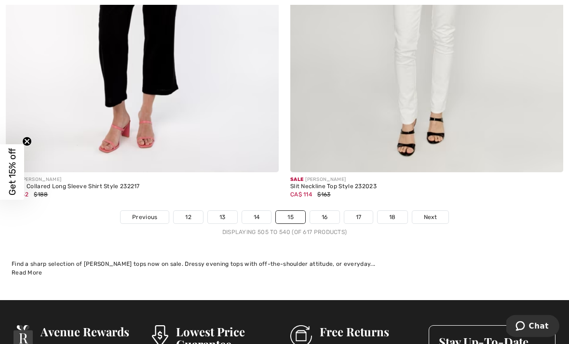
scroll to position [8264, 0]
click at [325, 214] on link "16" at bounding box center [324, 217] width 29 height 13
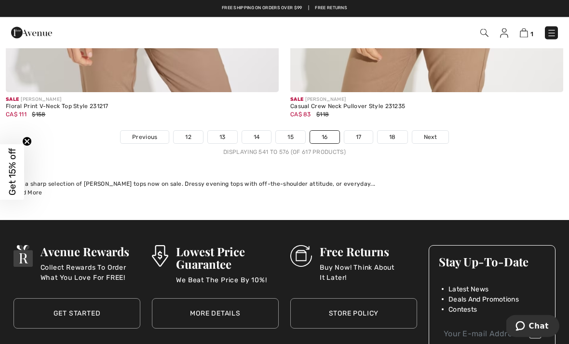
scroll to position [8360, 0]
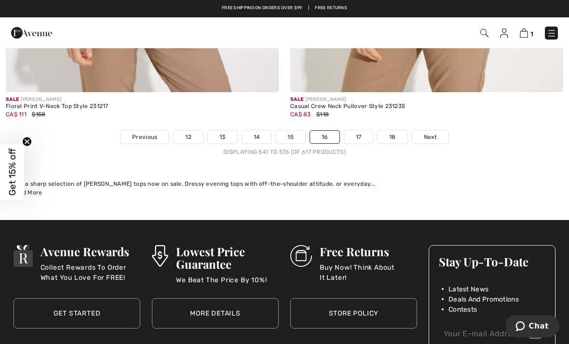
click at [370, 131] on link "17" at bounding box center [358, 137] width 29 height 13
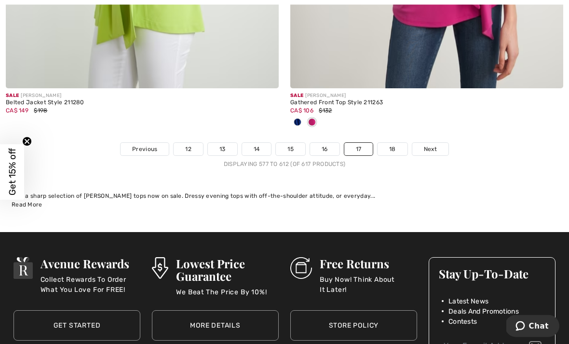
scroll to position [8271, 0]
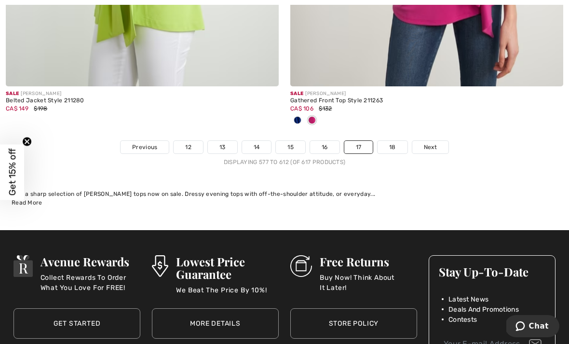
click at [391, 143] on link "18" at bounding box center [393, 147] width 30 height 13
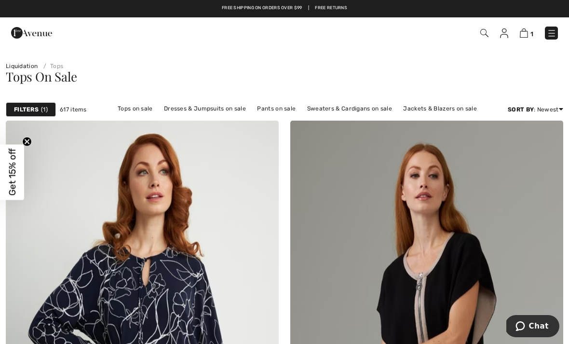
click at [527, 36] on img at bounding box center [524, 32] width 8 height 9
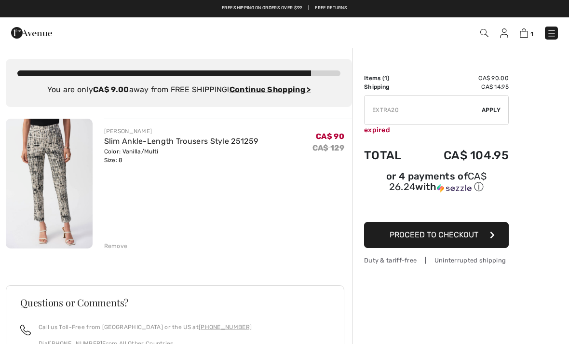
click at [68, 169] on img at bounding box center [49, 184] width 87 height 130
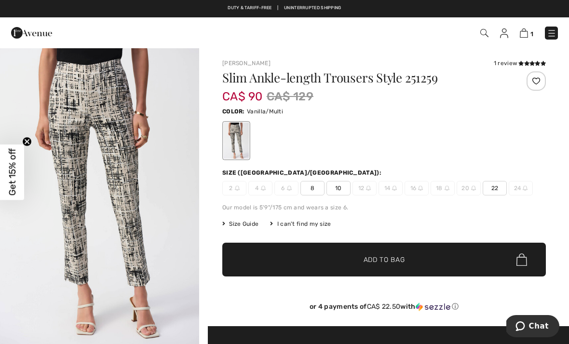
click at [514, 65] on div "1 review" at bounding box center [520, 63] width 52 height 9
click at [515, 66] on div "1 review" at bounding box center [520, 63] width 52 height 9
click at [533, 61] on icon at bounding box center [532, 63] width 5 height 5
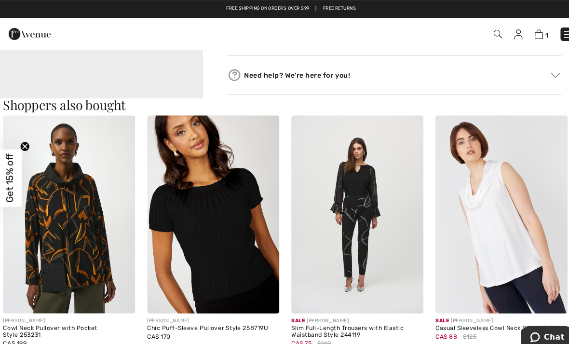
scroll to position [827, 0]
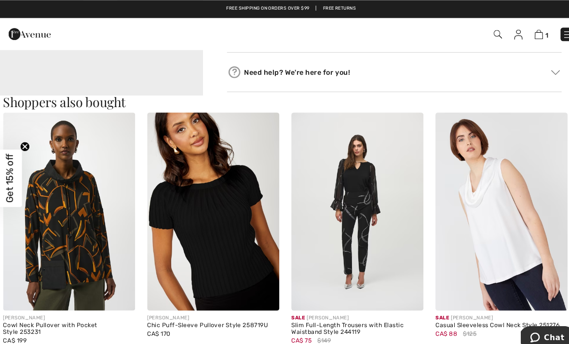
click at [366, 204] on img at bounding box center [349, 205] width 128 height 192
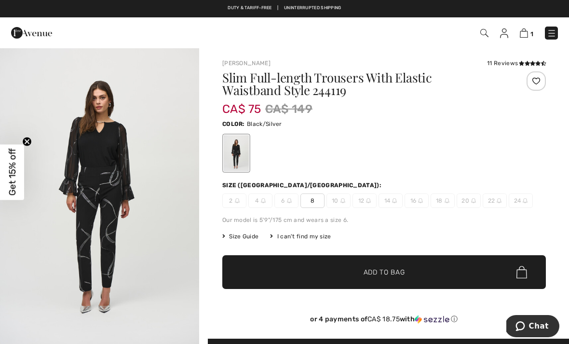
click at [388, 272] on span "Add to Bag" at bounding box center [384, 272] width 41 height 10
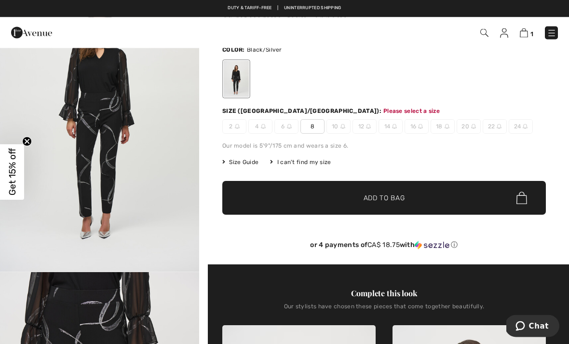
scroll to position [111, 0]
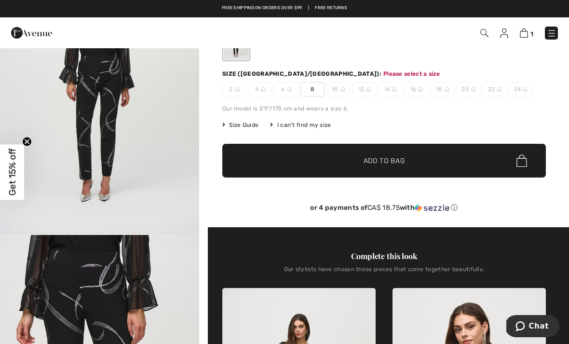
click at [314, 91] on span "8" at bounding box center [312, 89] width 24 height 14
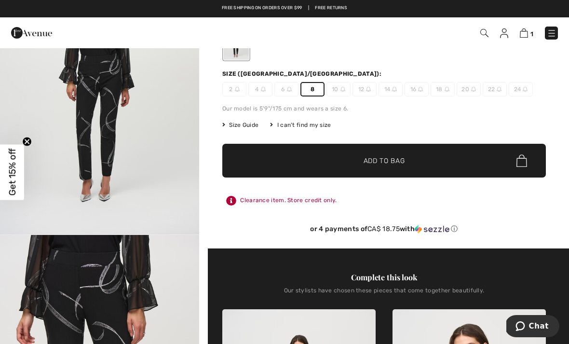
click at [406, 163] on span "✔ Added to Bag Add to Bag" at bounding box center [384, 161] width 324 height 34
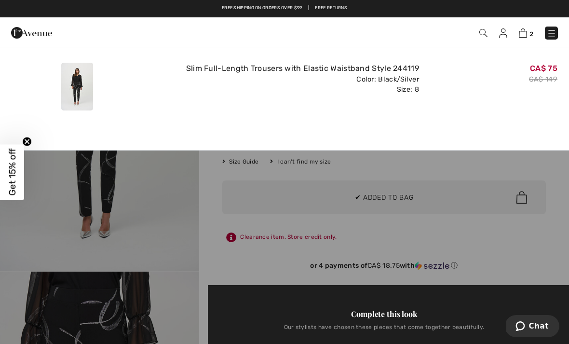
scroll to position [0, 0]
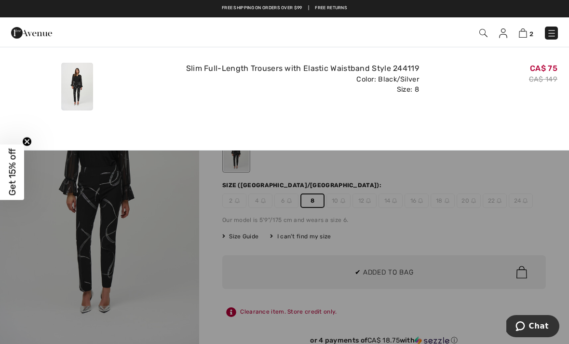
click at [525, 310] on div at bounding box center [284, 172] width 569 height 344
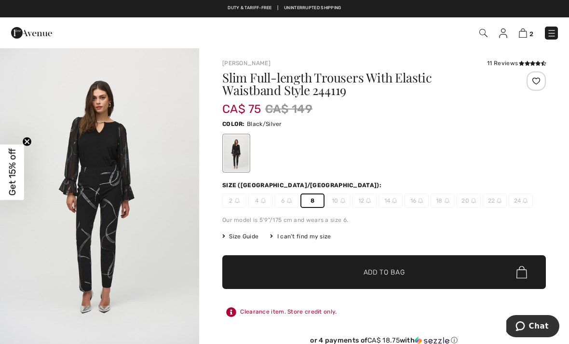
click at [525, 37] on img at bounding box center [523, 32] width 8 height 9
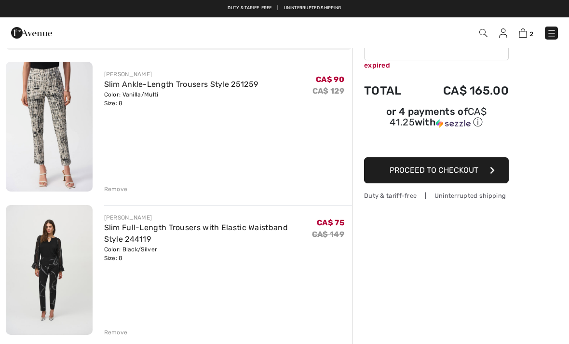
scroll to position [63, 0]
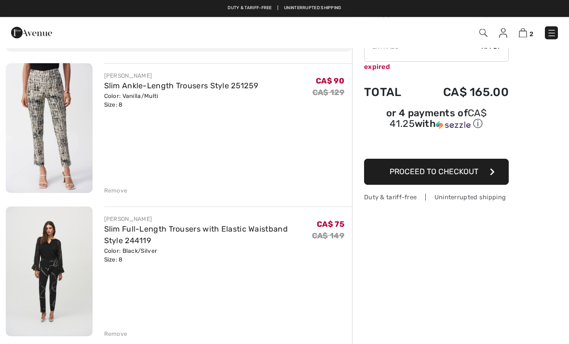
click at [64, 253] on img at bounding box center [49, 272] width 87 height 130
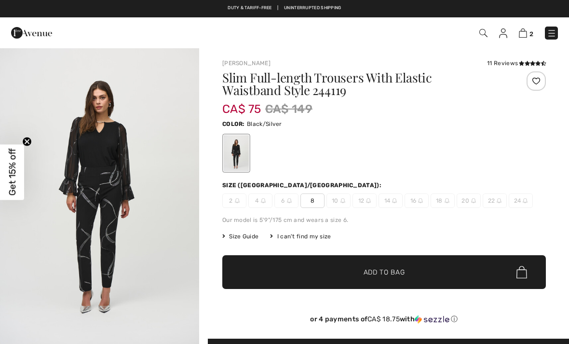
checkbox input "true"
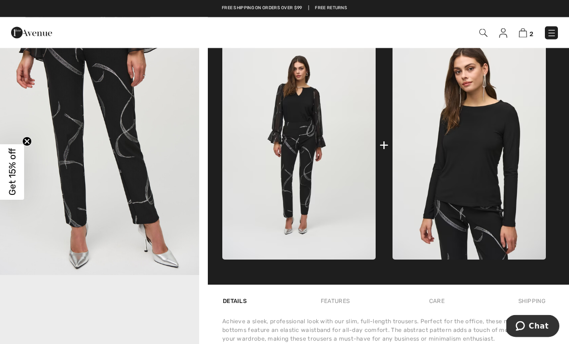
scroll to position [369, 0]
click at [318, 107] on img at bounding box center [298, 145] width 153 height 230
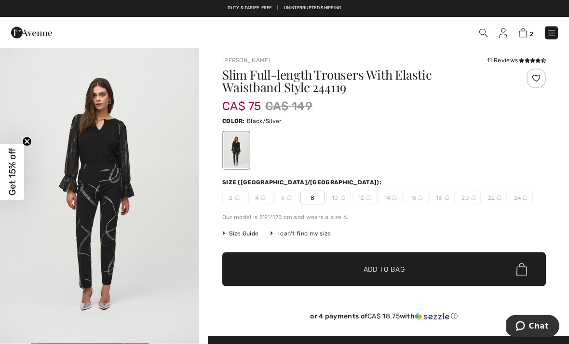
scroll to position [0, 0]
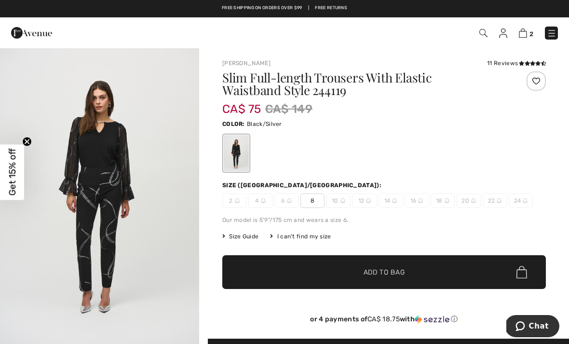
click at [527, 32] on img at bounding box center [523, 32] width 8 height 9
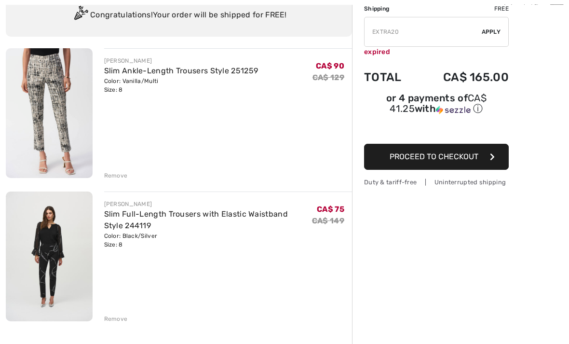
scroll to position [78, 0]
click at [73, 239] on img at bounding box center [49, 256] width 87 height 130
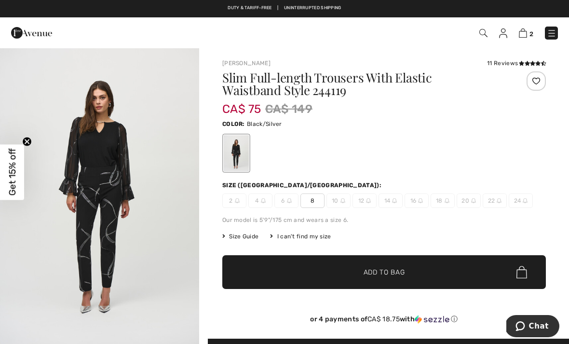
click at [507, 63] on div "11 Reviews" at bounding box center [516, 63] width 59 height 9
click at [519, 64] on icon at bounding box center [521, 63] width 5 height 5
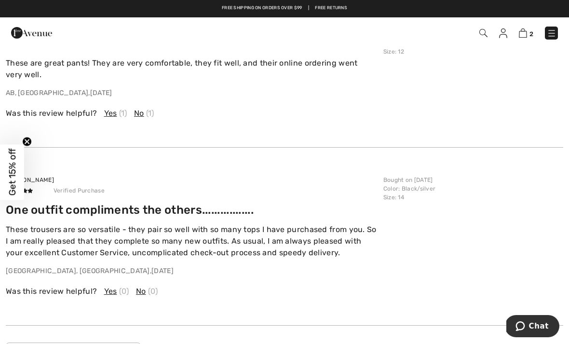
scroll to position [1754, 0]
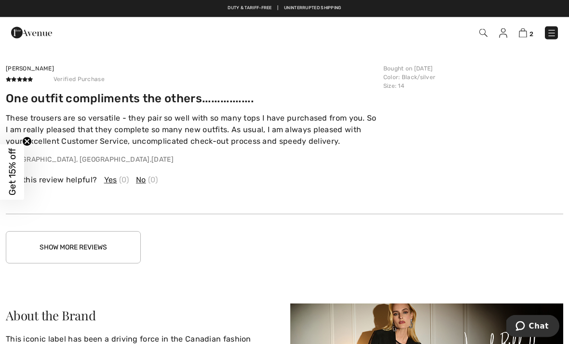
click at [121, 239] on button "Show More Reviews" at bounding box center [73, 248] width 135 height 32
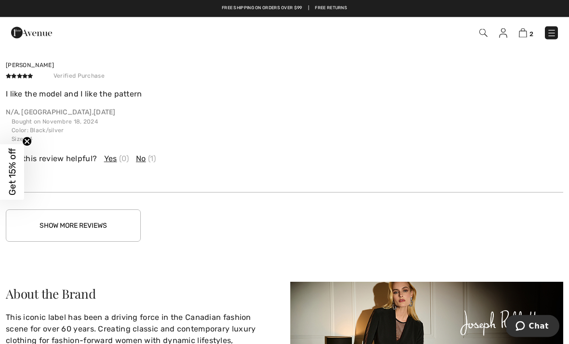
scroll to position [2444, 0]
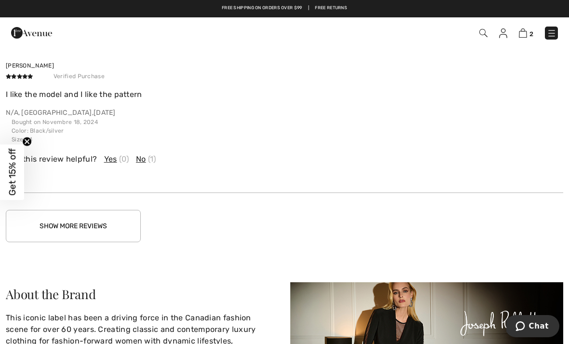
click at [121, 217] on button "Show More Reviews" at bounding box center [73, 226] width 135 height 32
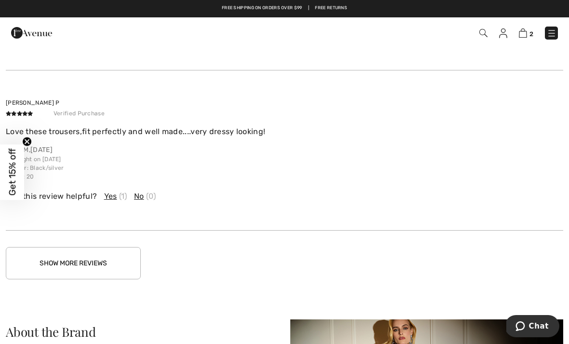
scroll to position [2930, 0]
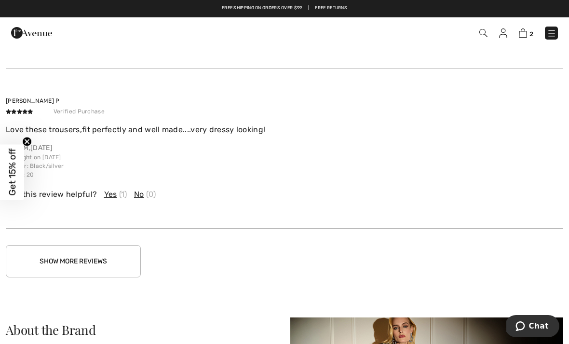
click at [110, 257] on button "Show More Reviews" at bounding box center [73, 261] width 135 height 32
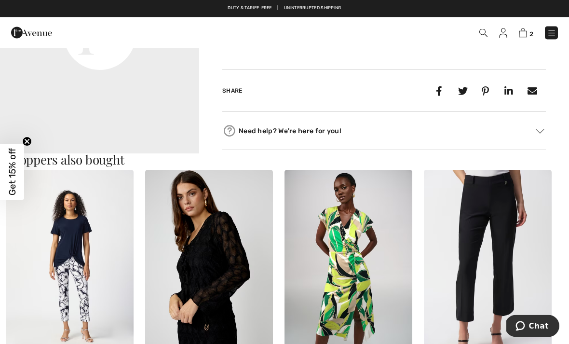
scroll to position [763, 0]
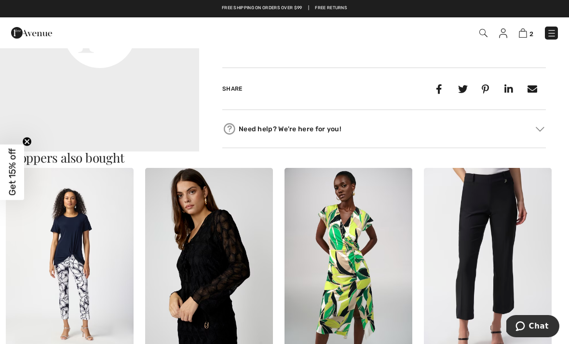
click at [102, 284] on img at bounding box center [70, 264] width 128 height 192
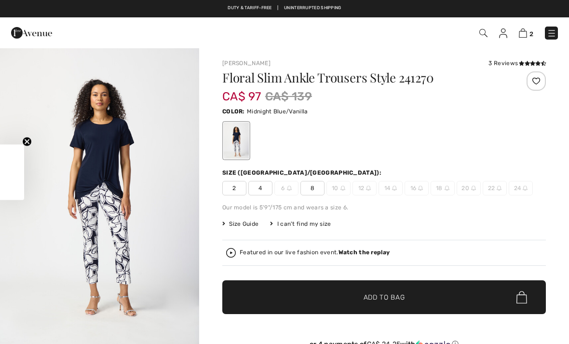
checkbox input "true"
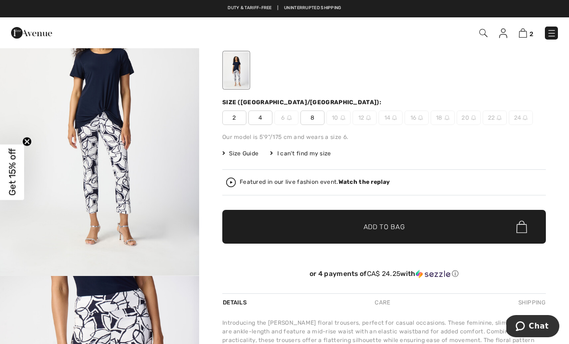
scroll to position [69, 0]
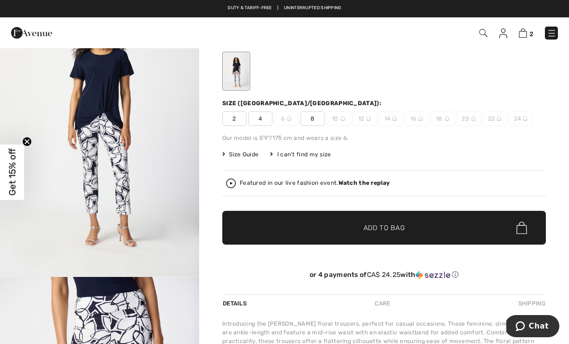
click at [319, 120] on span "8" at bounding box center [312, 118] width 24 height 14
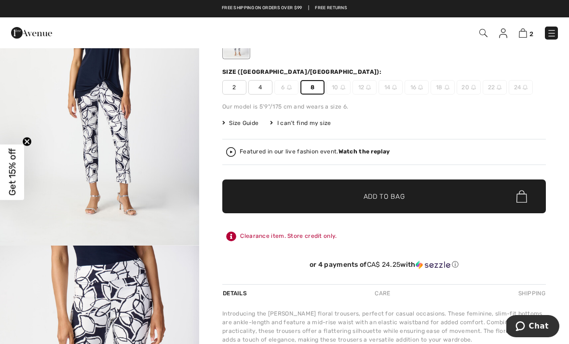
scroll to position [100, 0]
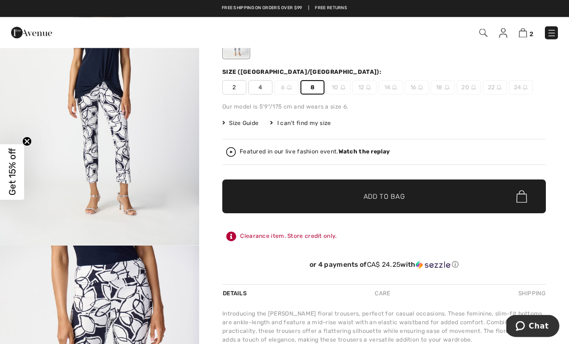
click at [414, 197] on span "✔ Added to Bag Add to Bag" at bounding box center [384, 197] width 324 height 34
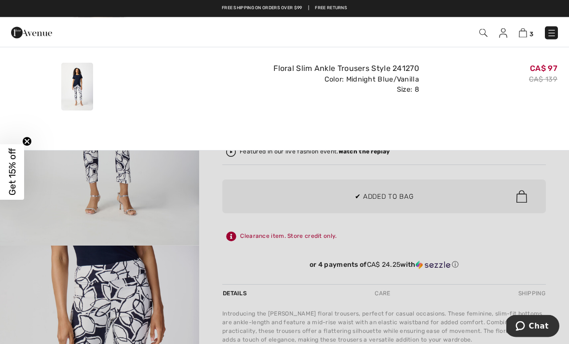
scroll to position [101, 0]
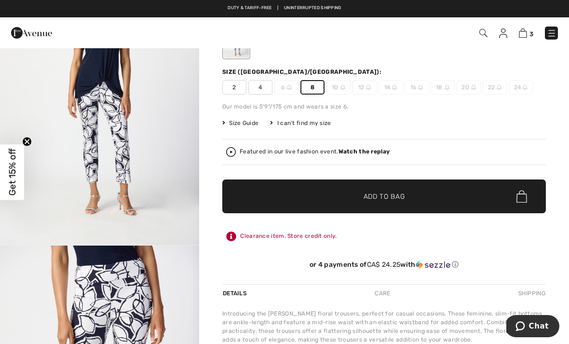
click at [526, 35] on img at bounding box center [523, 32] width 8 height 9
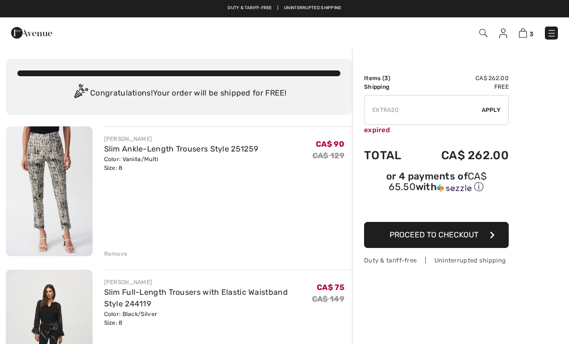
click at [73, 171] on img at bounding box center [49, 191] width 87 height 130
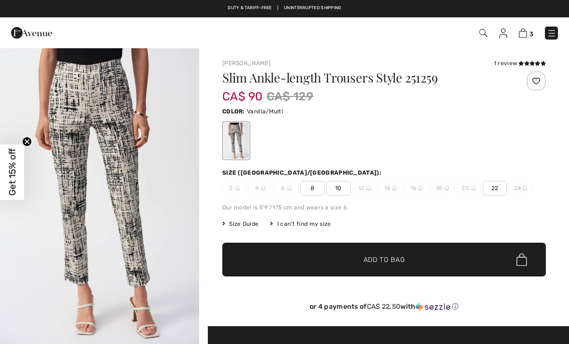
checkbox input "true"
click at [146, 166] on img "1 / 5" at bounding box center [99, 196] width 199 height 299
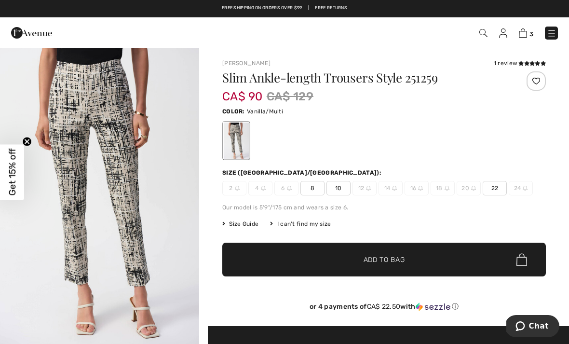
click at [527, 31] on img at bounding box center [523, 32] width 8 height 9
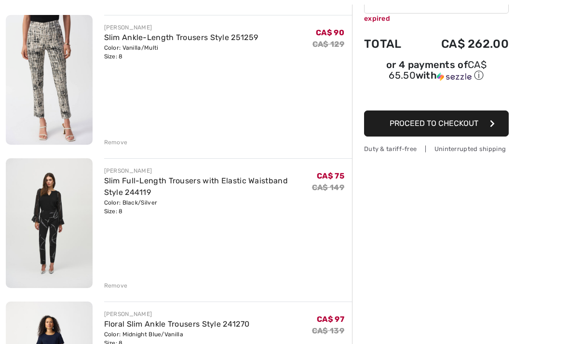
scroll to position [119, 0]
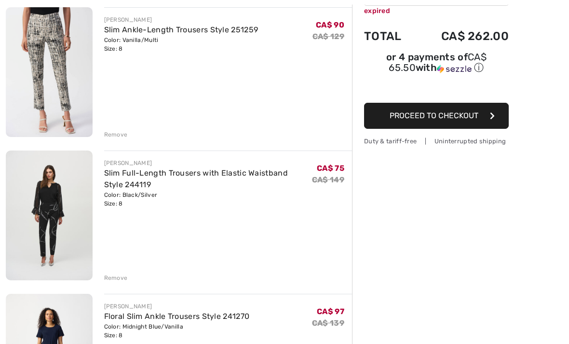
click at [122, 279] on div "Remove" at bounding box center [116, 278] width 24 height 9
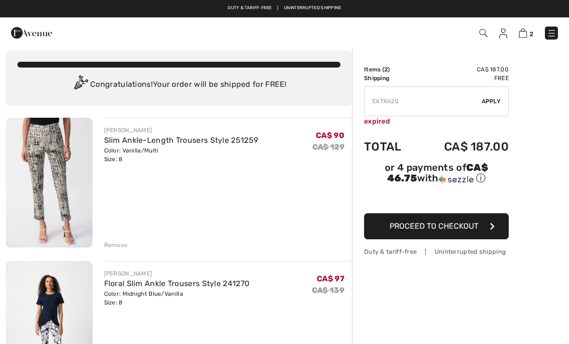
scroll to position [0, 0]
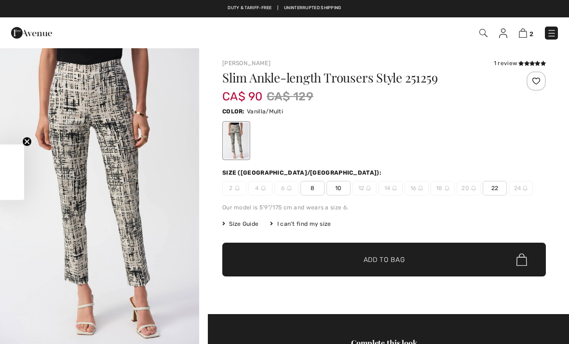
checkbox input "true"
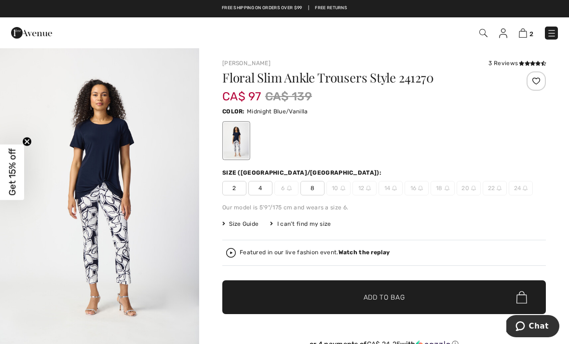
click at [527, 34] on img at bounding box center [523, 32] width 8 height 9
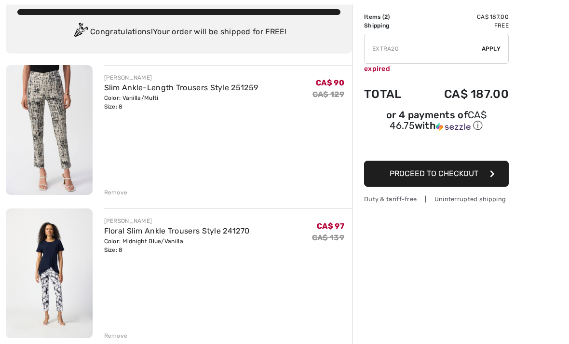
scroll to position [61, 0]
click at [117, 328] on div "[PERSON_NAME] Floral Slim Ankle Trousers Style 241270 Color: Midnight Blue/Vani…" at bounding box center [228, 274] width 248 height 132
click at [117, 339] on div "Remove" at bounding box center [116, 335] width 24 height 9
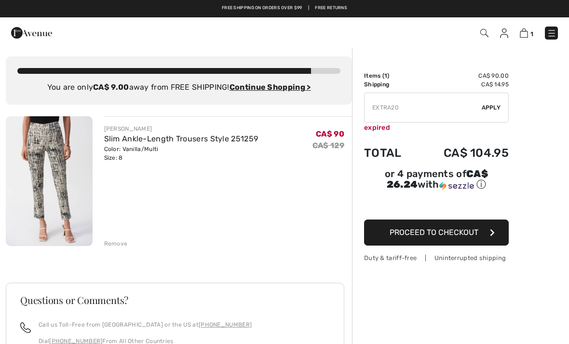
scroll to position [0, 0]
